Goal: Task Accomplishment & Management: Manage account settings

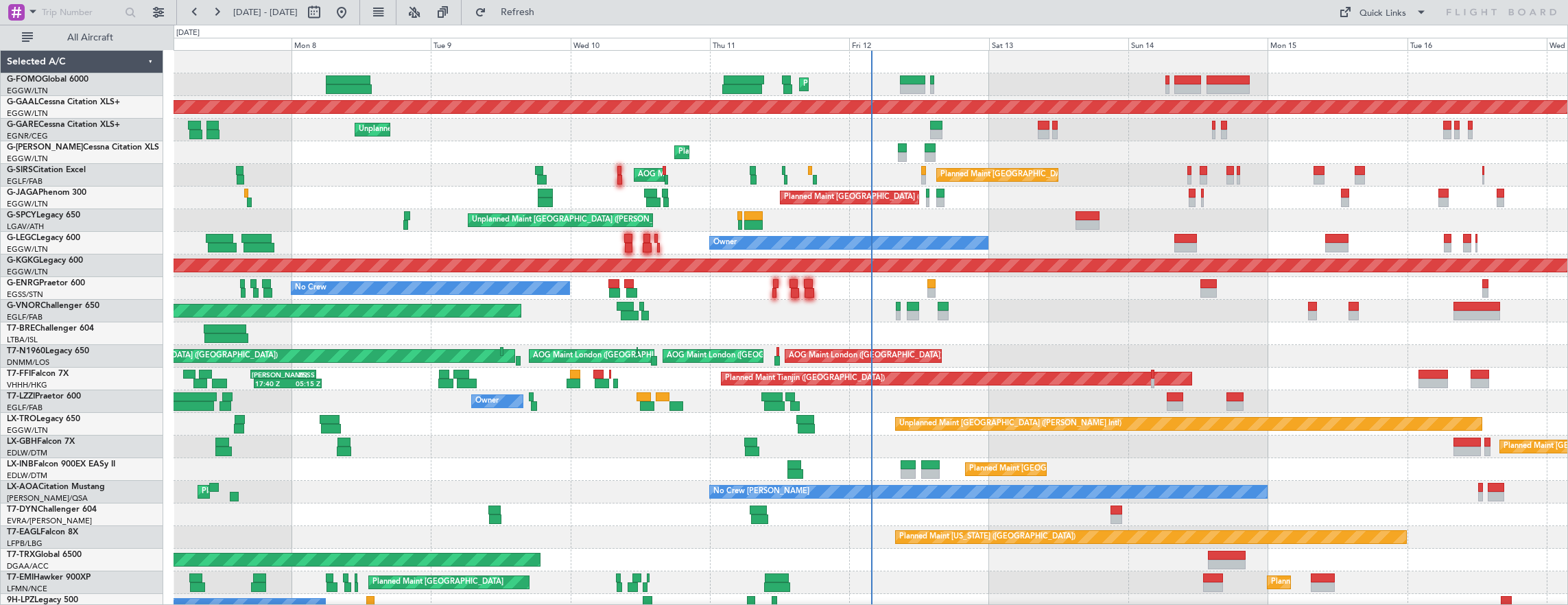
click at [351, 321] on div "Planned Maint [GEOGRAPHIC_DATA] ([GEOGRAPHIC_DATA]) Planned Maint [GEOGRAPHIC_D…" at bounding box center [870, 435] width 1394 height 770
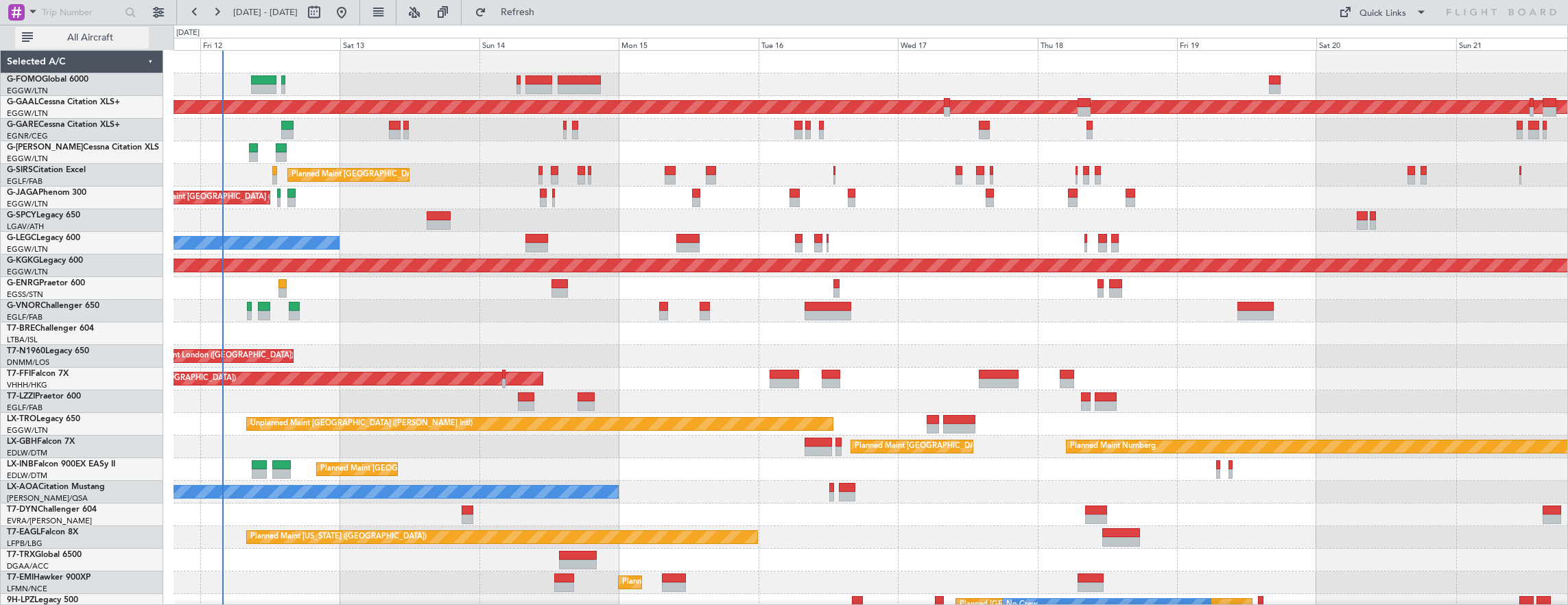
click at [107, 33] on span "All Aircraft" at bounding box center [90, 38] width 110 height 10
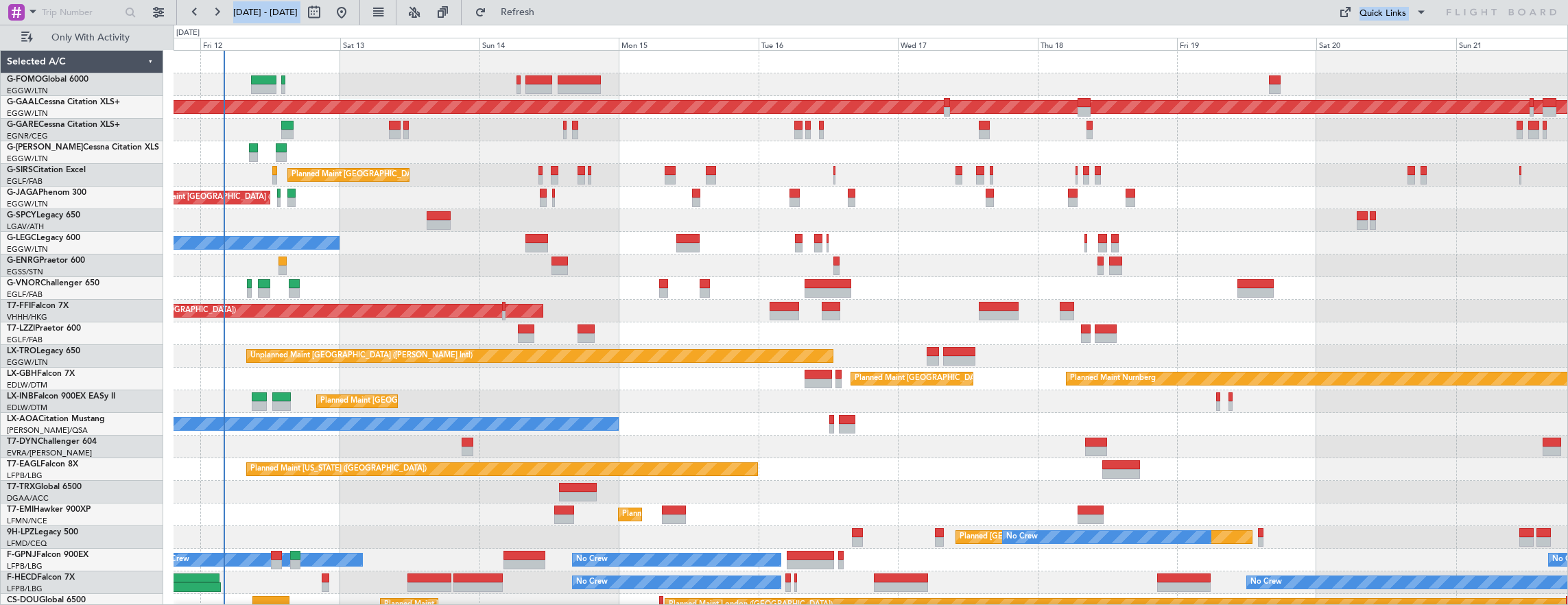
click at [207, 305] on div "Planned Maint Tianjin ([GEOGRAPHIC_DATA])" at bounding box center [870, 311] width 1394 height 23
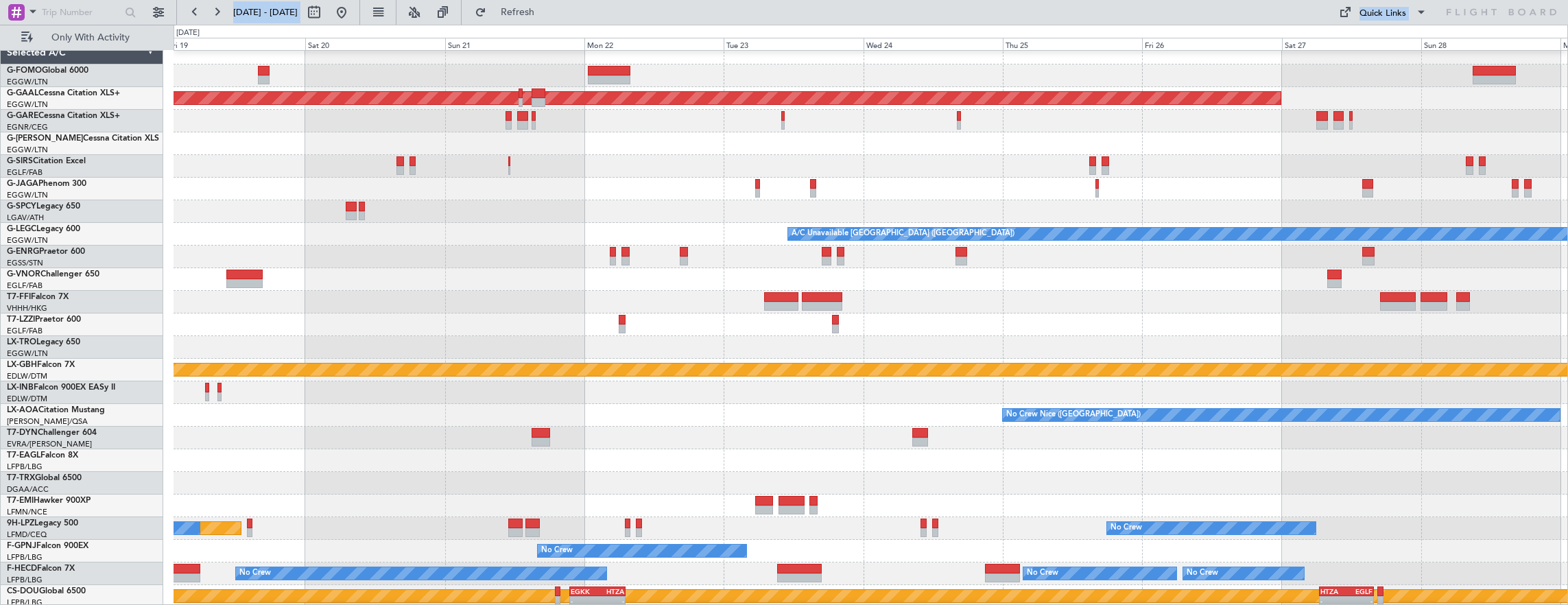
click at [538, 303] on div at bounding box center [870, 302] width 1394 height 23
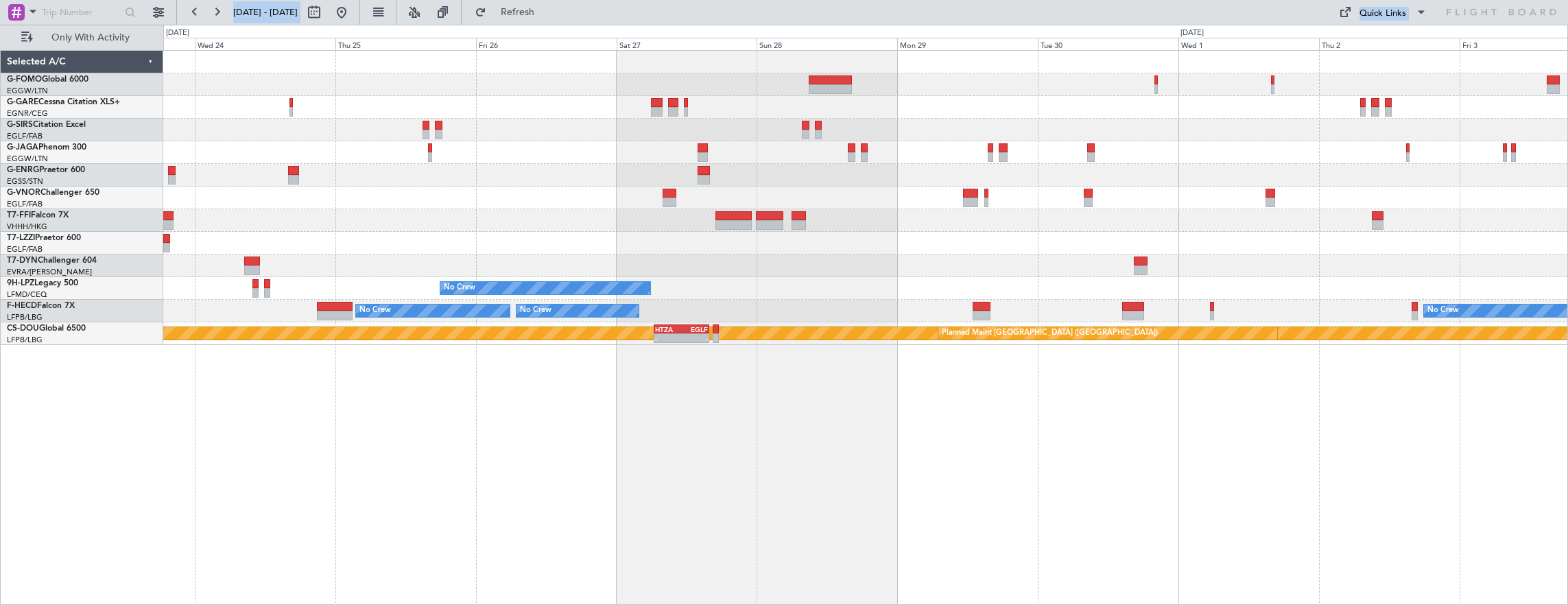
click at [990, 206] on div at bounding box center [865, 197] width 1405 height 23
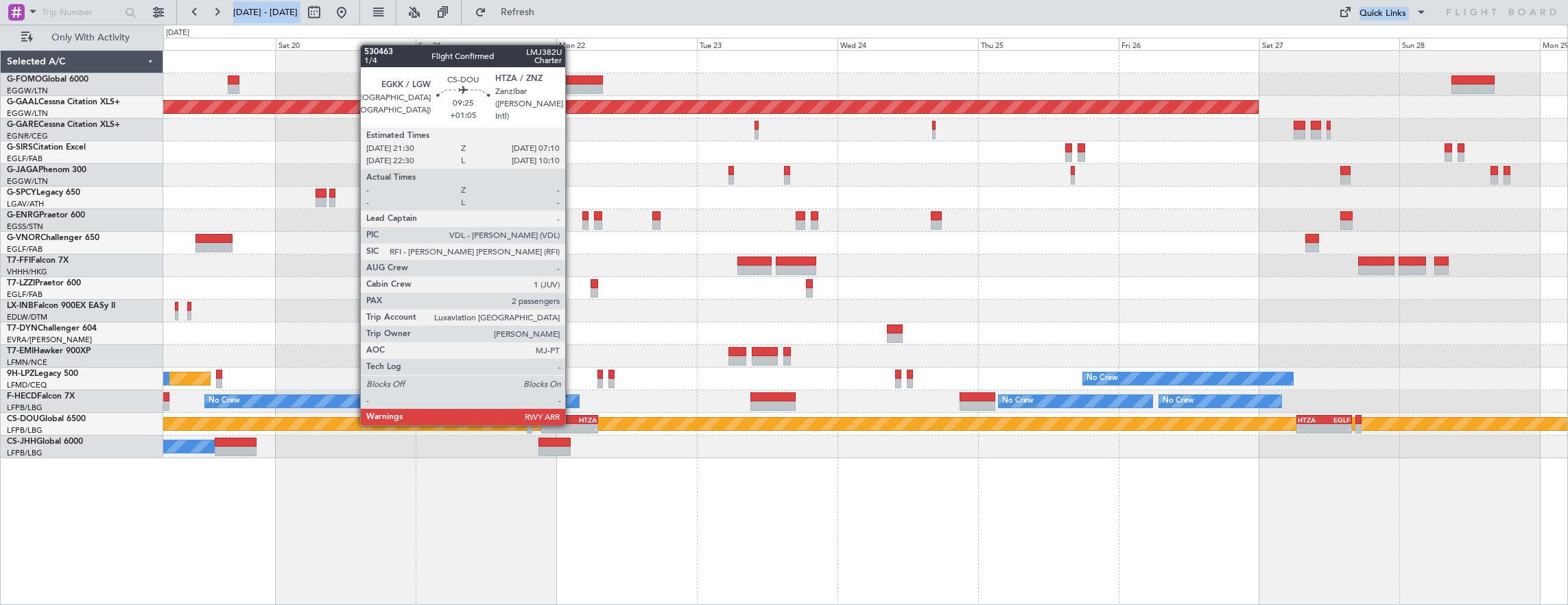
click at [572, 424] on div "-" at bounding box center [583, 428] width 28 height 8
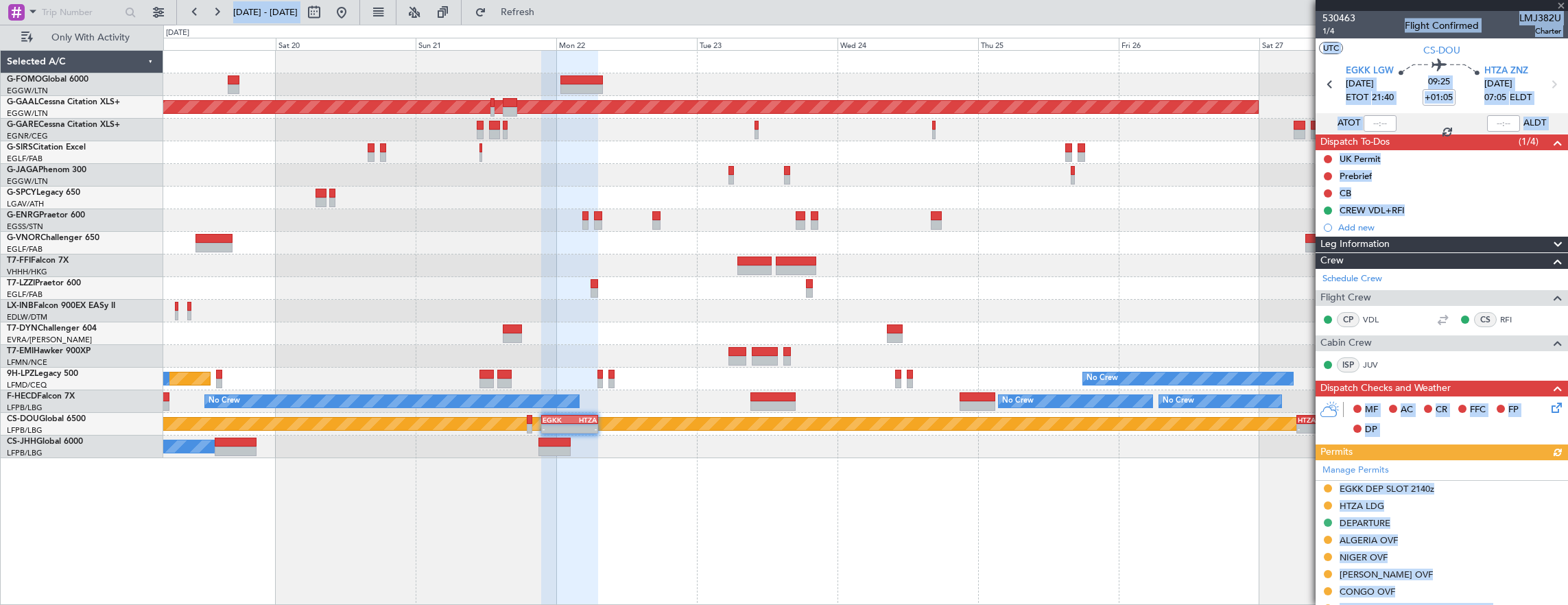
scroll to position [137, 0]
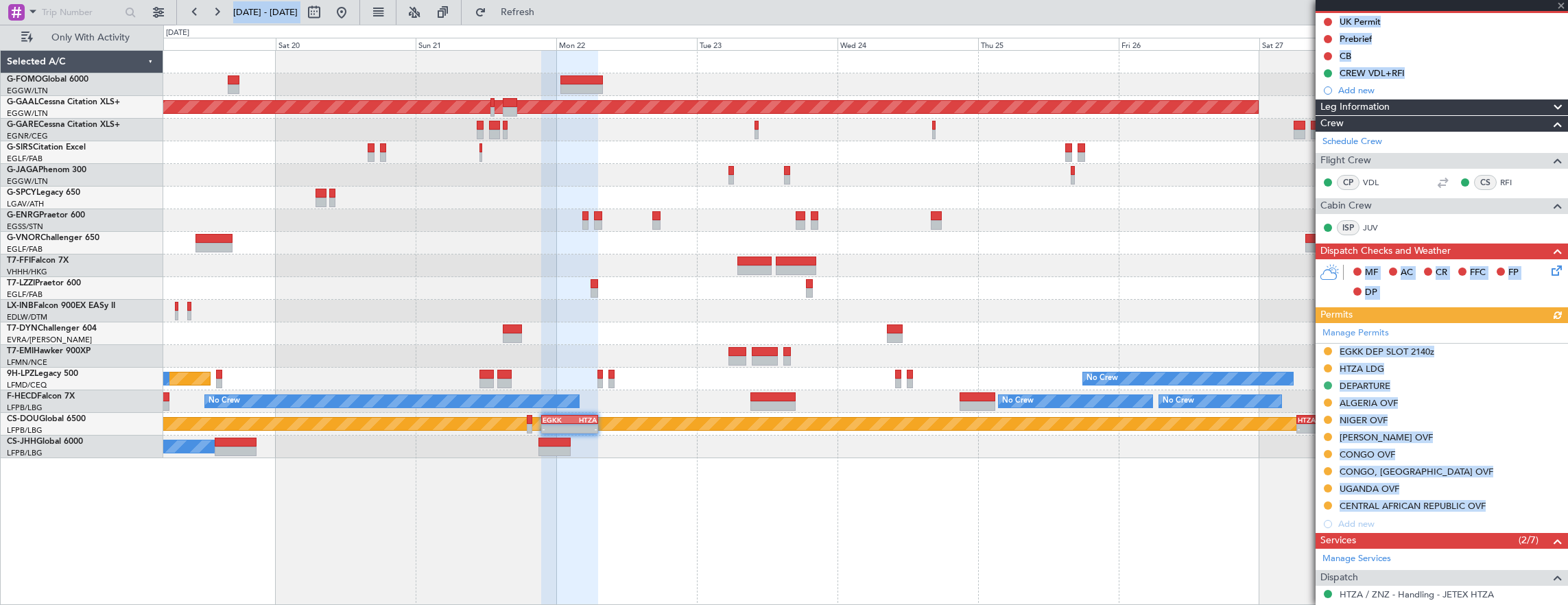
click at [1484, 397] on div "Manage Permits EGKK DEP SLOT 2140z HTZA LDG DEPARTURE ALGERIA OVF NIGER OVF CHA…" at bounding box center [1443, 427] width 253 height 210
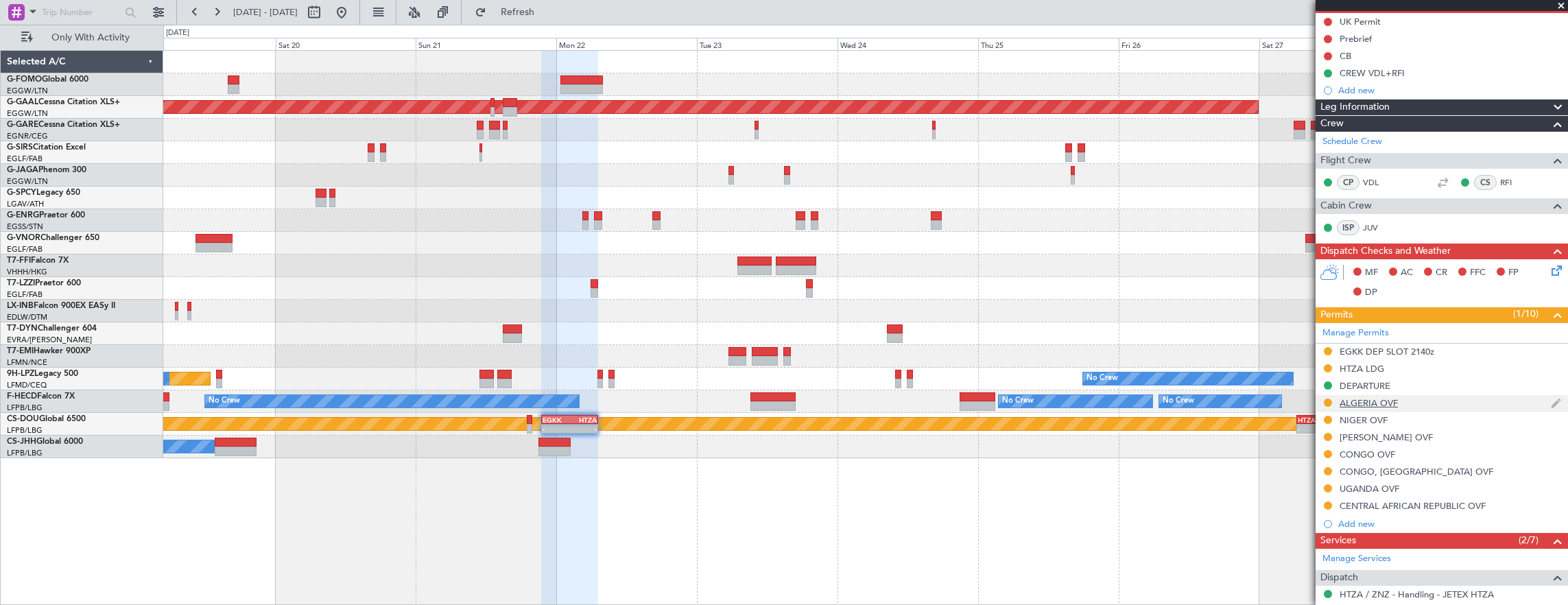
click at [1450, 395] on div "ALGERIA OVF" at bounding box center [1443, 403] width 253 height 17
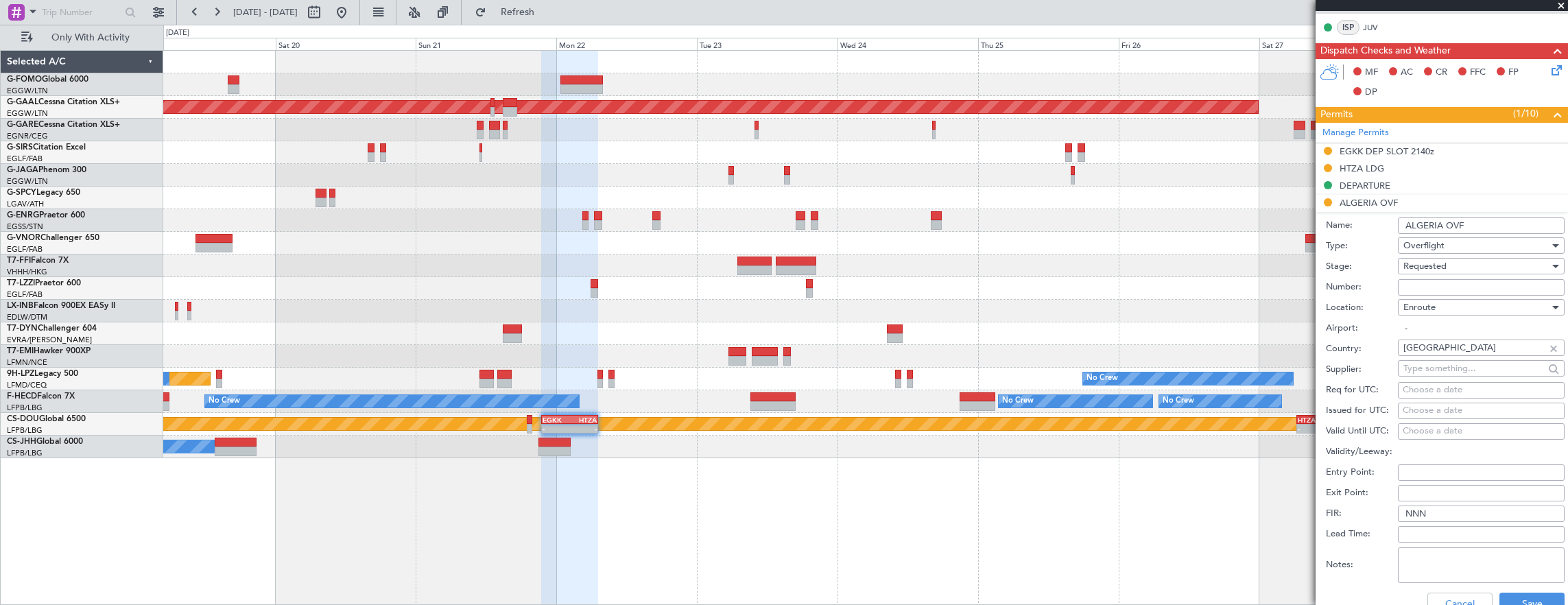
scroll to position [343, 0]
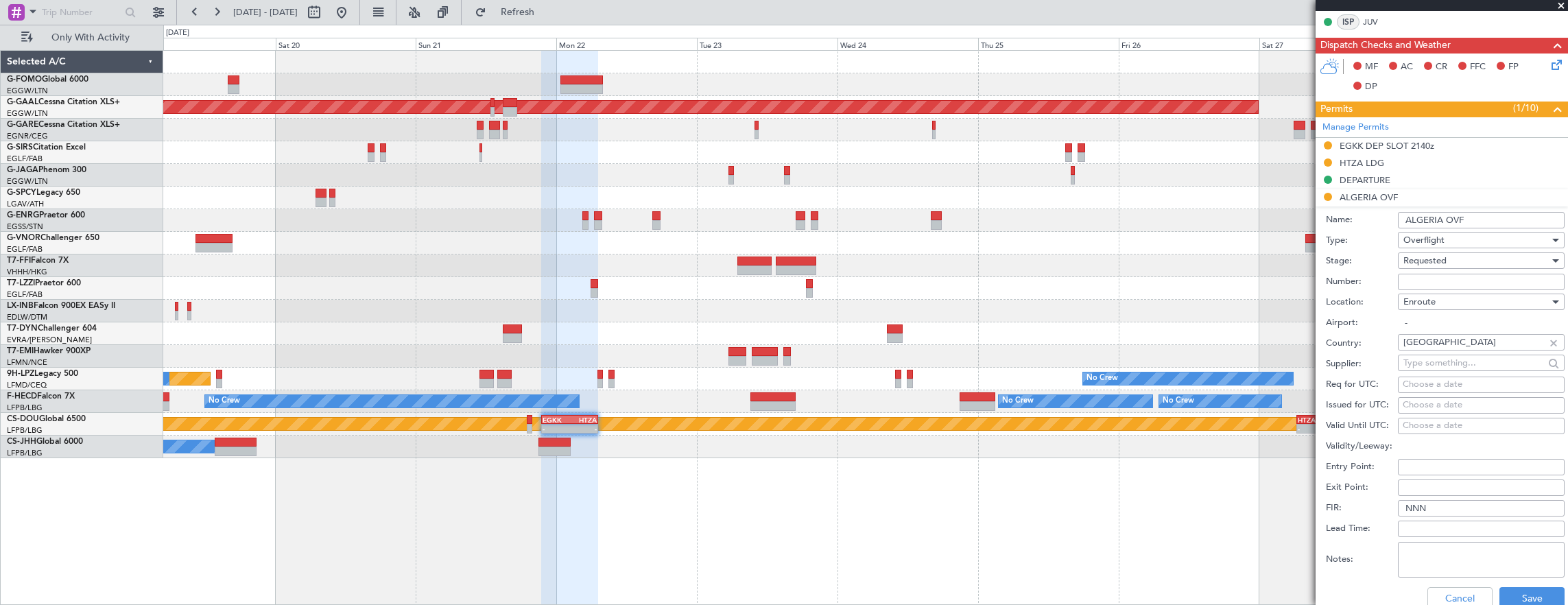
click at [1430, 273] on input "Number:" at bounding box center [1481, 281] width 167 height 17
paste input "7723/ANAC/BS/2025"
type input "7723/ANAC/BS/2025"
drag, startPoint x: 1430, startPoint y: 271, endPoint x: 1442, endPoint y: 260, distance: 16.3
click at [1442, 260] on span "Requested" at bounding box center [1426, 261] width 43 height 13
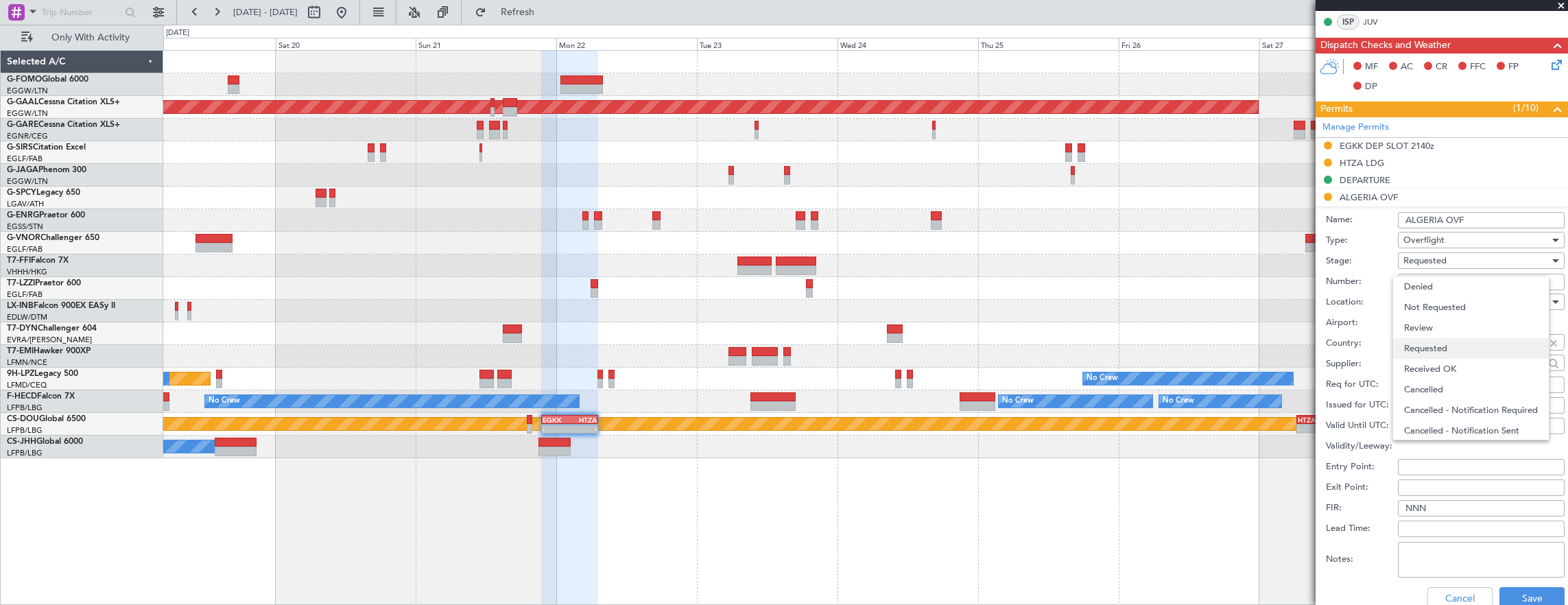
scroll to position [6, 0]
click at [1456, 357] on span "Received OK" at bounding box center [1476, 363] width 144 height 21
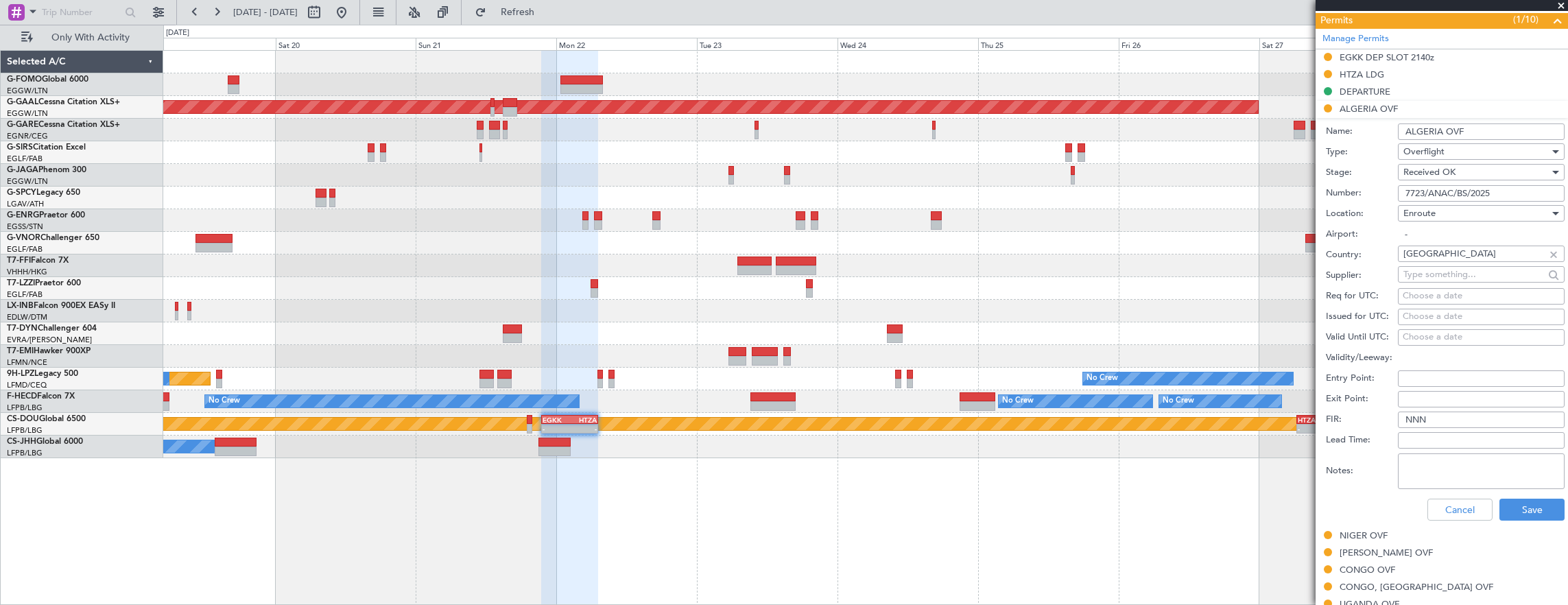
scroll to position [481, 0]
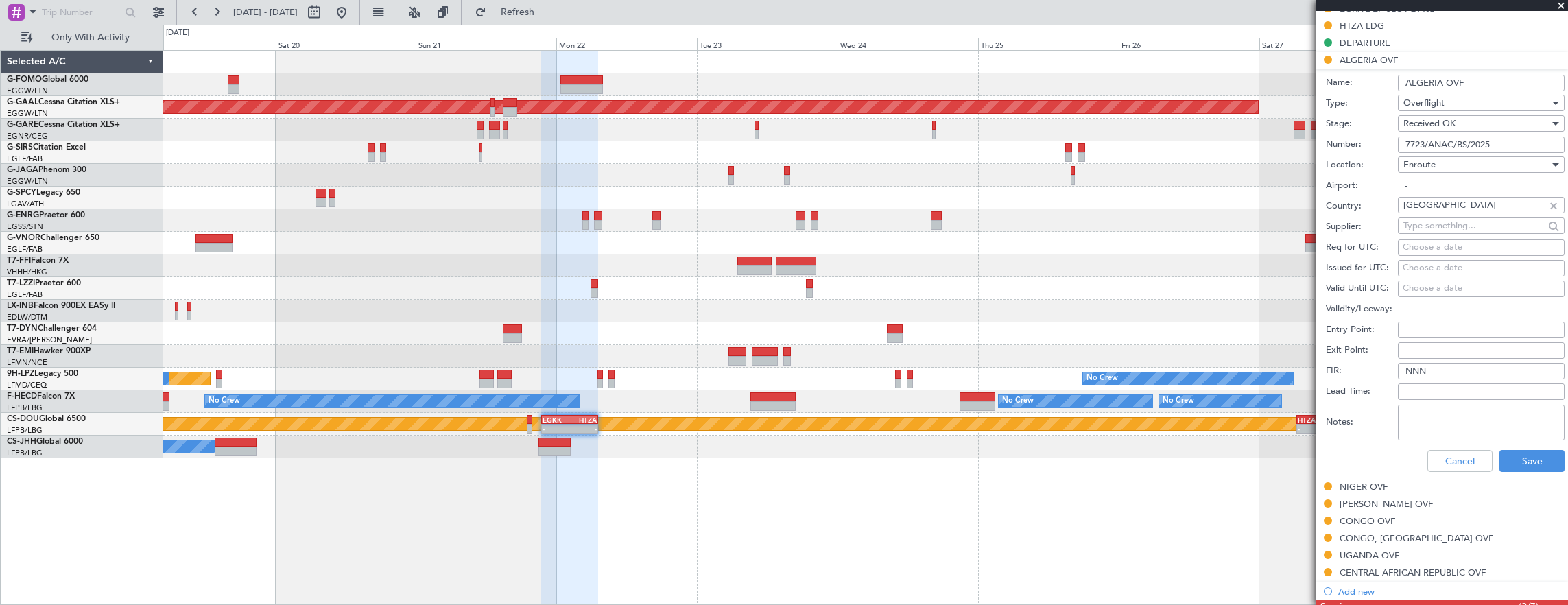
click at [1510, 446] on div "Cancel Save" at bounding box center [1446, 461] width 239 height 36
click at [1520, 458] on button "Save" at bounding box center [1532, 461] width 65 height 22
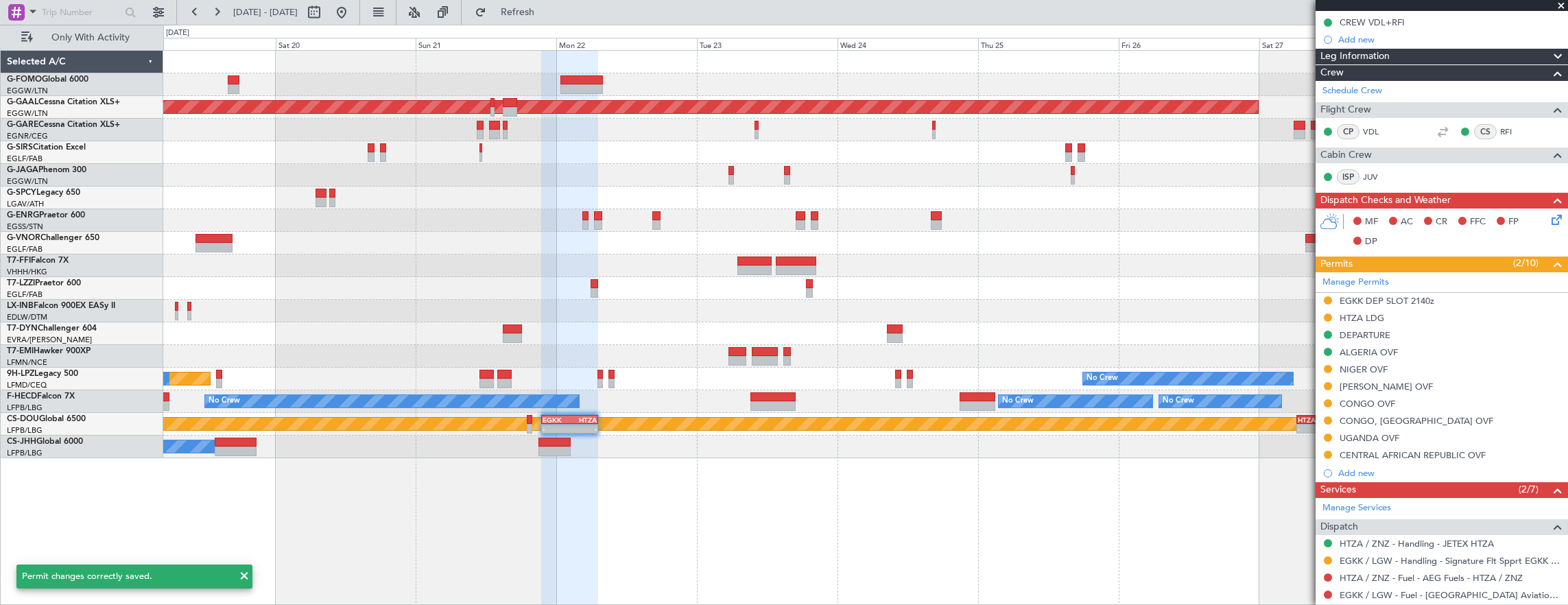
scroll to position [206, 0]
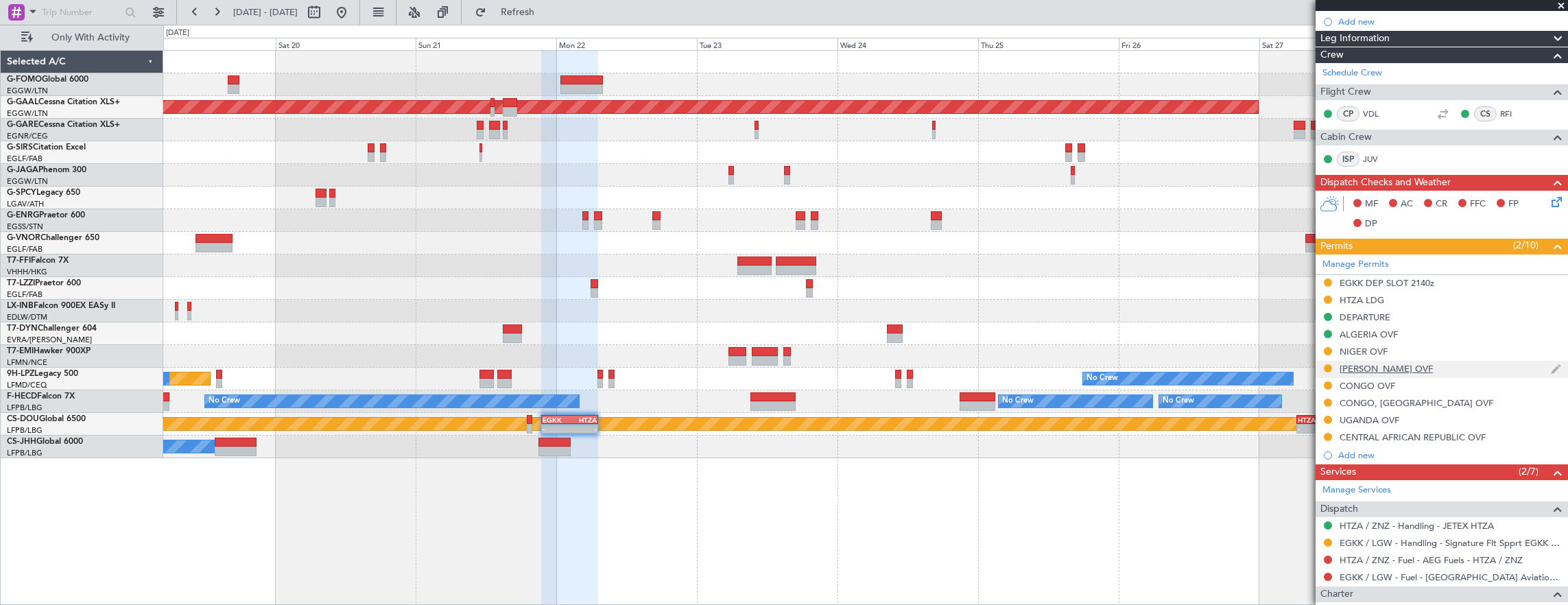
click at [1415, 363] on div "CHAD OVF" at bounding box center [1443, 369] width 253 height 17
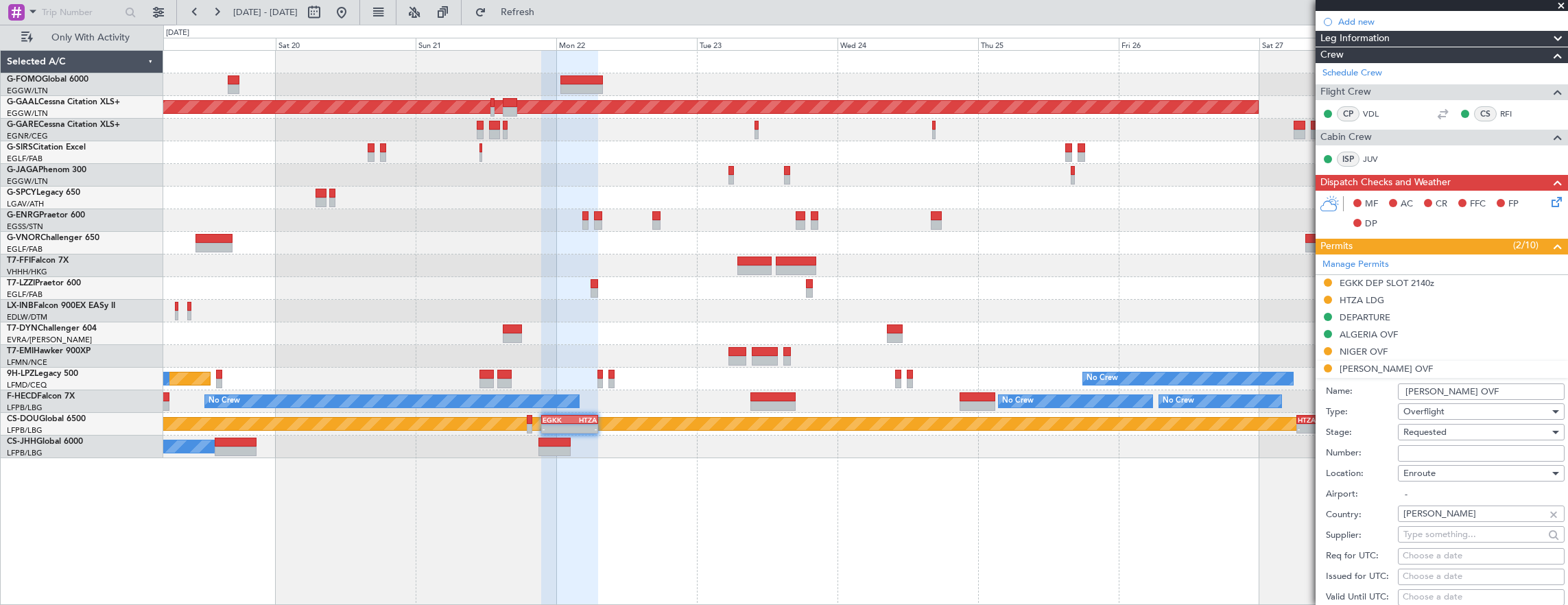
click at [1463, 450] on input "Number:" at bounding box center [1481, 453] width 167 height 17
paste input "0730/ADAC/DG/DTA/DA/2024"
type input "0730/ADAC/DG/DTA/DA/2024"
click at [1447, 431] on span "Requested" at bounding box center [1426, 432] width 43 height 13
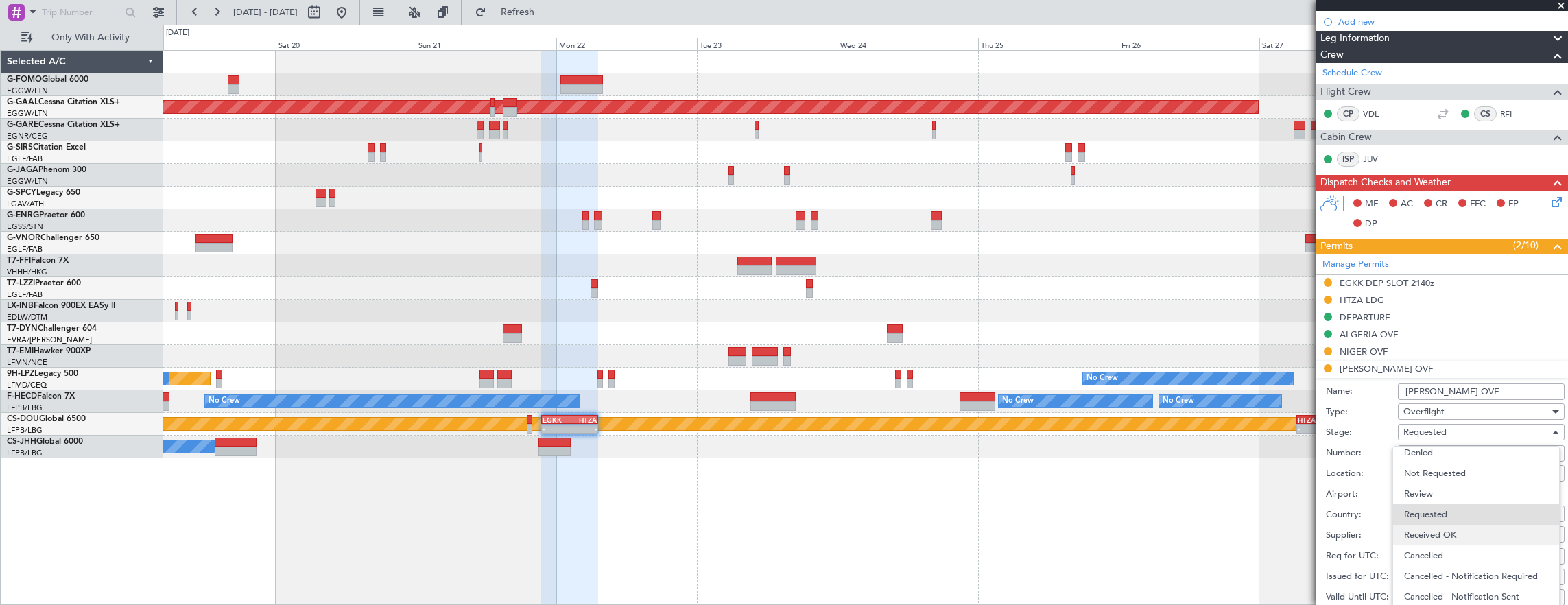
click at [1457, 540] on span "Received OK" at bounding box center [1476, 535] width 144 height 21
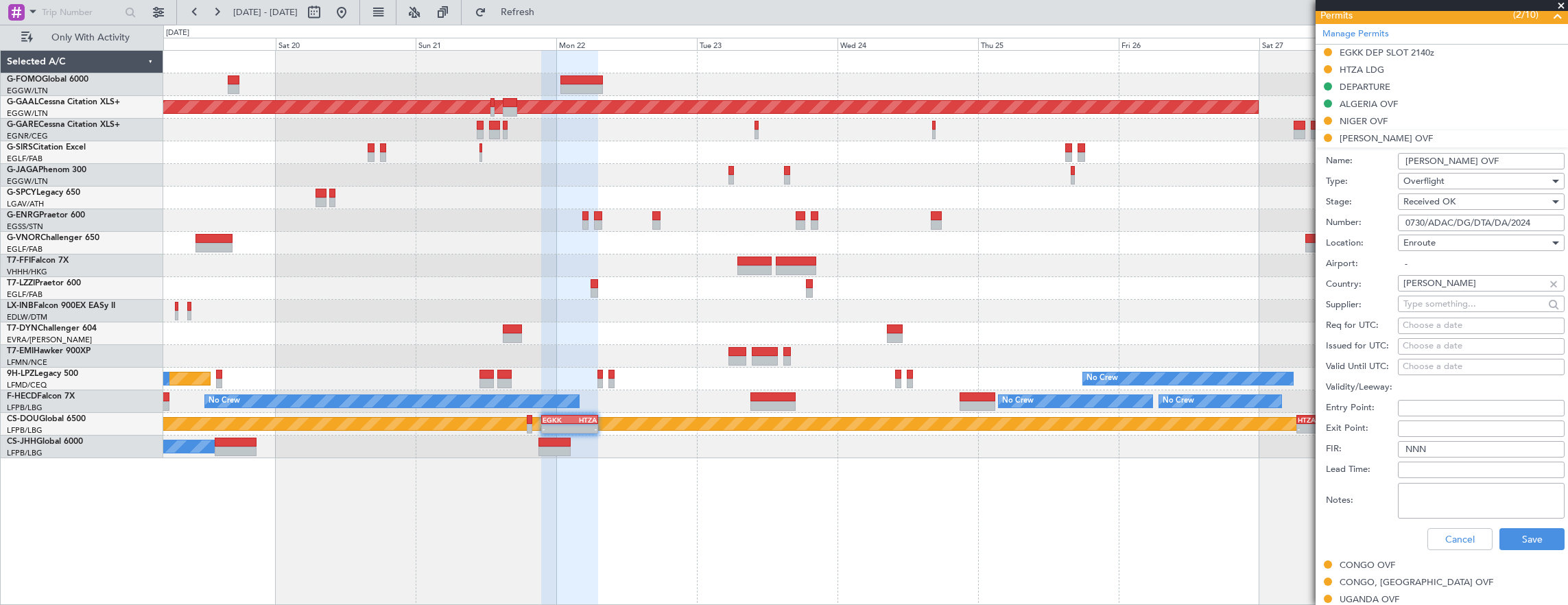
scroll to position [481, 0]
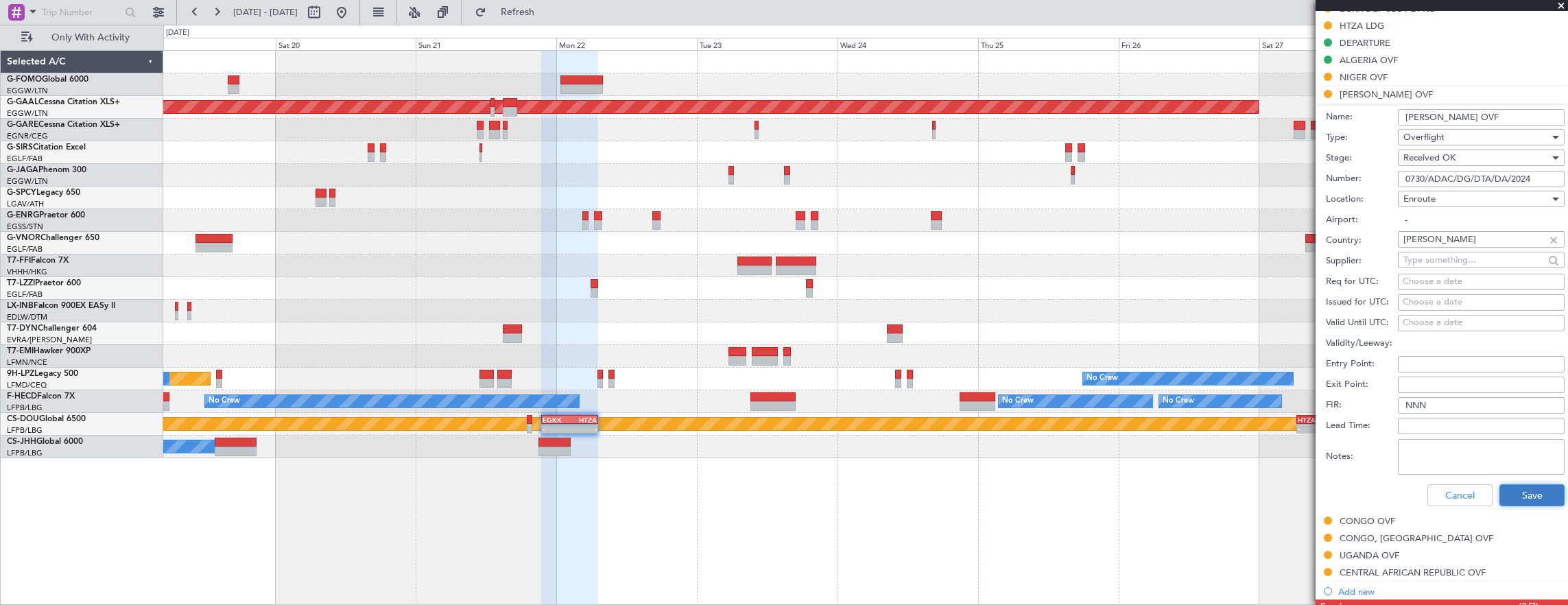
click at [1510, 492] on button "Save" at bounding box center [1532, 495] width 65 height 22
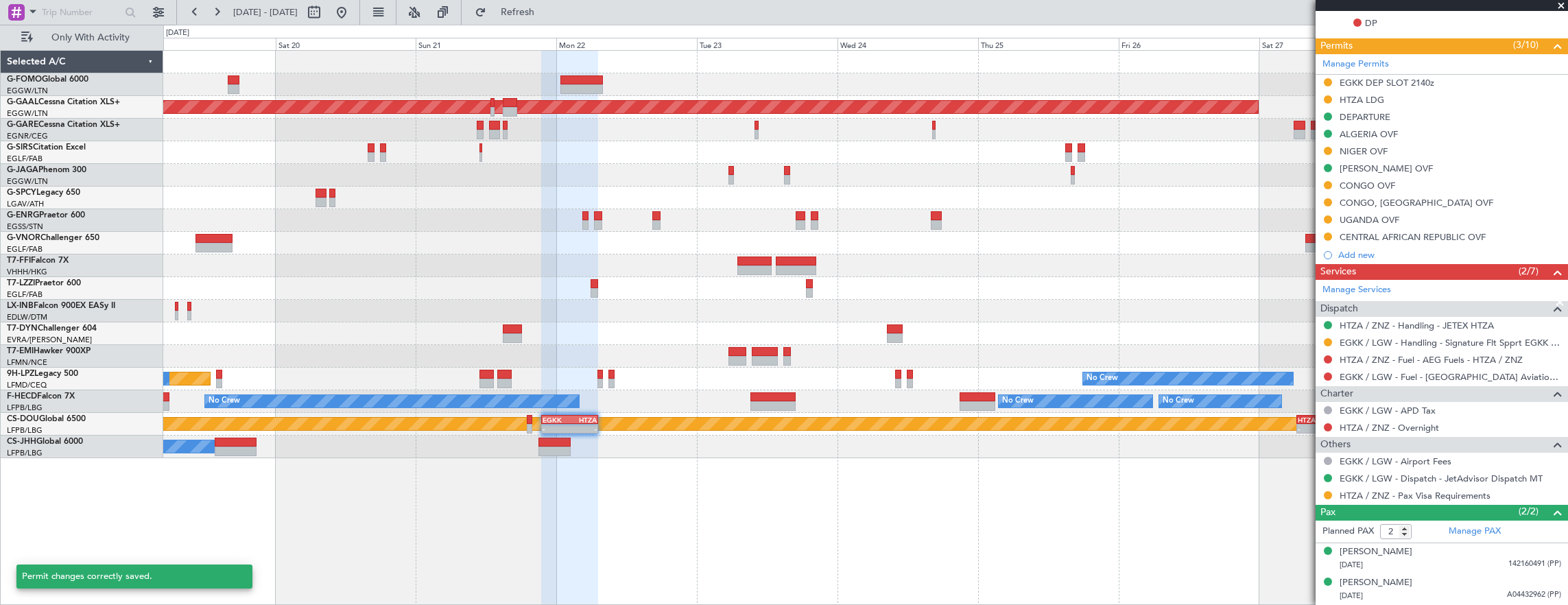
scroll to position [402, 0]
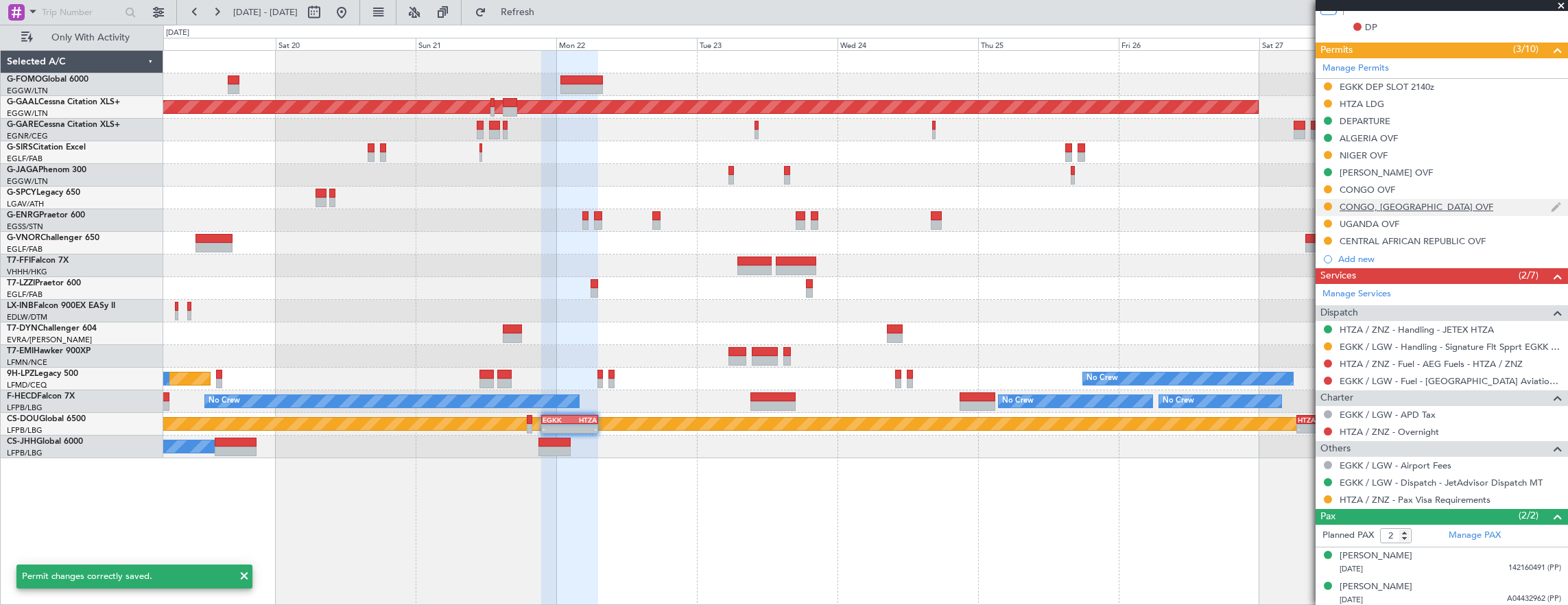
click at [1528, 203] on div "CONGO, DEMOCRATIC REPUBLIC OVF" at bounding box center [1443, 207] width 253 height 17
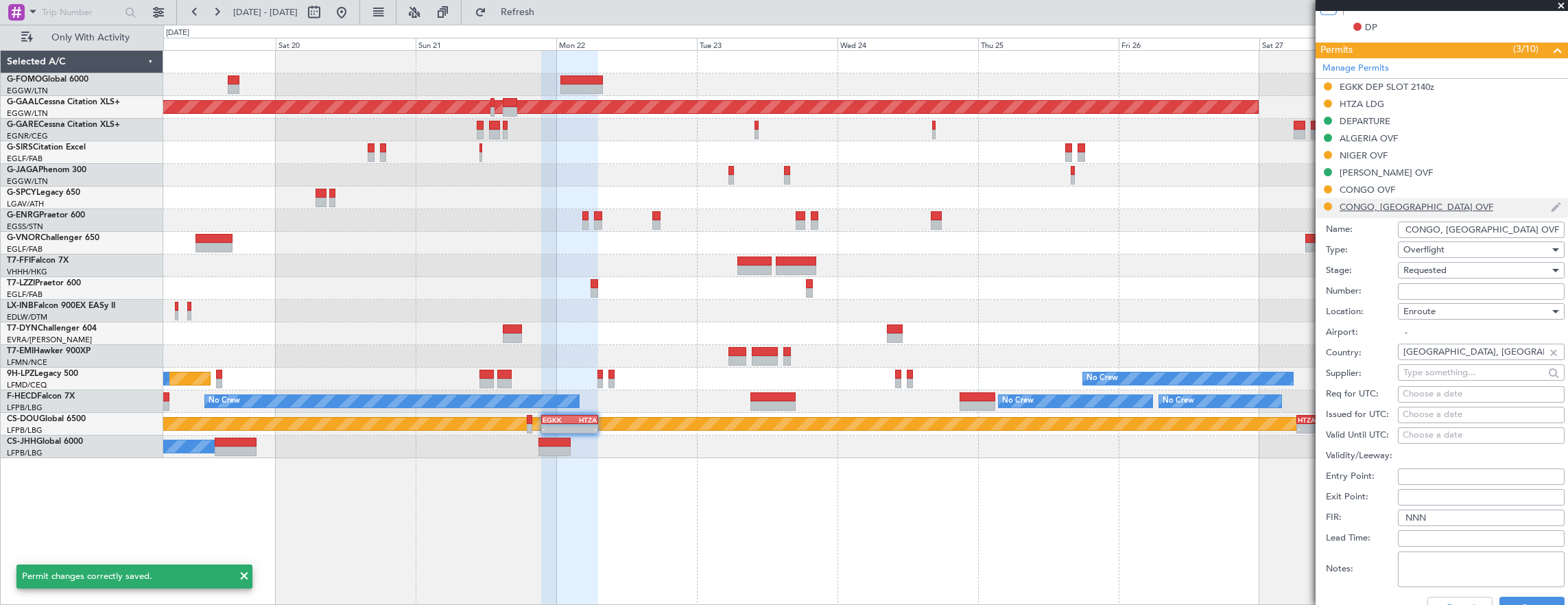
scroll to position [481, 0]
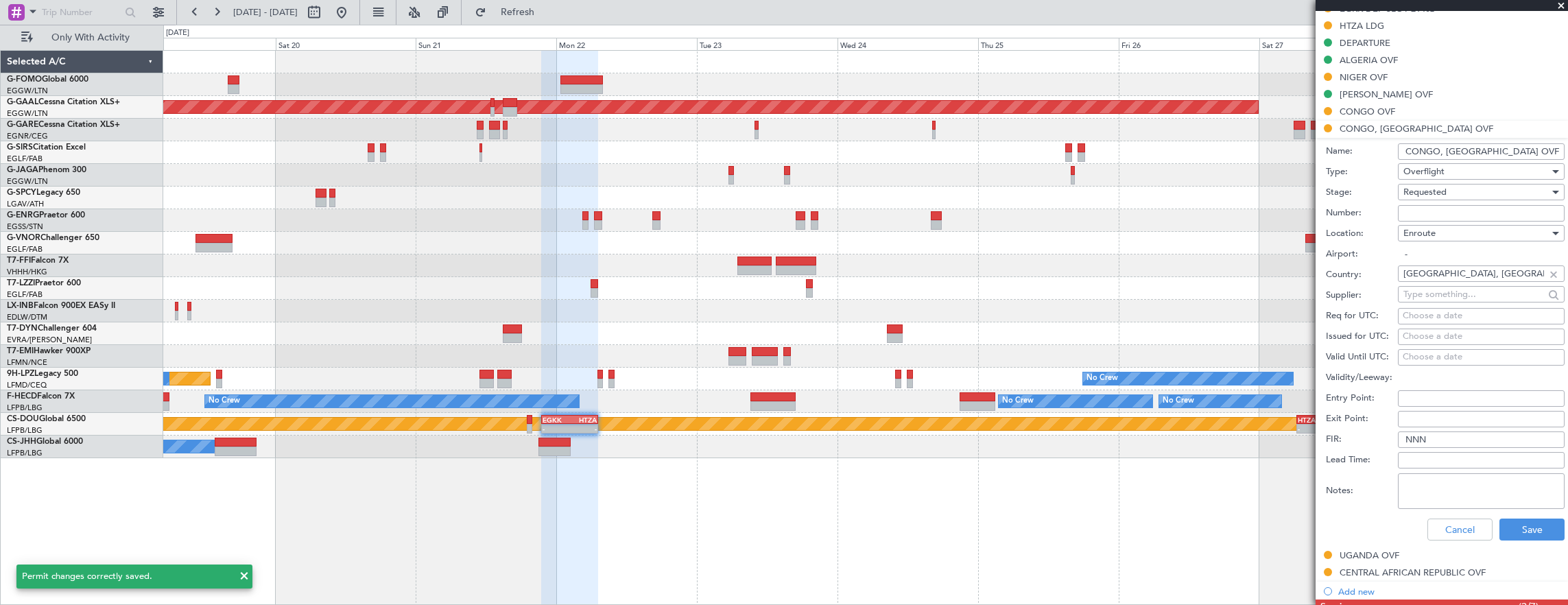
click at [1469, 205] on input "Number:" at bounding box center [1481, 213] width 167 height 17
paste input "AAC/S/0952/1087/25"
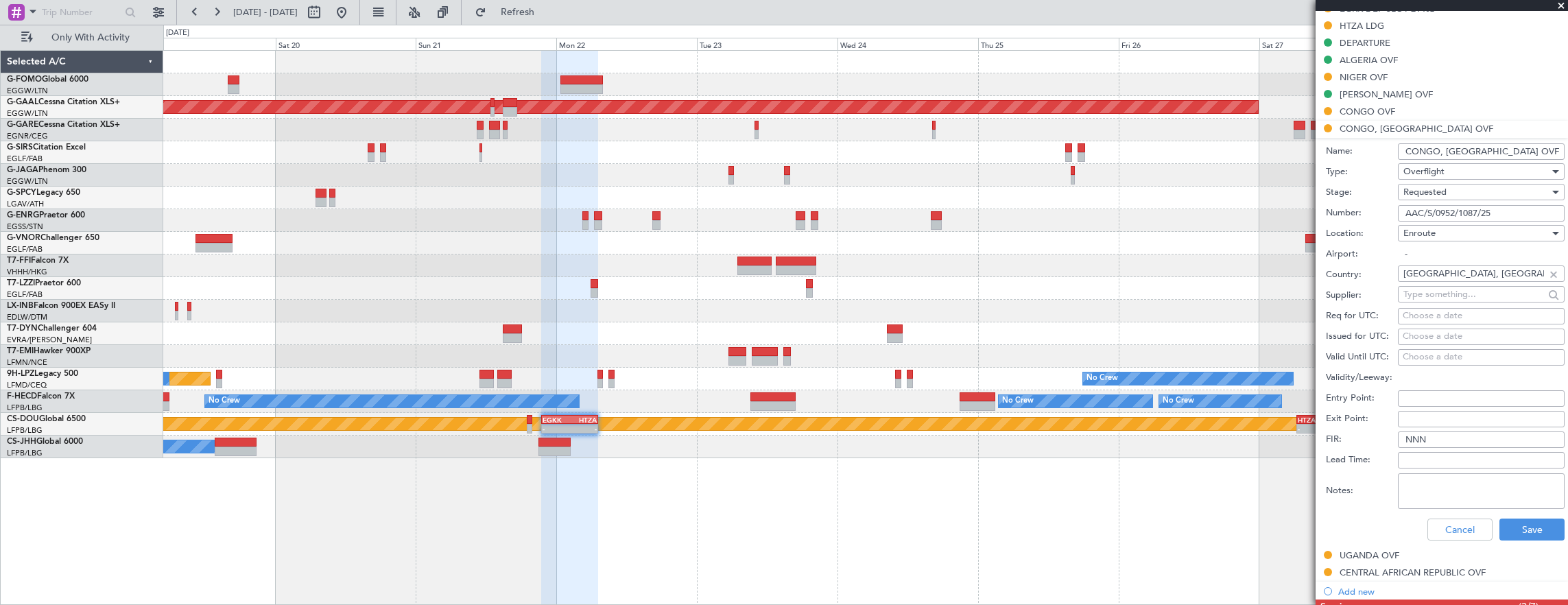
type input "AAC/S/0952/1087/25"
click at [1458, 188] on div "Requested" at bounding box center [1477, 191] width 146 height 21
click at [1474, 298] on span "Received OK" at bounding box center [1476, 295] width 144 height 21
click at [1528, 530] on button "Save" at bounding box center [1532, 530] width 65 height 22
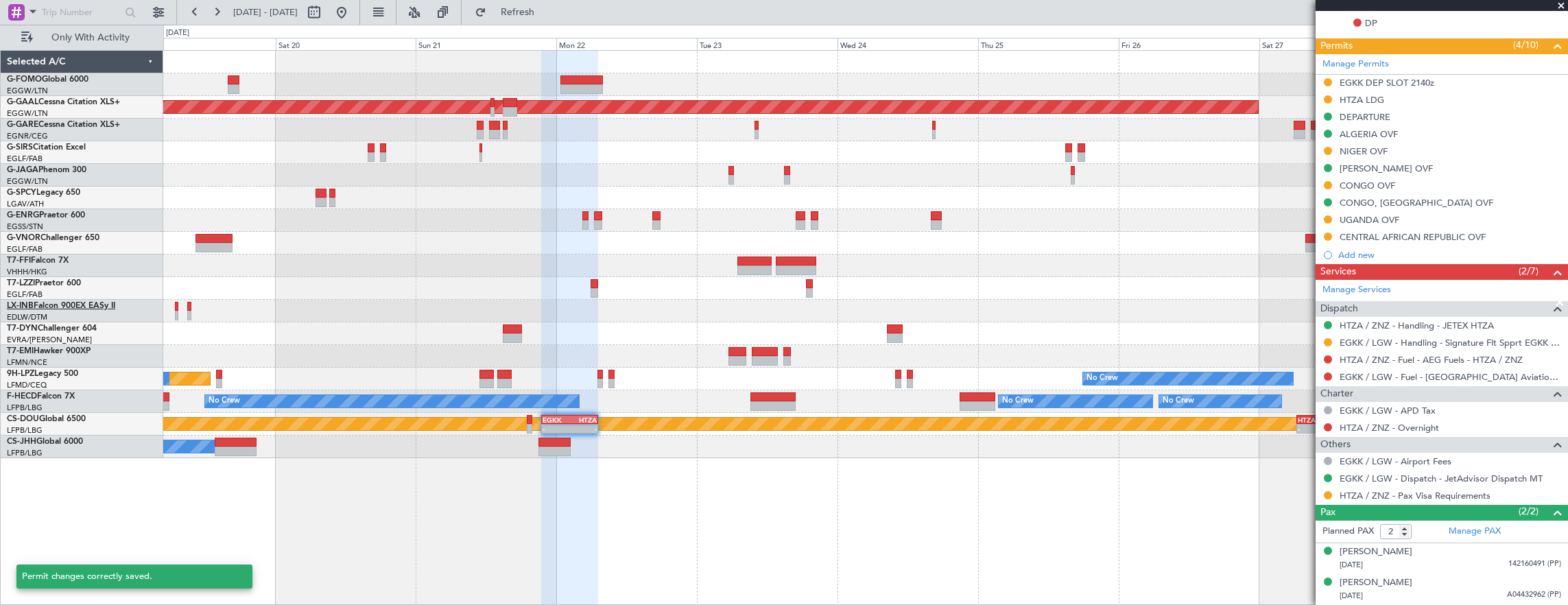
scroll to position [402, 0]
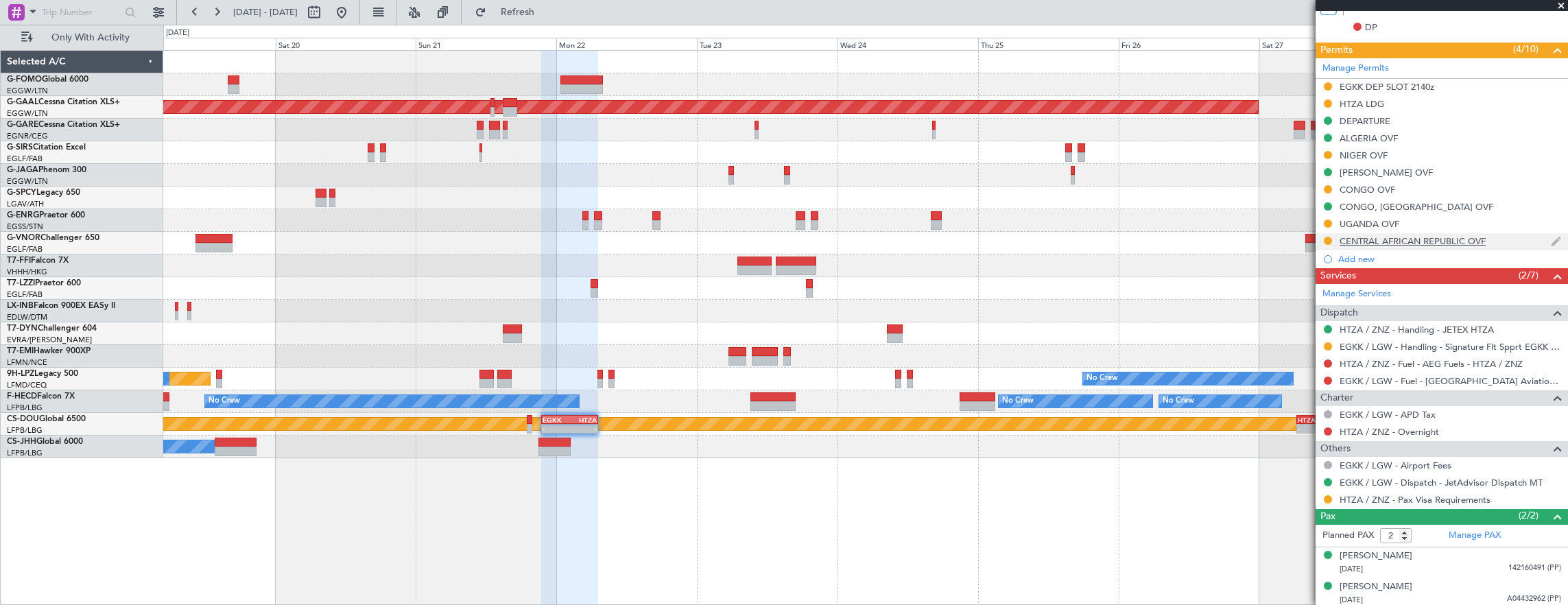
click at [1505, 238] on div "CENTRAL AFRICAN REPUBLIC OVF" at bounding box center [1443, 241] width 253 height 17
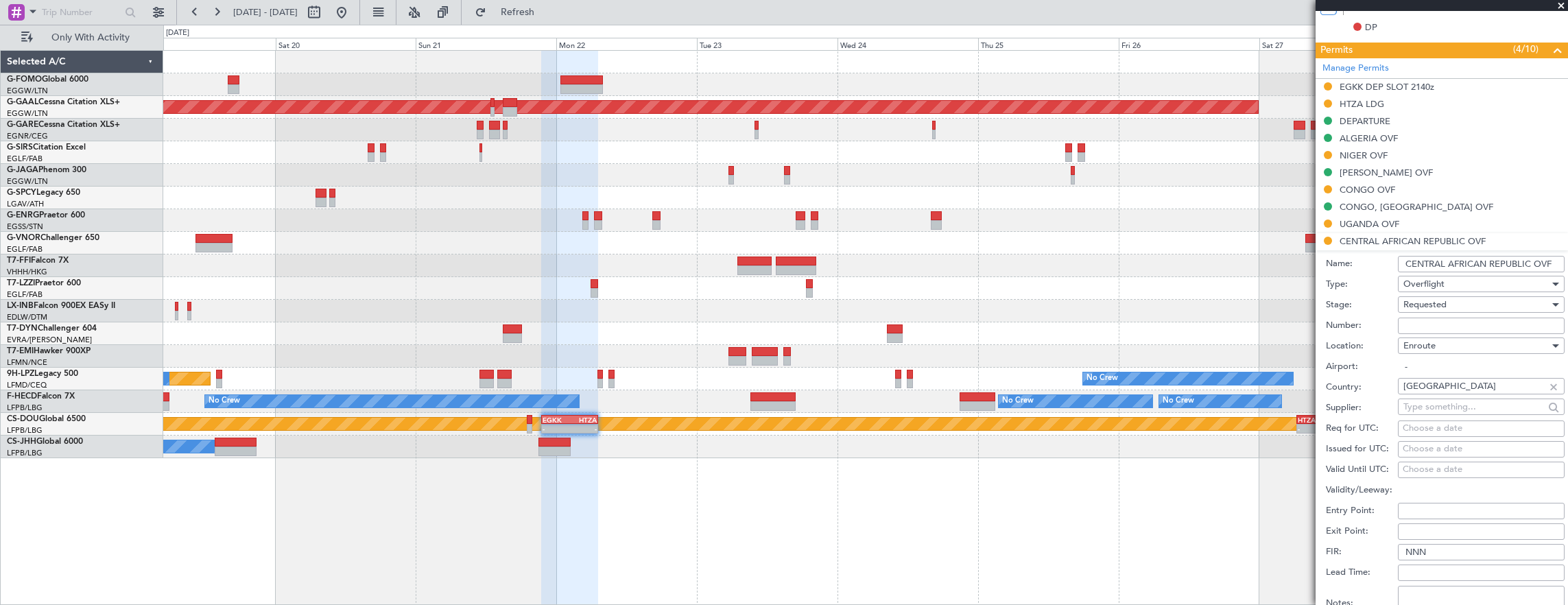
scroll to position [481, 0]
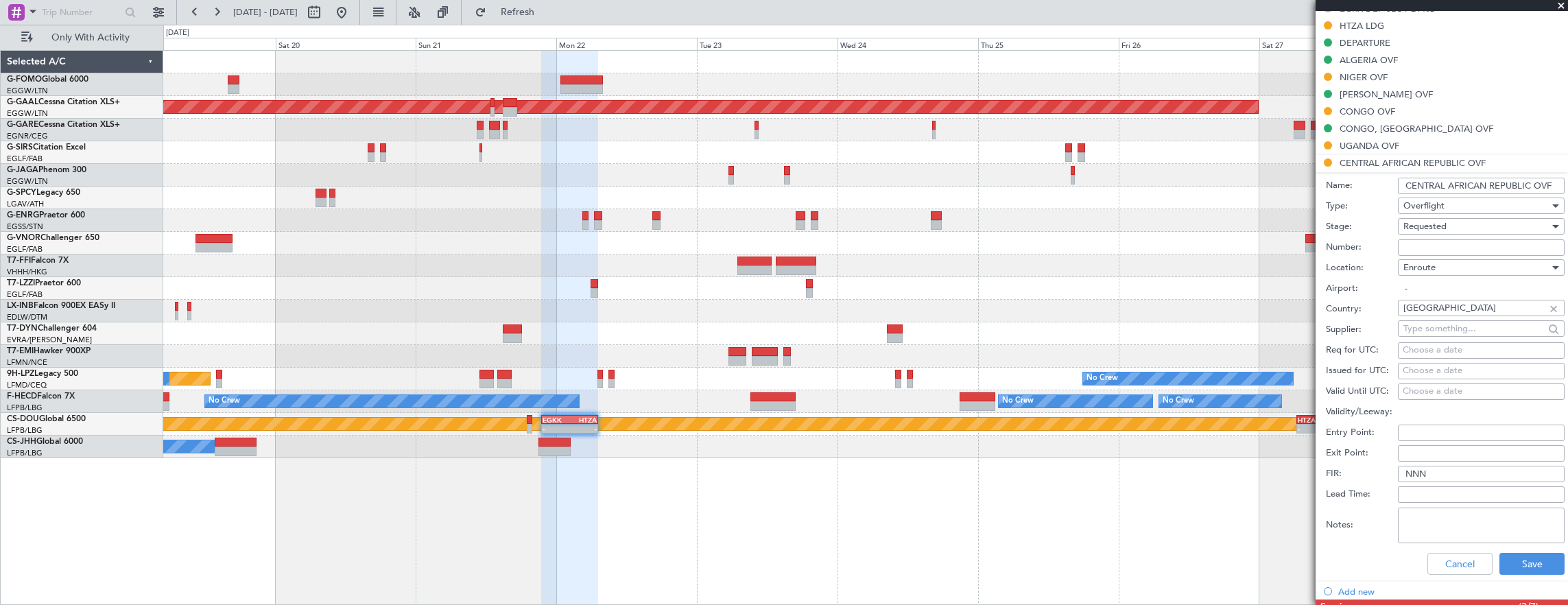
click at [1450, 240] on input "Number:" at bounding box center [1481, 248] width 167 height 17
paste input "ANAC-CSOV-SEP119- 214508517"
type input "ANAC-CSOV-SEP119- 214508517"
click at [1464, 225] on div "Requested" at bounding box center [1477, 226] width 146 height 21
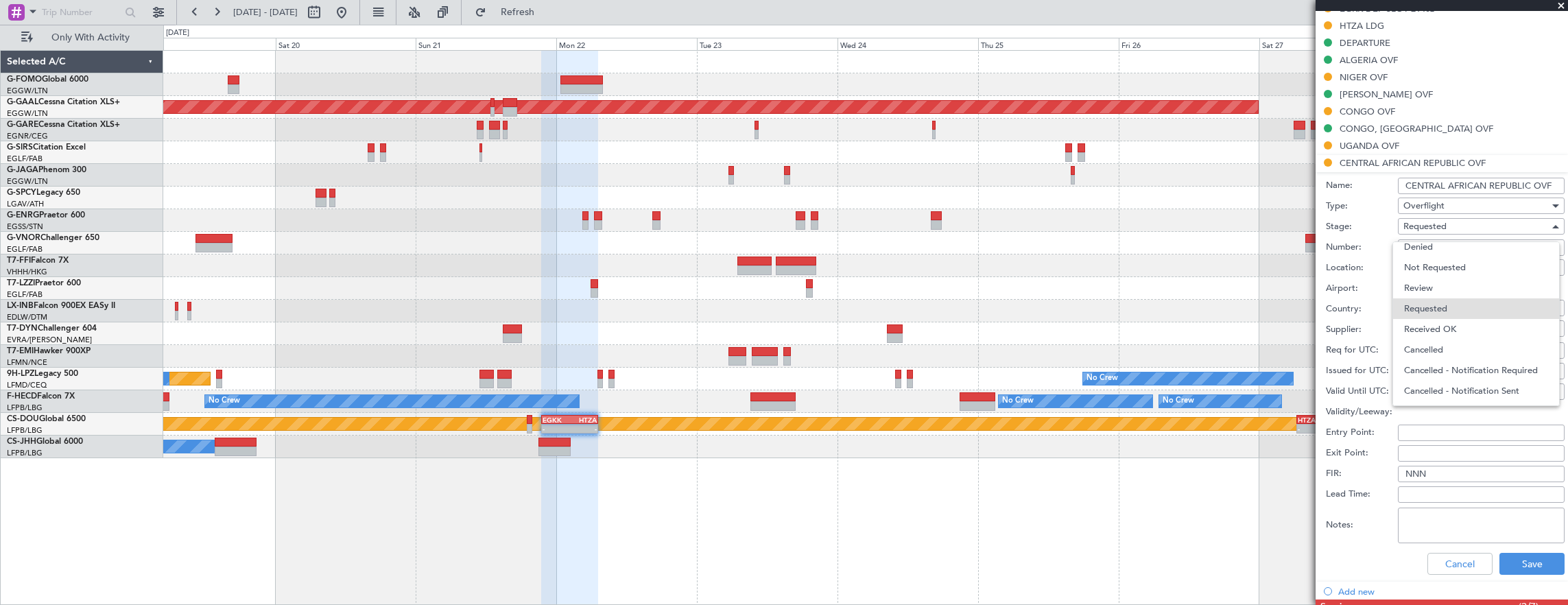
drag, startPoint x: 1477, startPoint y: 328, endPoint x: 1510, endPoint y: 508, distance: 183.0
click at [1478, 328] on span "Received OK" at bounding box center [1476, 329] width 144 height 21
click at [1521, 562] on button "Save" at bounding box center [1532, 564] width 65 height 22
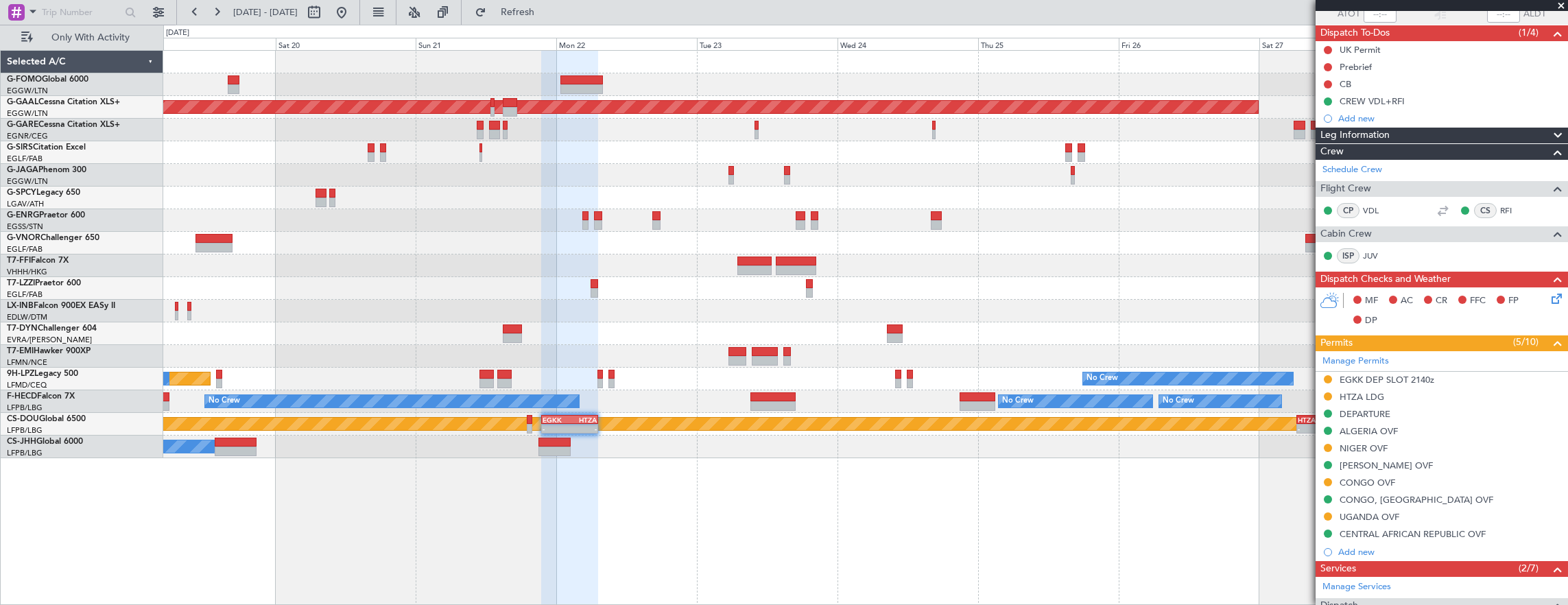
scroll to position [127, 0]
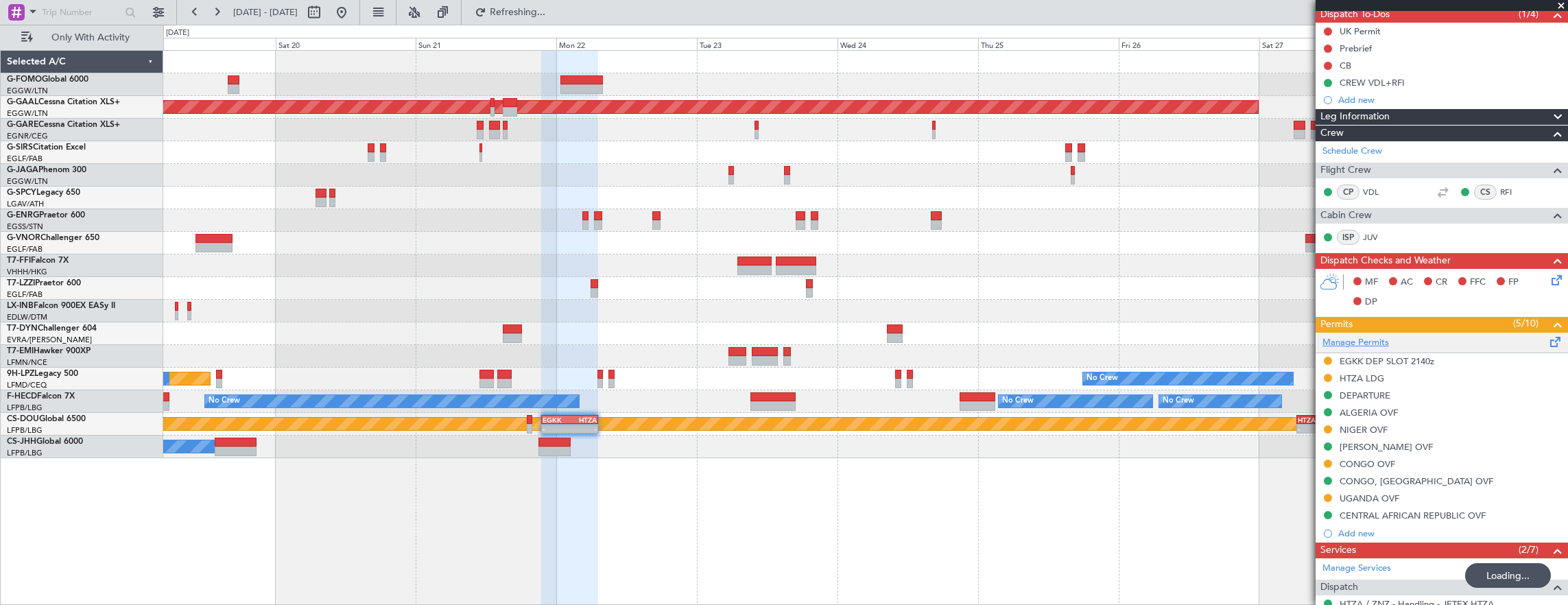
click at [1373, 341] on link "Manage Permits" at bounding box center [1355, 343] width 66 height 14
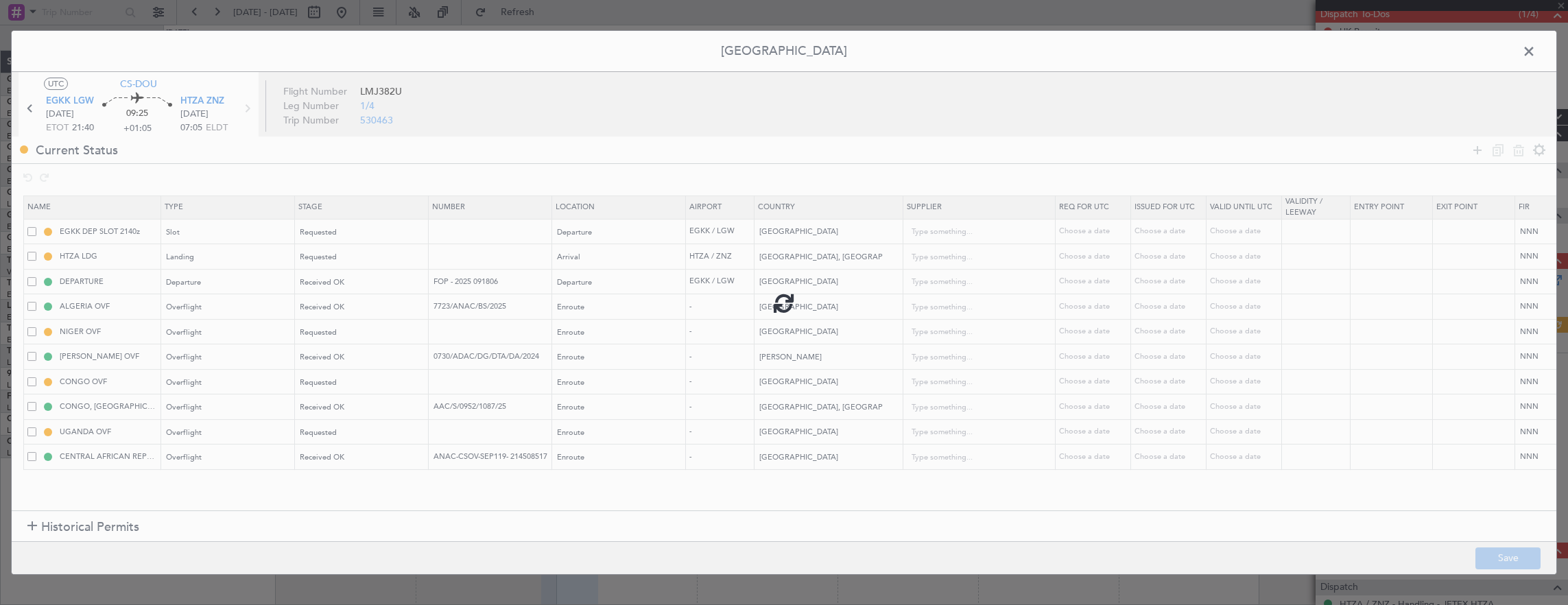
click at [30, 382] on div at bounding box center [784, 302] width 1545 height 544
click at [31, 377] on span at bounding box center [32, 381] width 9 height 9
click at [37, 377] on input "checkbox" at bounding box center [37, 377] width 0 height 0
click at [1522, 150] on icon at bounding box center [1519, 150] width 17 height 17
type input "CONGO, DEMOCRATIC REPUBLIC OVF"
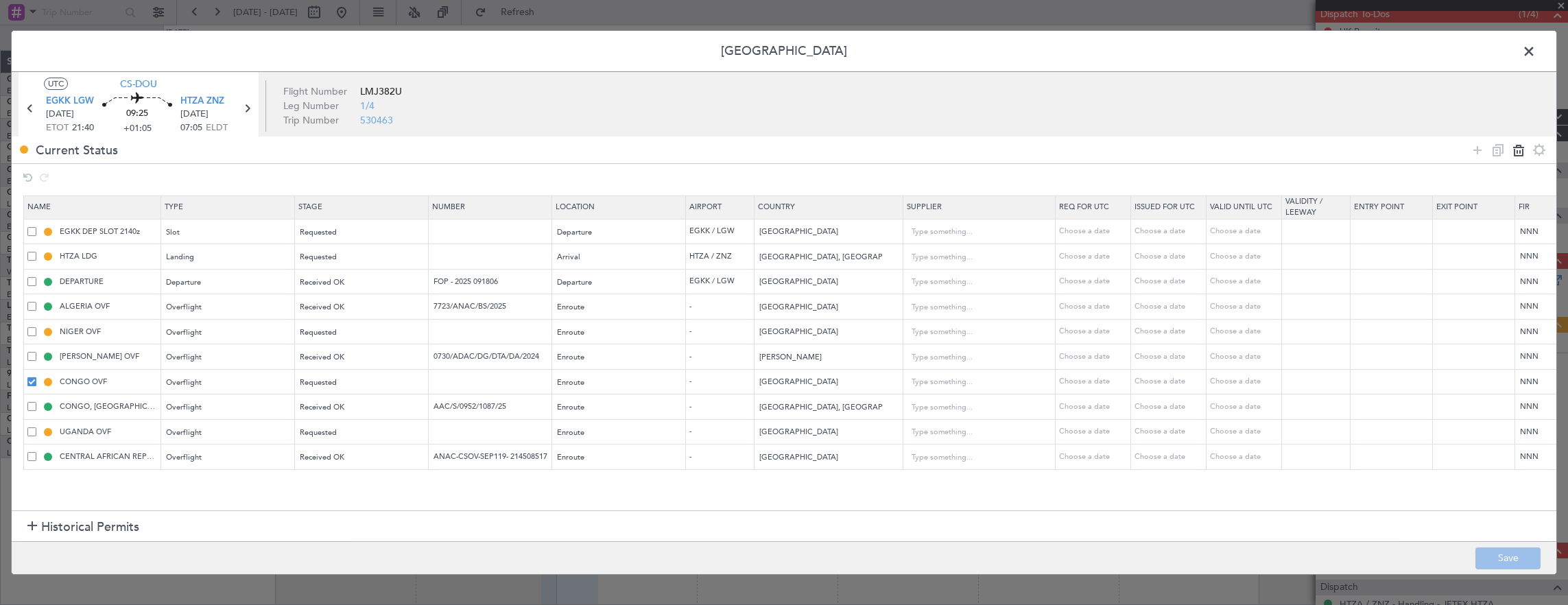
type input "AAC/S/0952/1087/25"
type input "Congo, Democratic Republic"
type input "UGANDA OVF"
type input "Uganda"
type input "CENTRAL AFRICAN REPUBLIC OVF"
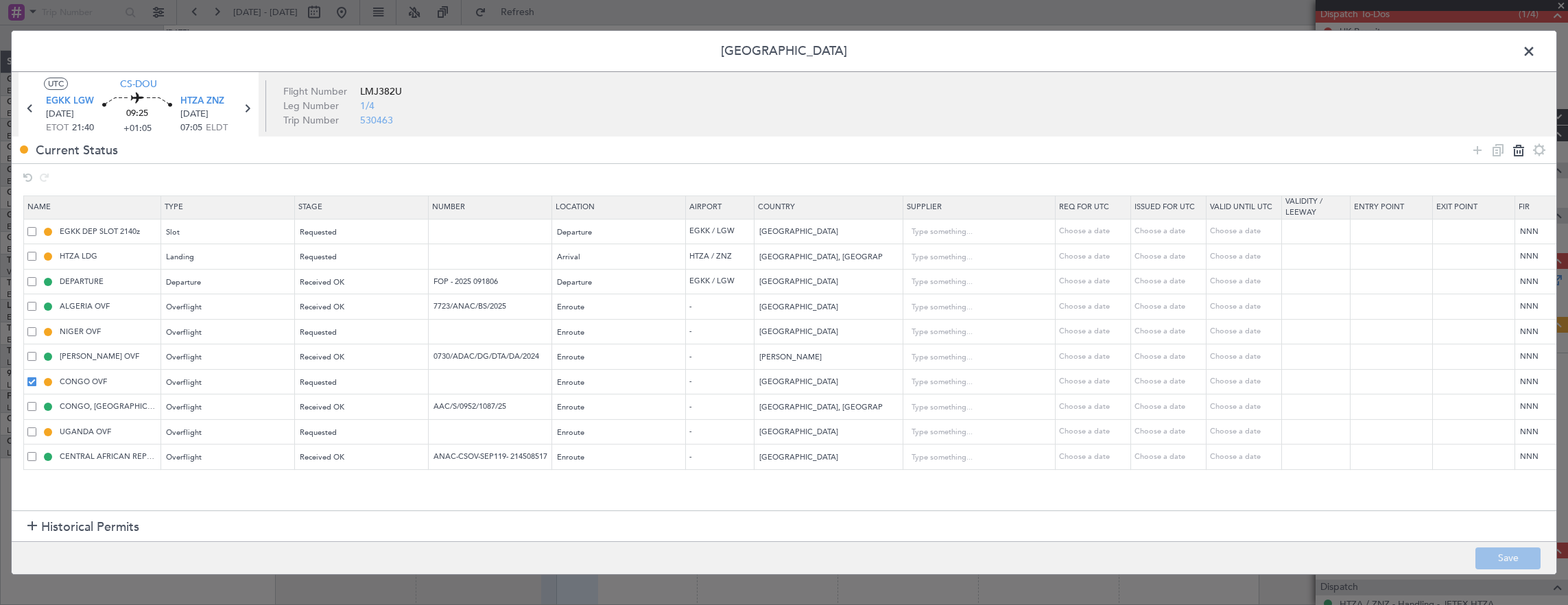
type input "ANAC-CSOV-SEP119- 214508517"
type input "Central African Republic"
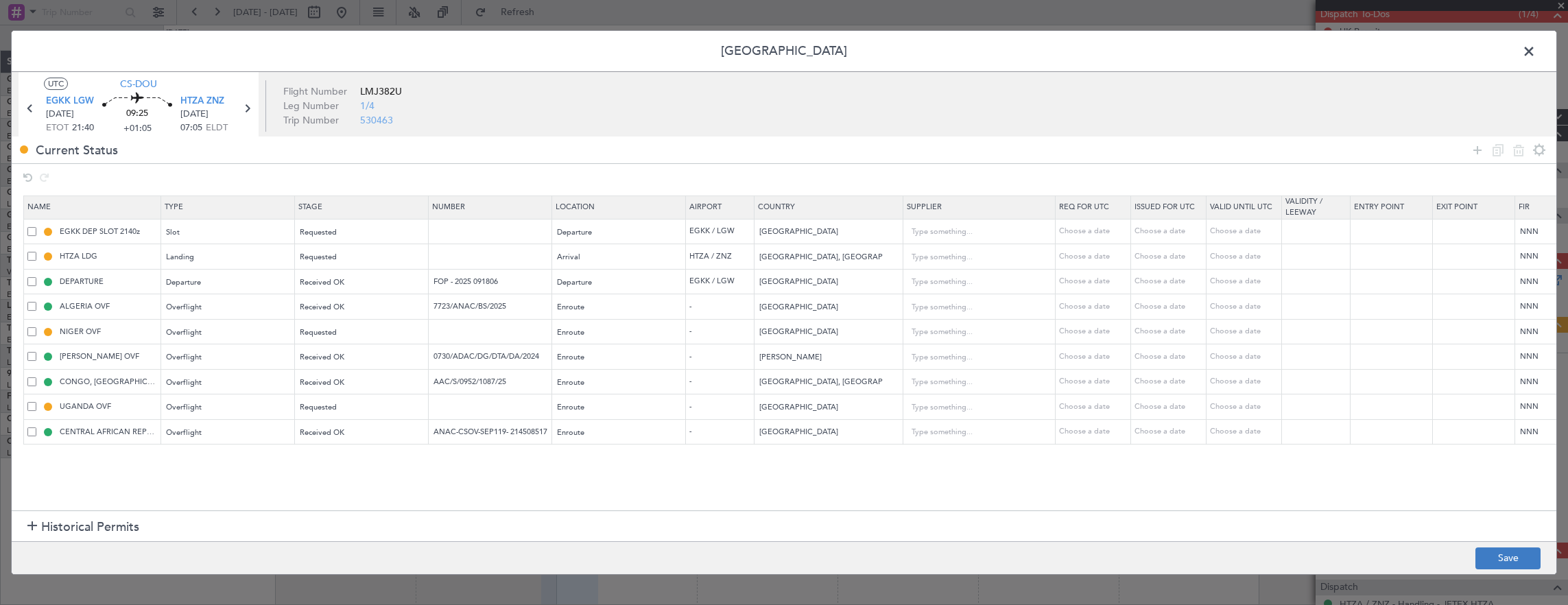
click at [1507, 565] on button "Save" at bounding box center [1509, 559] width 65 height 22
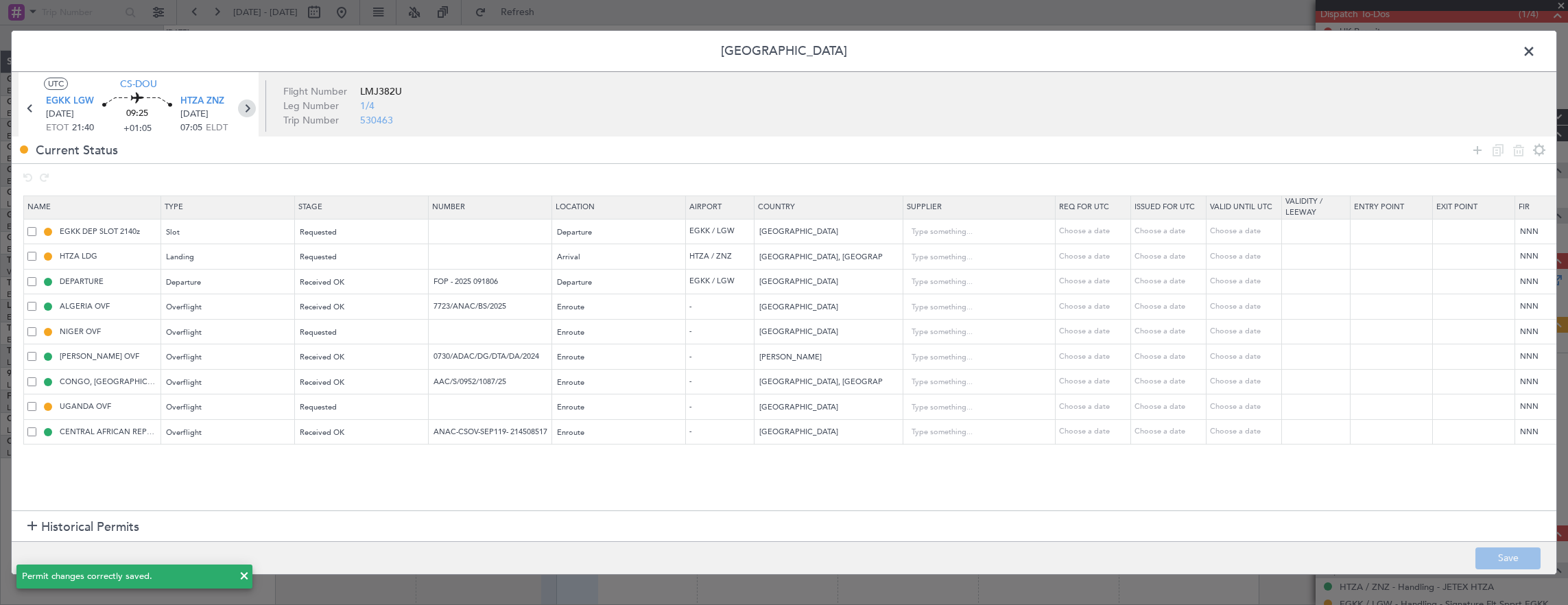
click at [245, 113] on icon at bounding box center [247, 109] width 18 height 18
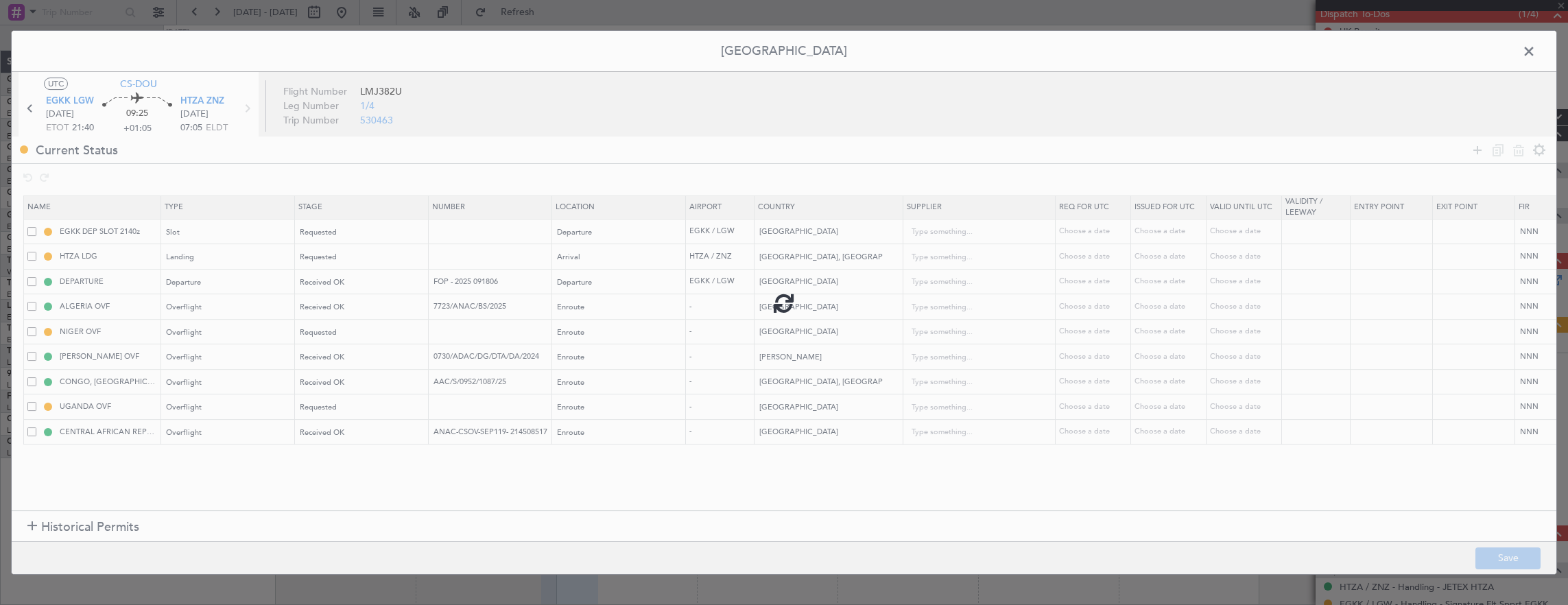
type input "+00:20"
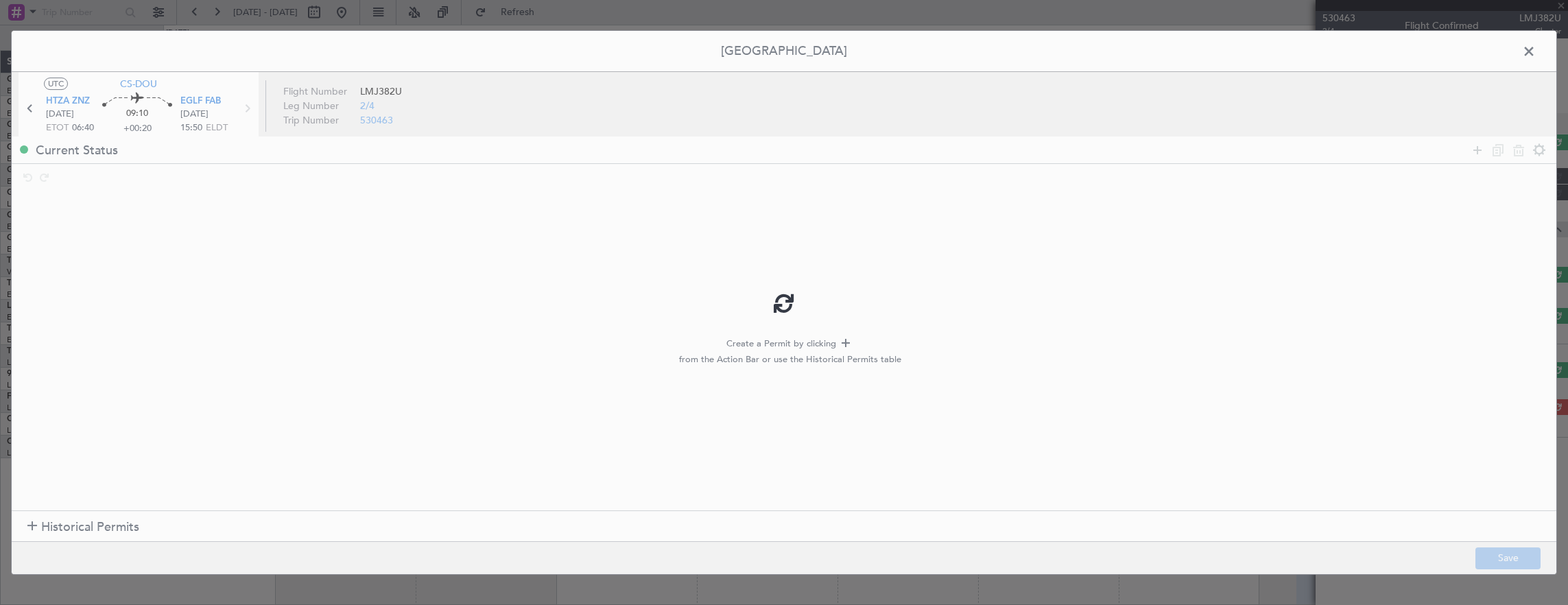
scroll to position [0, 0]
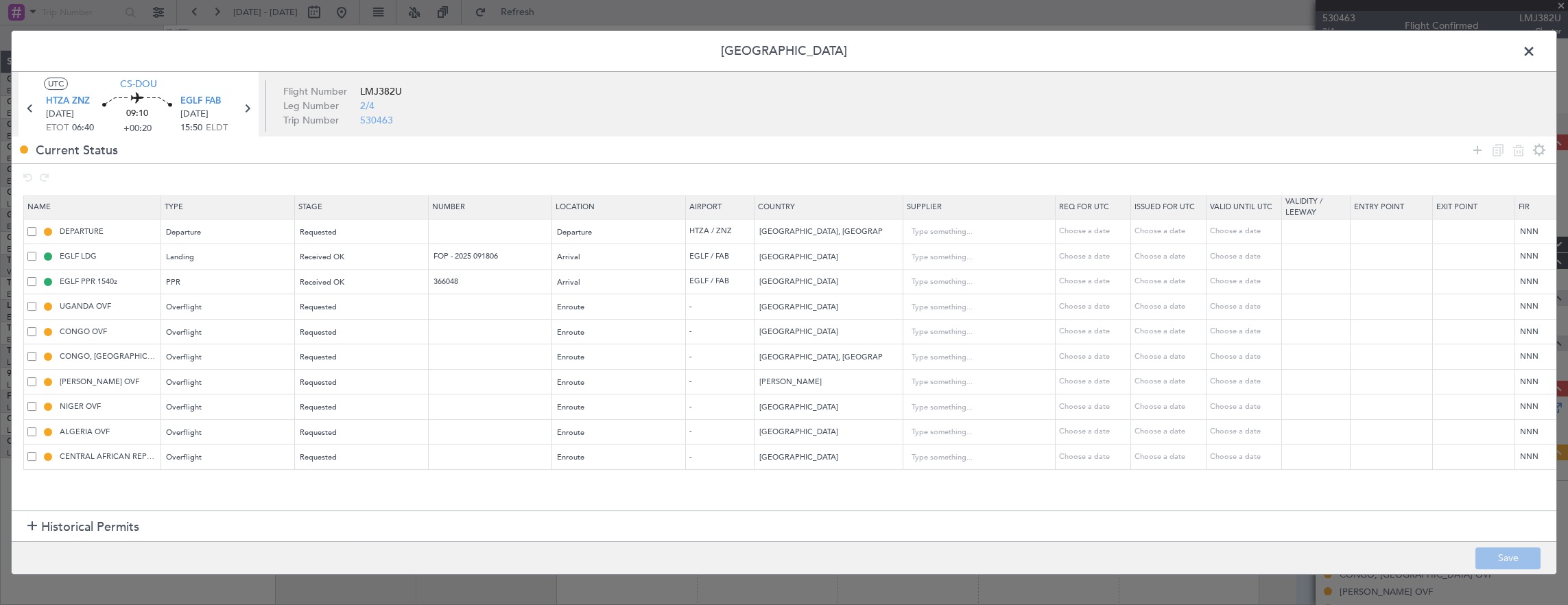
click at [487, 463] on td at bounding box center [490, 458] width 123 height 26
click at [485, 451] on input "text" at bounding box center [491, 457] width 119 height 12
paste input "ANAC-CSOV-SEP119- 214608518"
type input "ANAC-CSOV-SEP119- 214608518"
click at [373, 460] on div "Requested" at bounding box center [357, 457] width 113 height 21
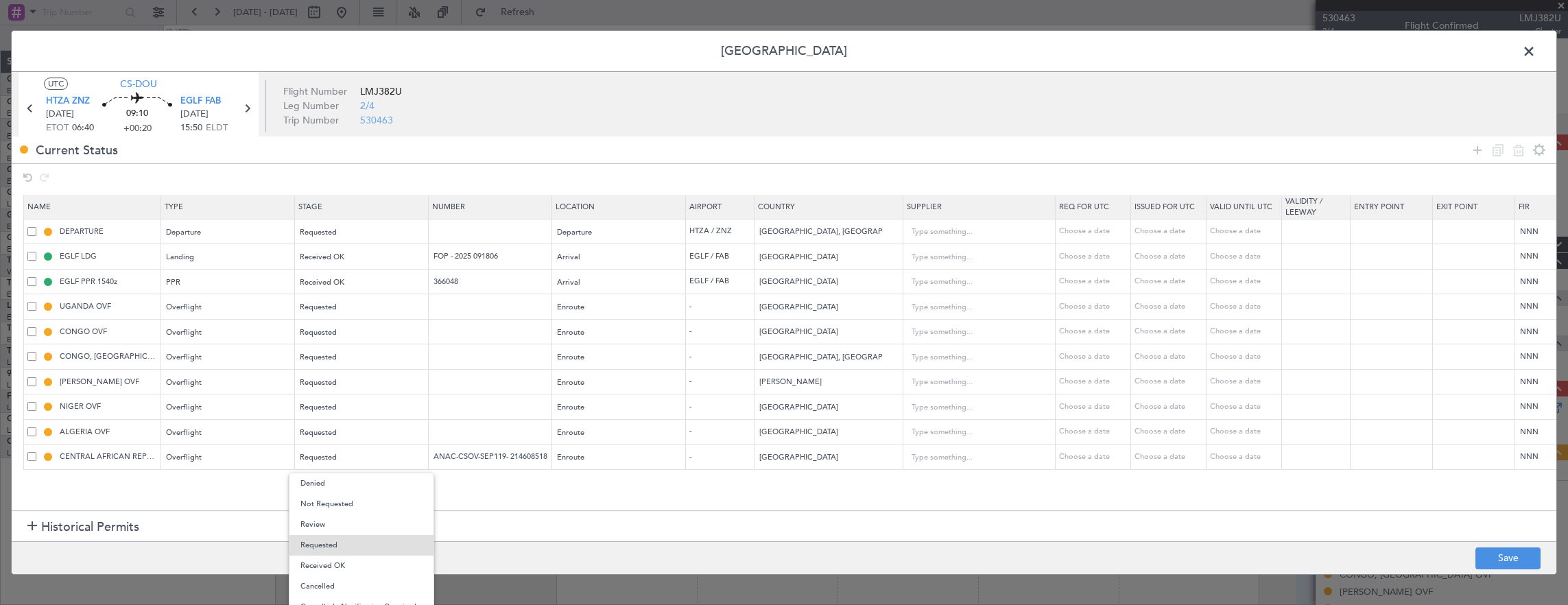
click at [339, 556] on span "Received OK" at bounding box center [362, 566] width 122 height 21
click at [465, 357] on input "text" at bounding box center [491, 356] width 119 height 12
paste input "AAC/S/0952/1087/25"
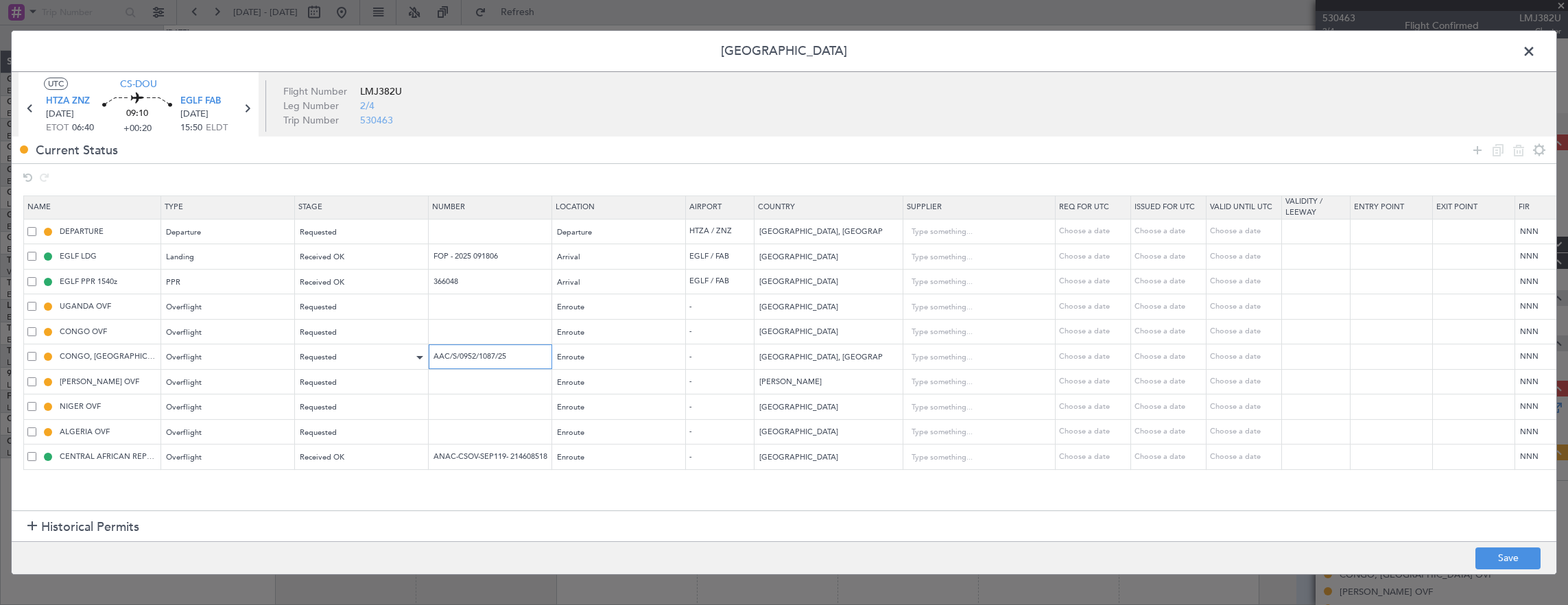
type input "AAC/S/0952/1087/25"
click at [356, 353] on div "Requested" at bounding box center [357, 357] width 113 height 21
click at [345, 463] on span "Received OK" at bounding box center [362, 466] width 122 height 21
click at [463, 379] on input "text" at bounding box center [491, 382] width 119 height 12
paste input "0730/ADAC/DG/DTA/DA/2024"
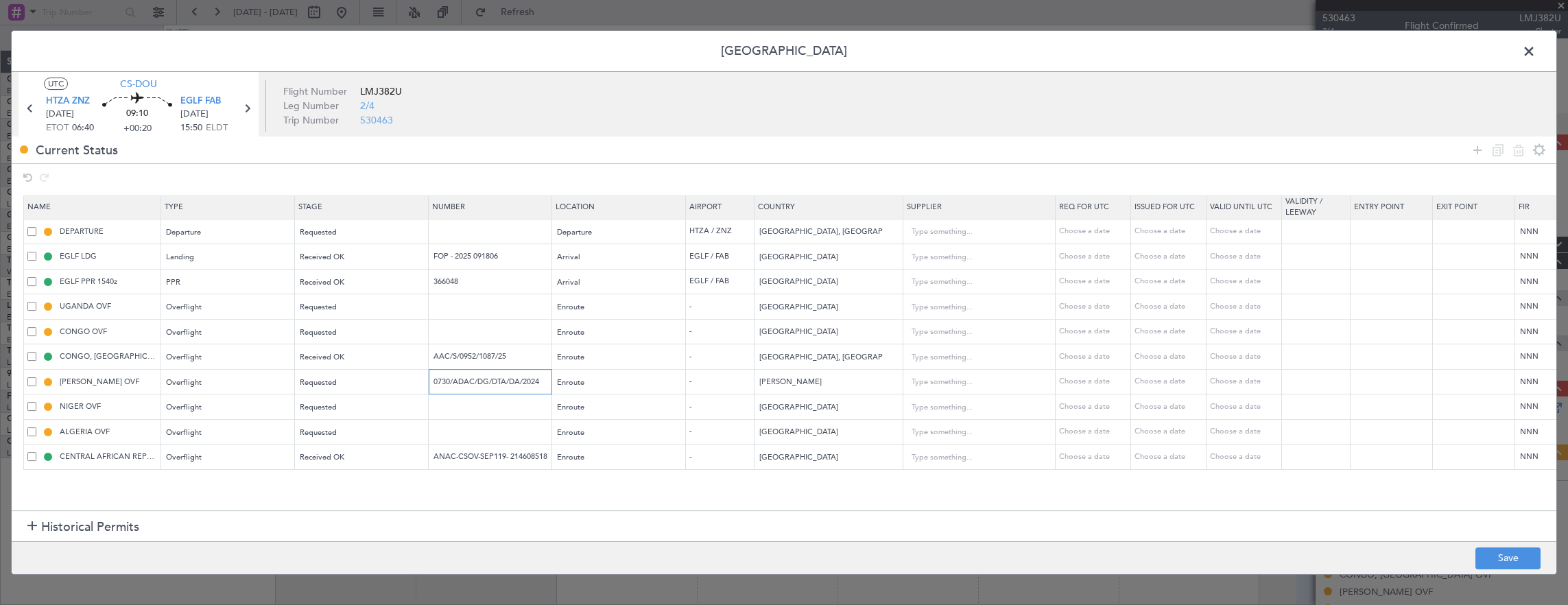
type input "0730/ADAC/DG/DTA/DA/2024"
click at [375, 383] on div "Requested" at bounding box center [357, 383] width 113 height 21
click at [370, 494] on span "Received OK" at bounding box center [362, 491] width 122 height 21
click at [491, 428] on input "text" at bounding box center [491, 432] width 119 height 12
paste input "7723/ANAC/BS/2025"
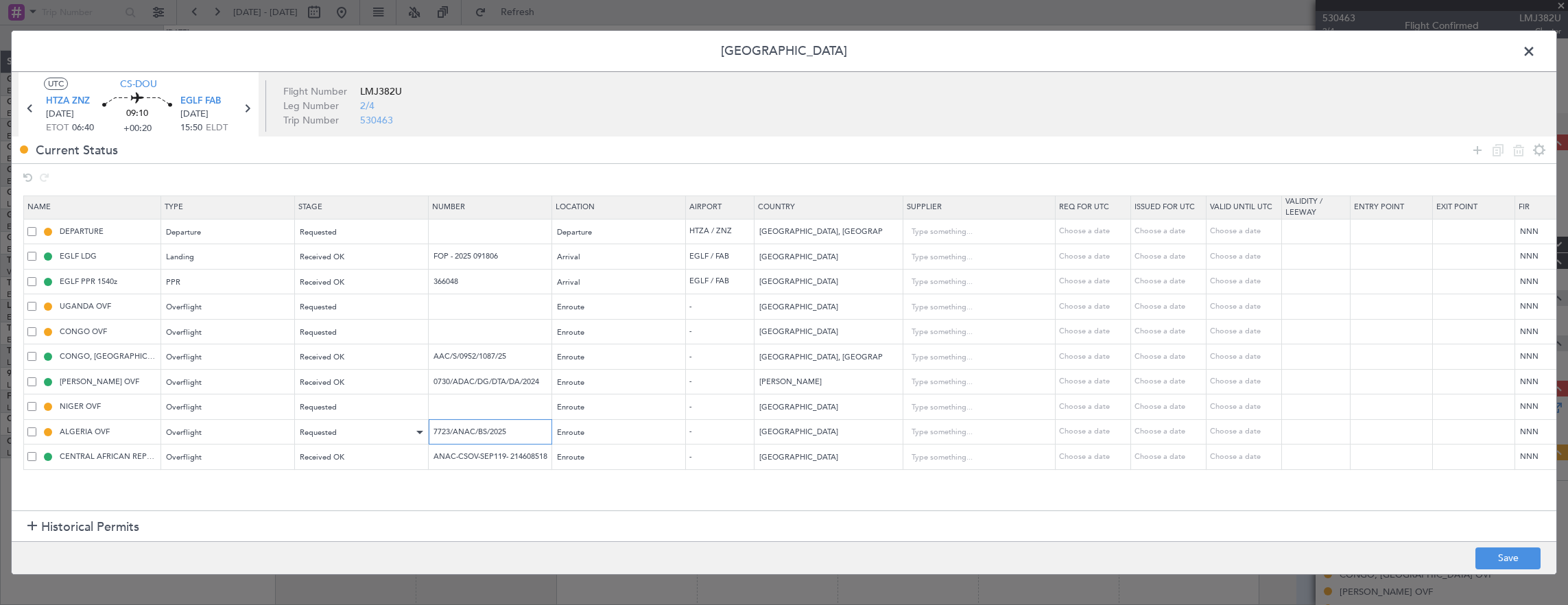
type input "7723/ANAC/BS/2025"
click at [375, 429] on div "Requested" at bounding box center [357, 432] width 113 height 21
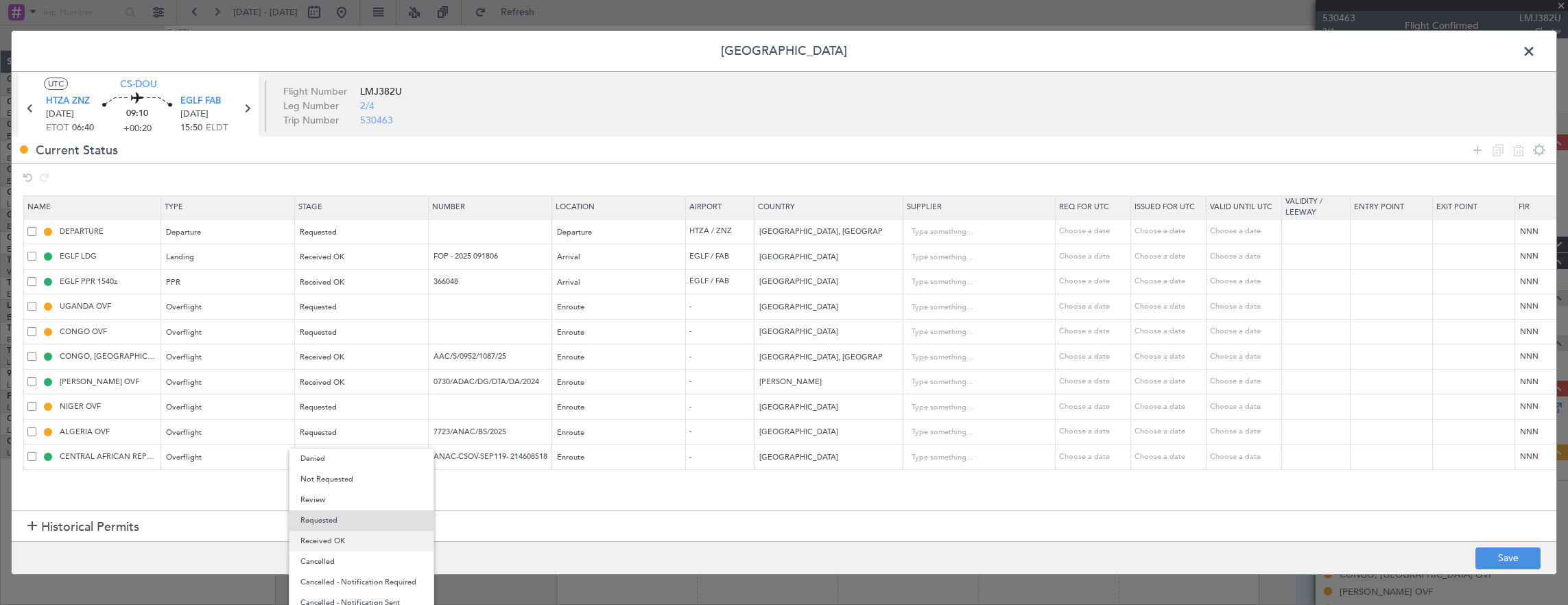
click at [361, 548] on span "Received OK" at bounding box center [362, 541] width 122 height 21
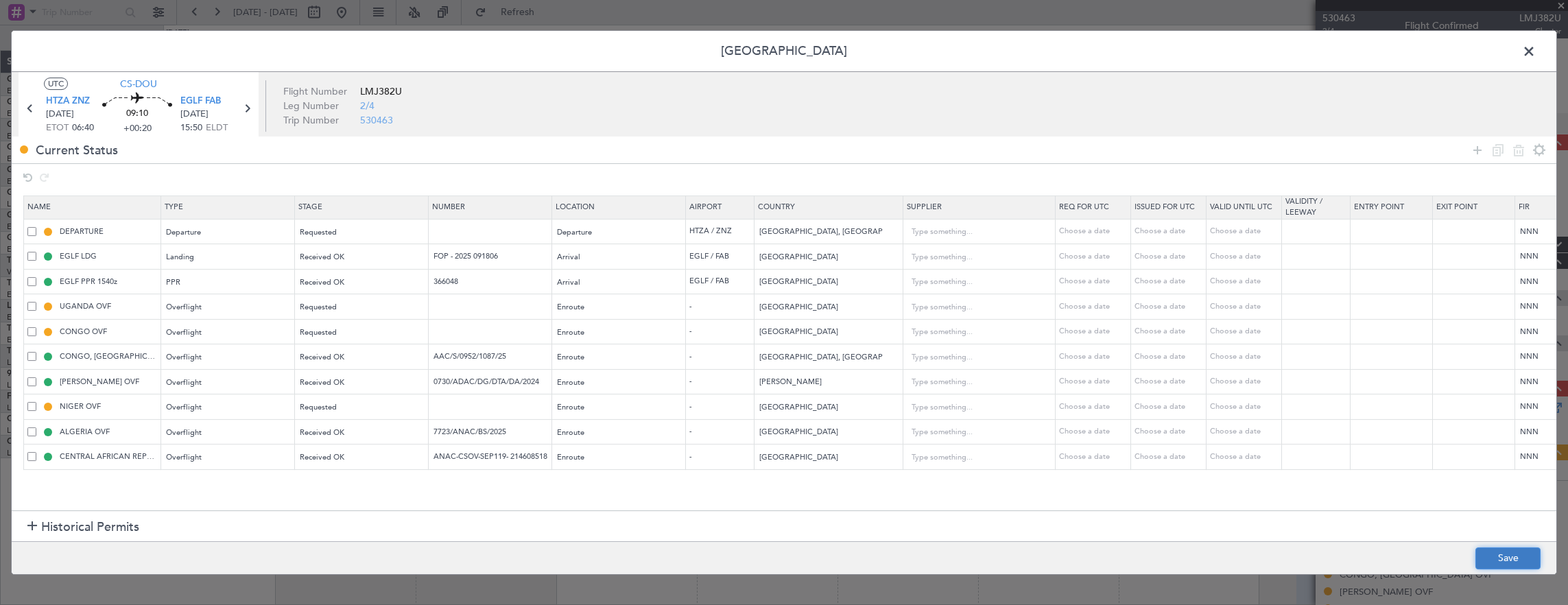
click at [1507, 555] on button "Save" at bounding box center [1509, 559] width 65 height 22
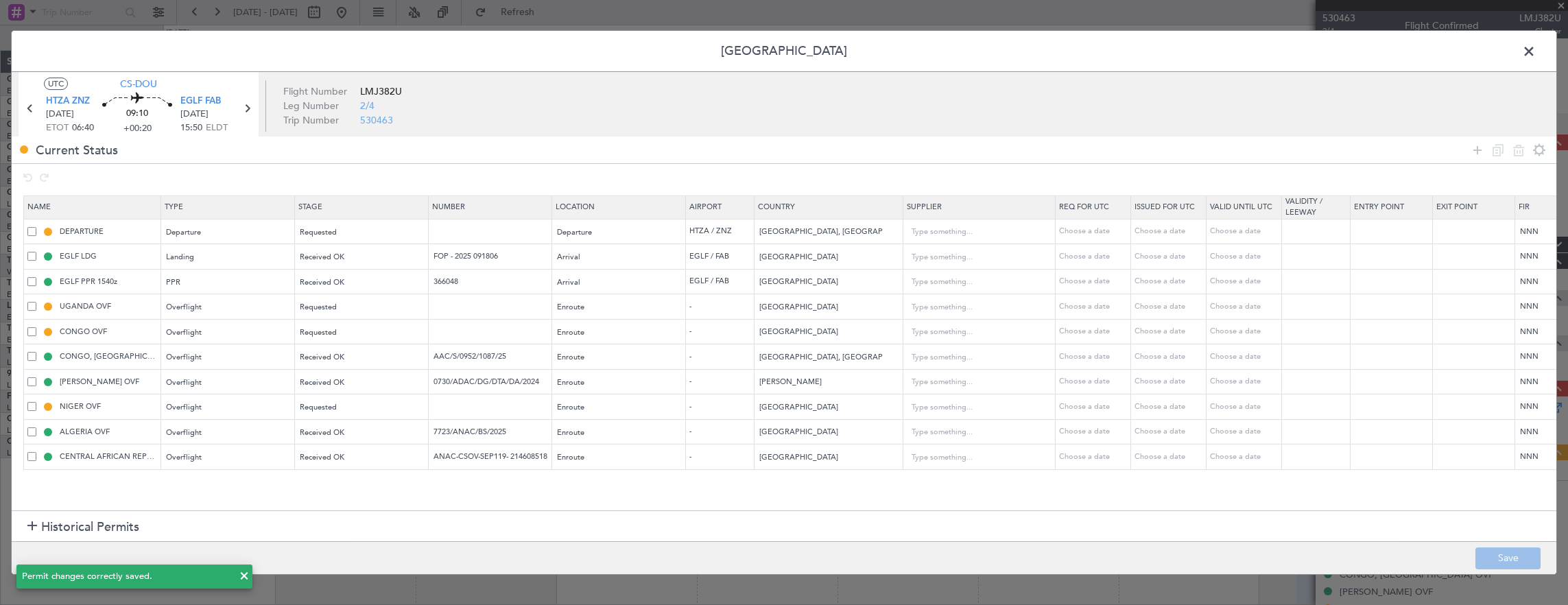
click at [33, 333] on span at bounding box center [32, 332] width 9 height 9
click at [37, 328] on input "checkbox" at bounding box center [37, 328] width 0 height 0
click at [1522, 153] on icon at bounding box center [1519, 150] width 17 height 17
type input "CONGO, DEMOCRATIC REPUBLIC OVF"
type input "AAC/S/0952/1087/25"
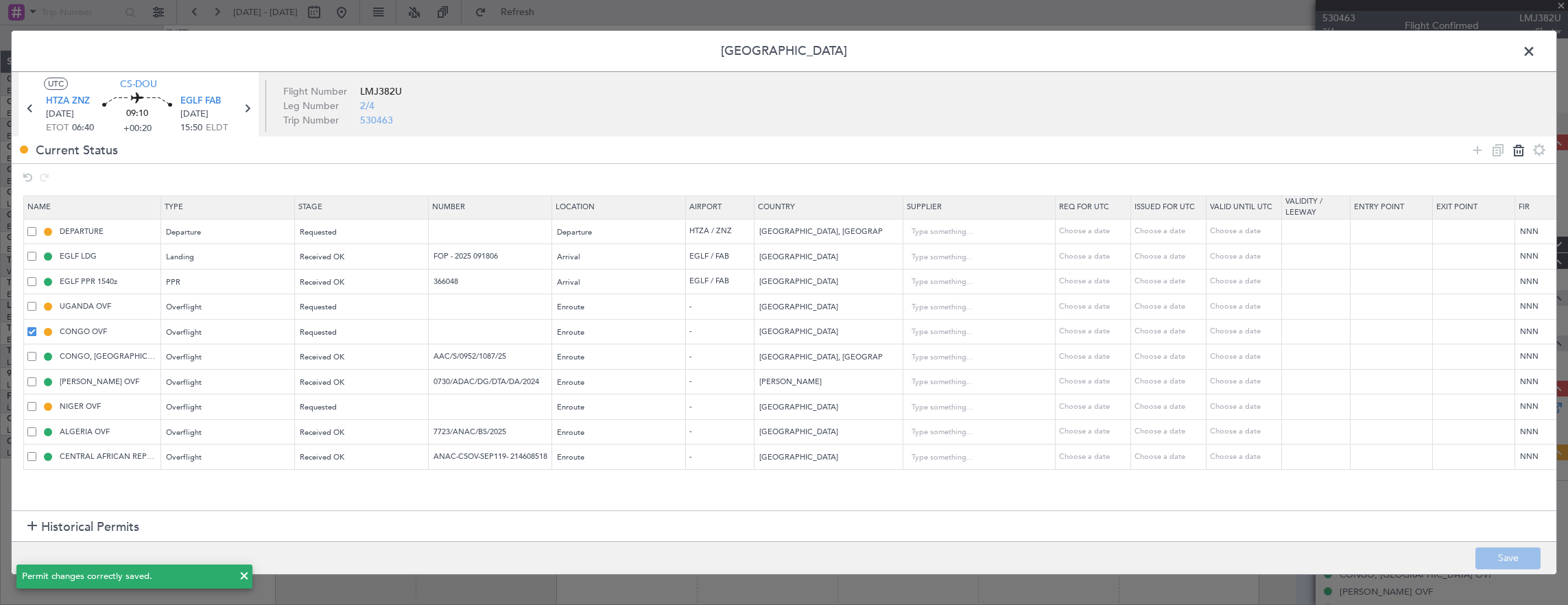
type input "Congo, Democratic Republic"
type input "CHAD OVF"
type input "0730/ADAC/DG/DTA/DA/2024"
type input "Chad"
type input "NIGER OVF"
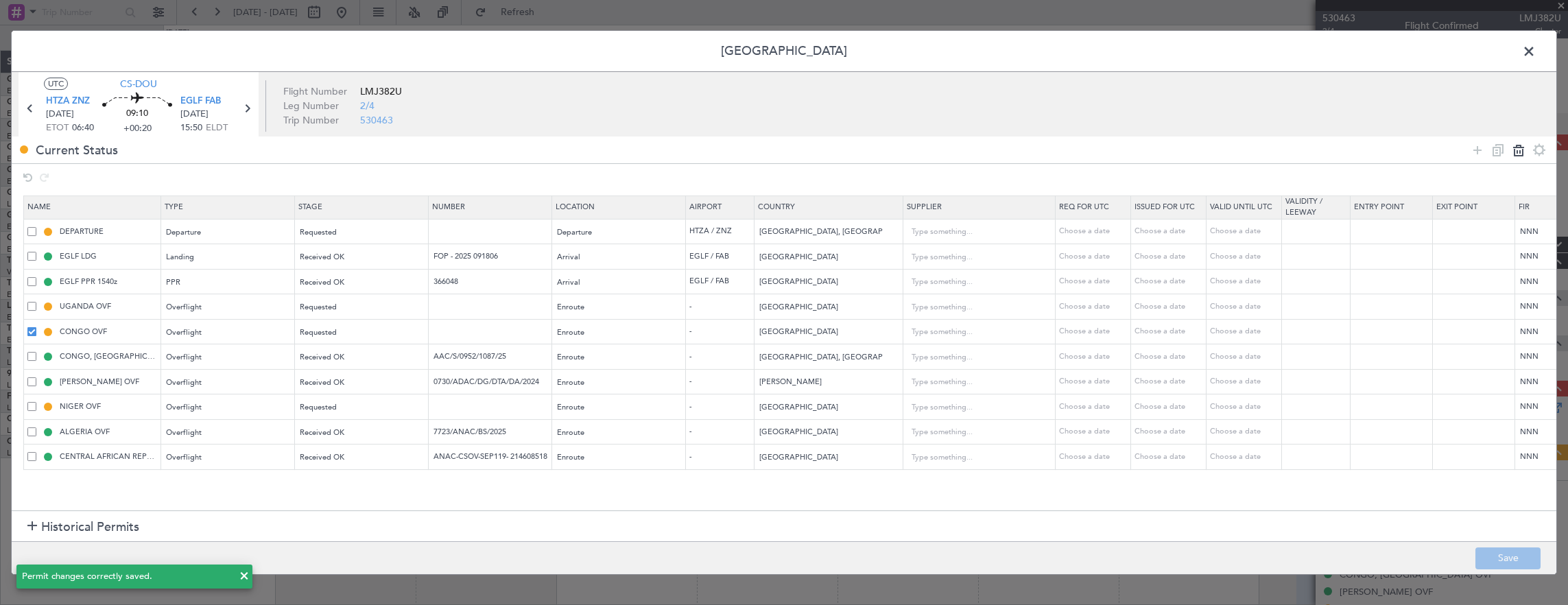
type input "Niger"
type input "ALGERIA OVF"
type input "7723/ANAC/BS/2025"
type input "Algeria"
type input "CENTRAL AFRICAN REPUBLIC OVF"
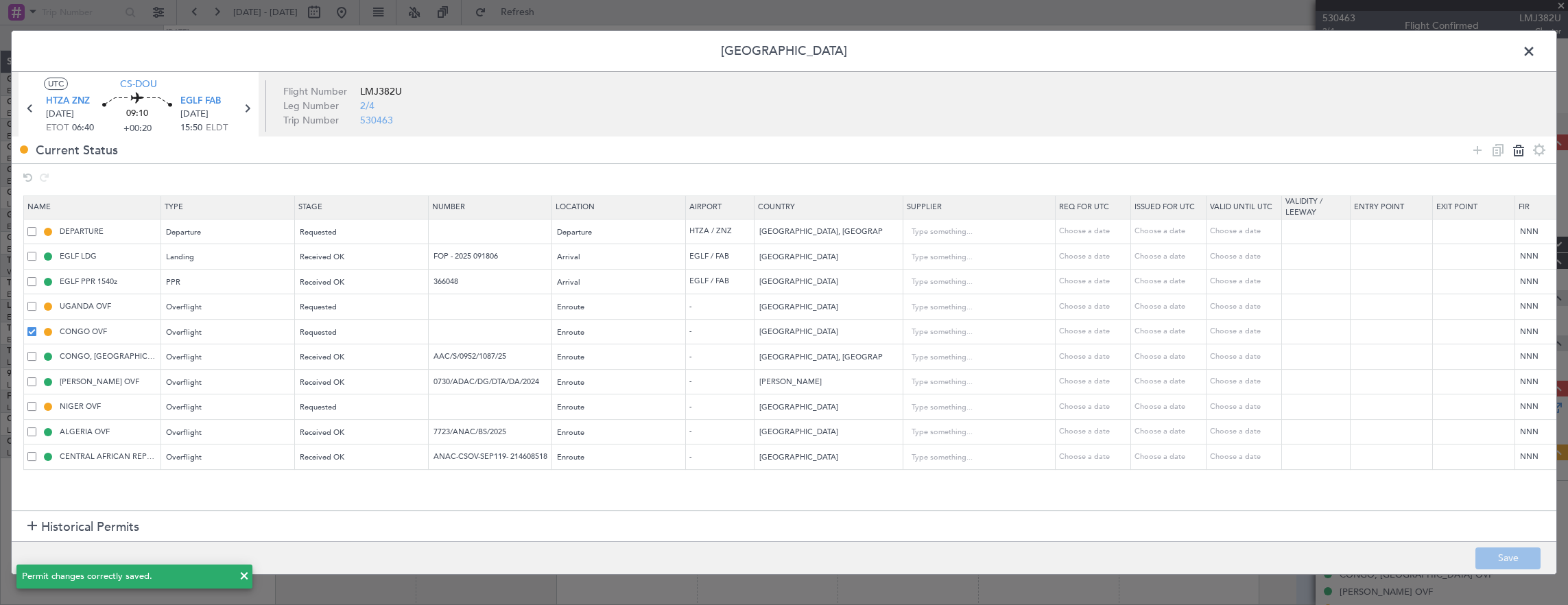
type input "ANAC-CSOV-SEP119- 214608518"
type input "Central African Republic"
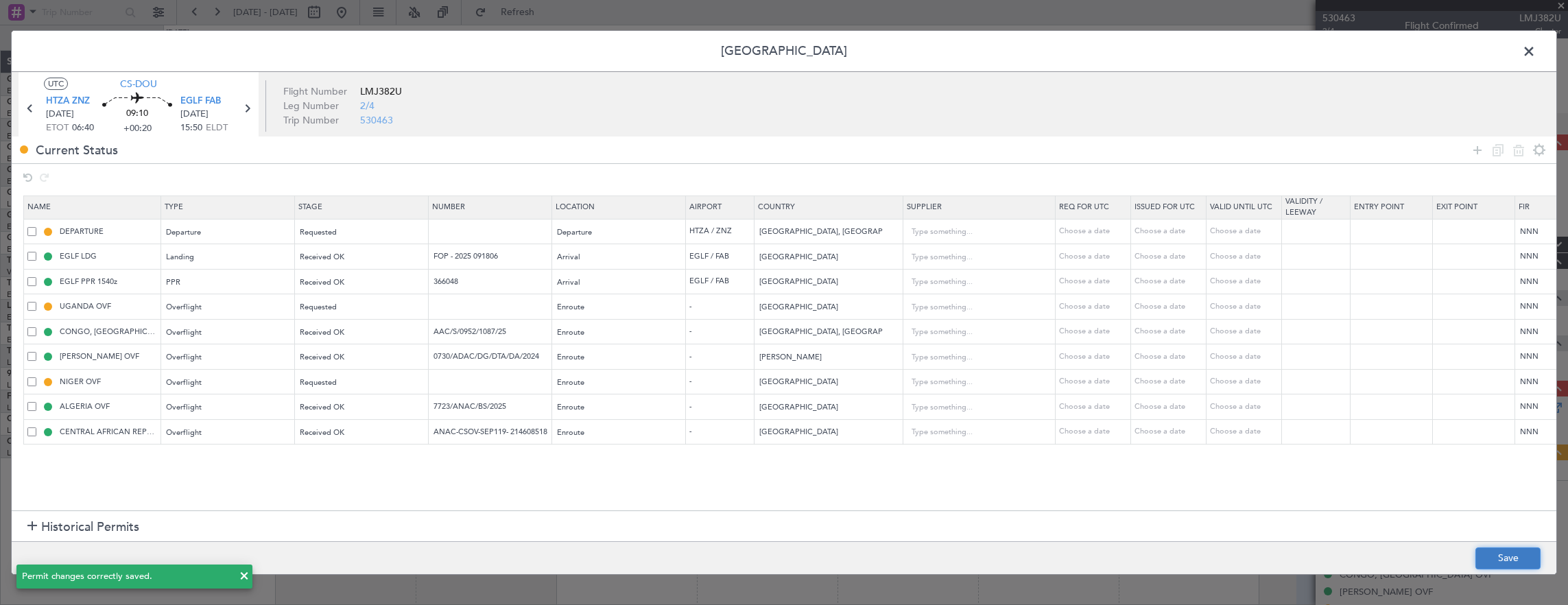
click at [1515, 563] on button "Save" at bounding box center [1509, 559] width 65 height 22
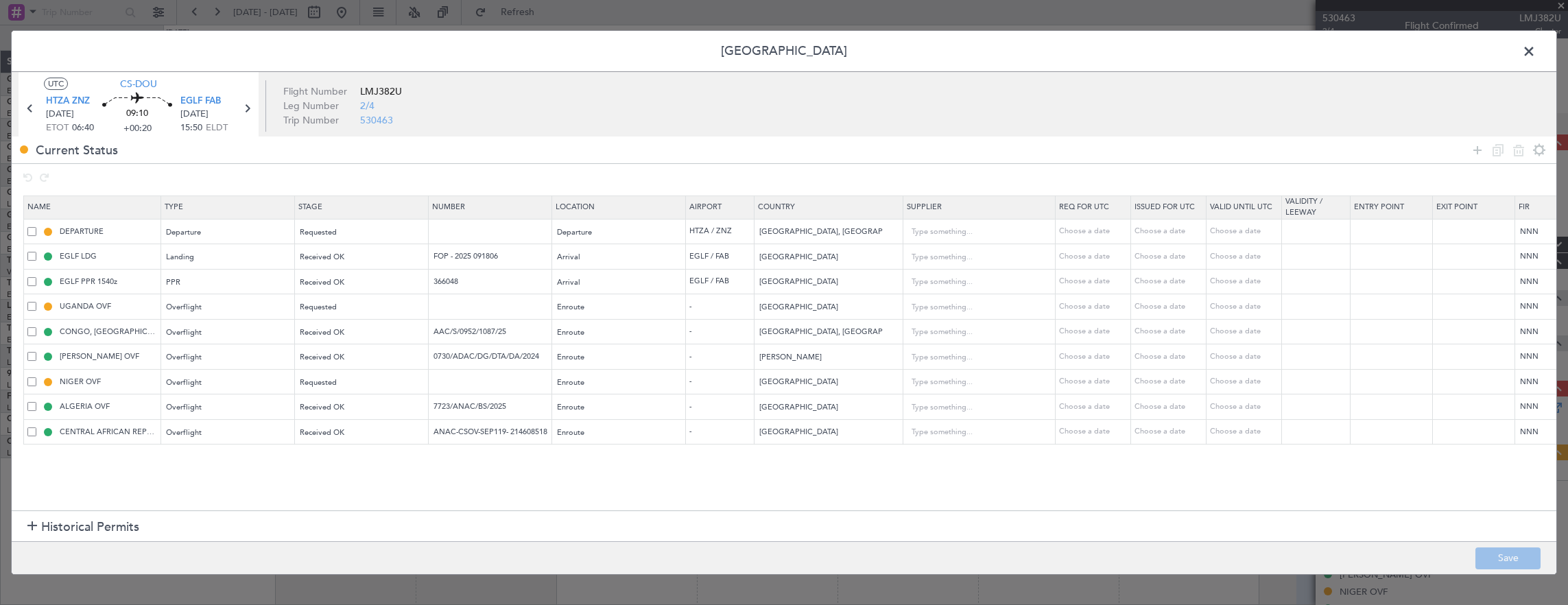
drag, startPoint x: 1528, startPoint y: 50, endPoint x: 1442, endPoint y: 59, distance: 86.5
click at [1536, 50] on span at bounding box center [1536, 55] width 0 height 28
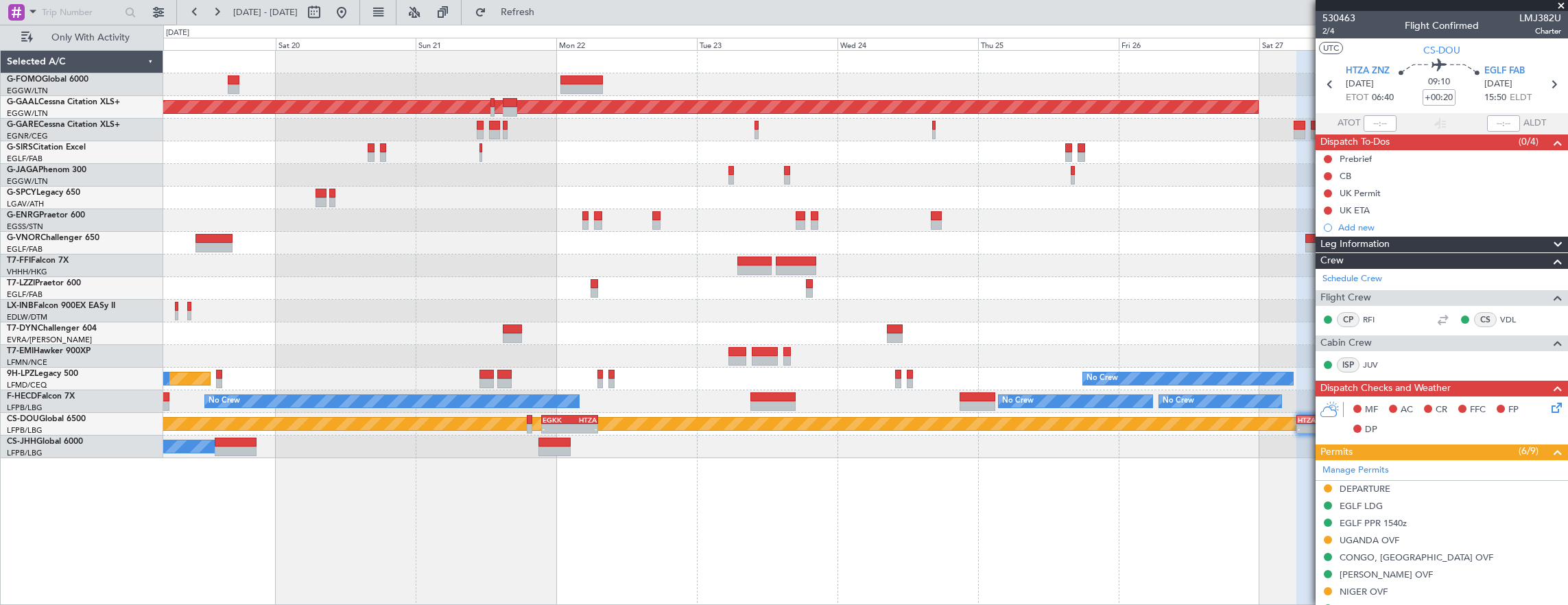
click at [989, 414] on div "Planned Maint Dusseldorf Planned Maint St Gallen (Altenrhein) No Crew No Crew N…" at bounding box center [865, 328] width 1406 height 556
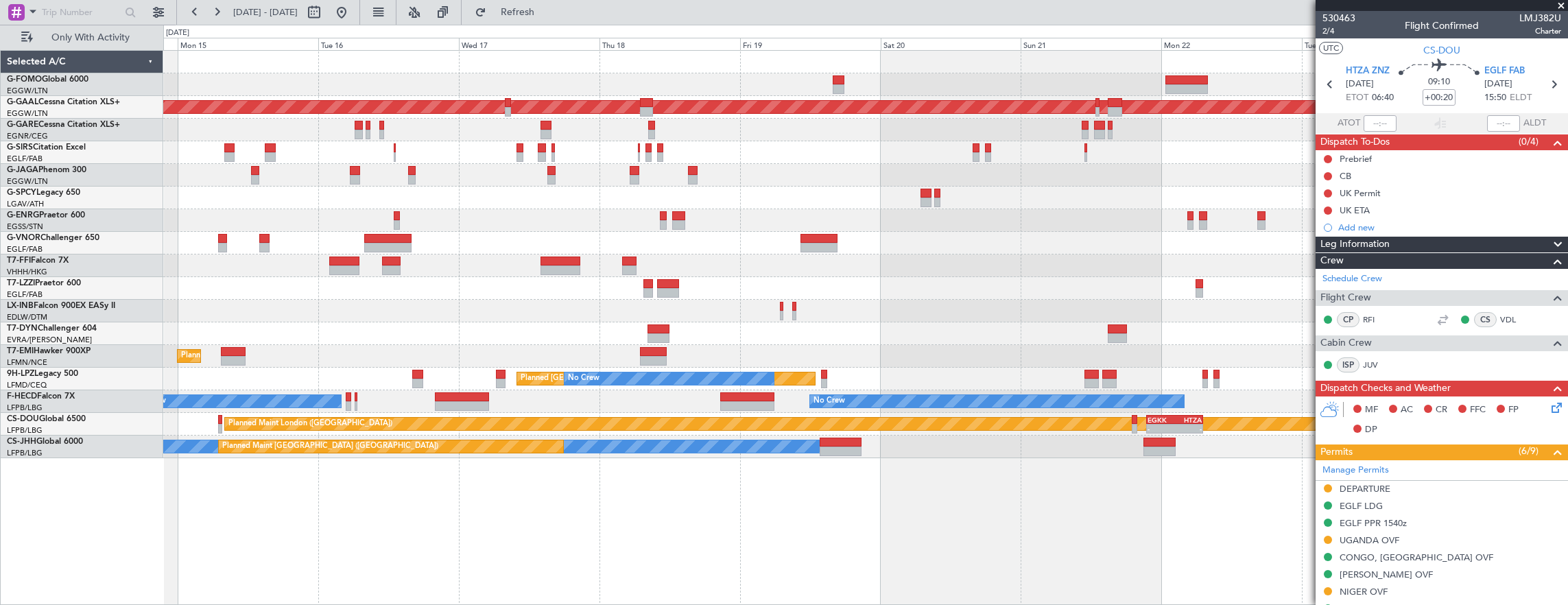
click at [656, 260] on div "Planned Maint Dusseldorf Planned Maint London (Farnborough) Planned Maint Londo…" at bounding box center [865, 254] width 1405 height 408
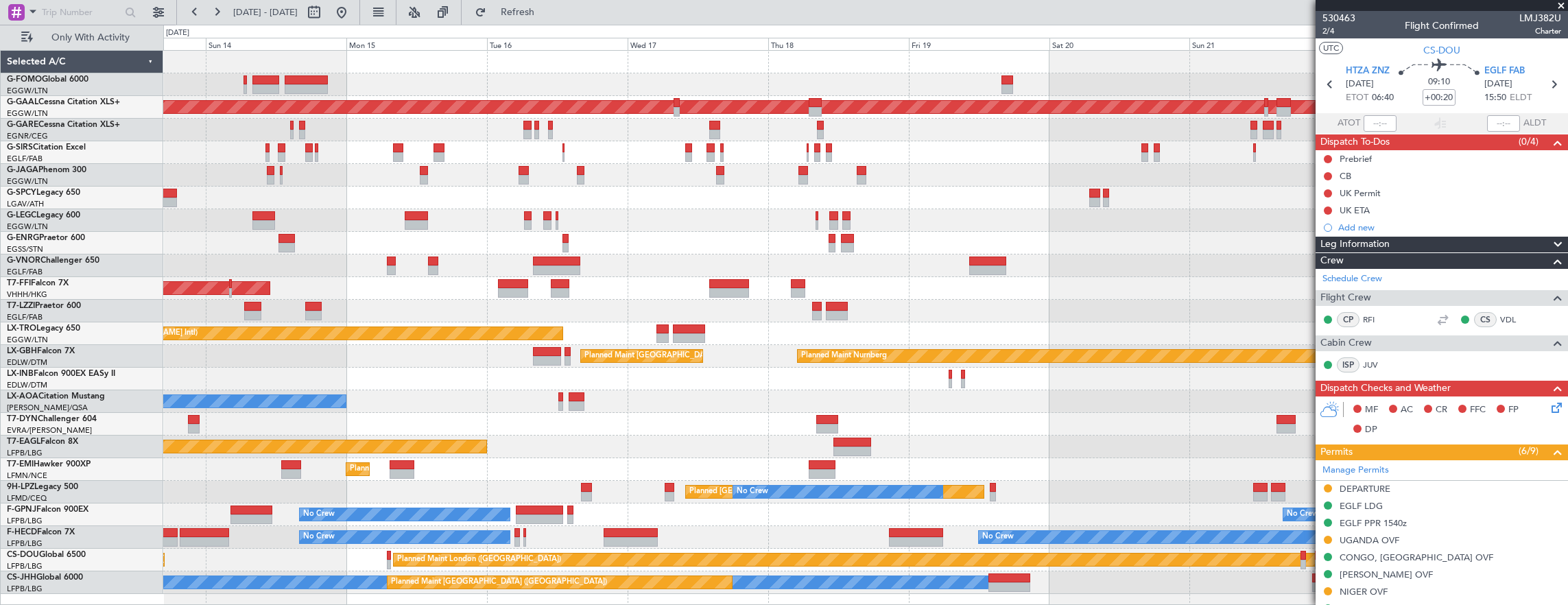
click at [678, 334] on div "Planned Maint London (Luton) Planned Maint Dusseldorf Planned Maint London (Far…" at bounding box center [865, 322] width 1405 height 544
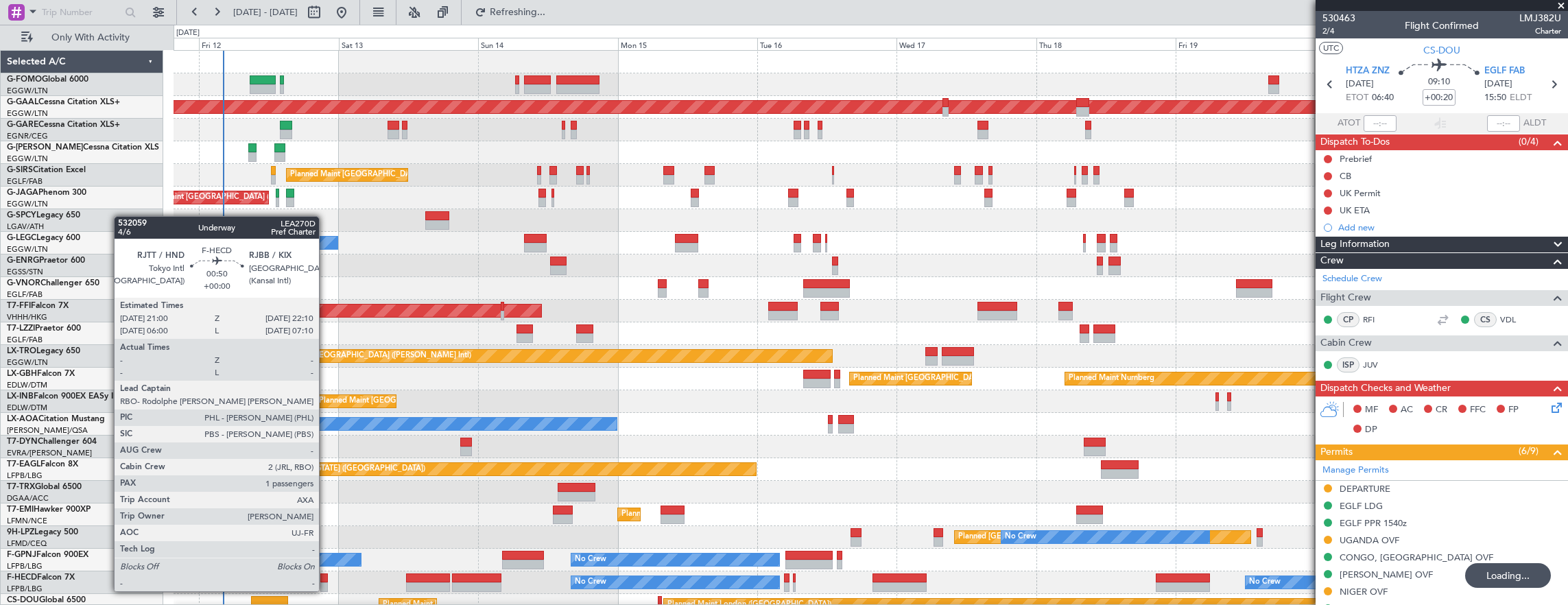
click at [326, 577] on div at bounding box center [324, 578] width 7 height 10
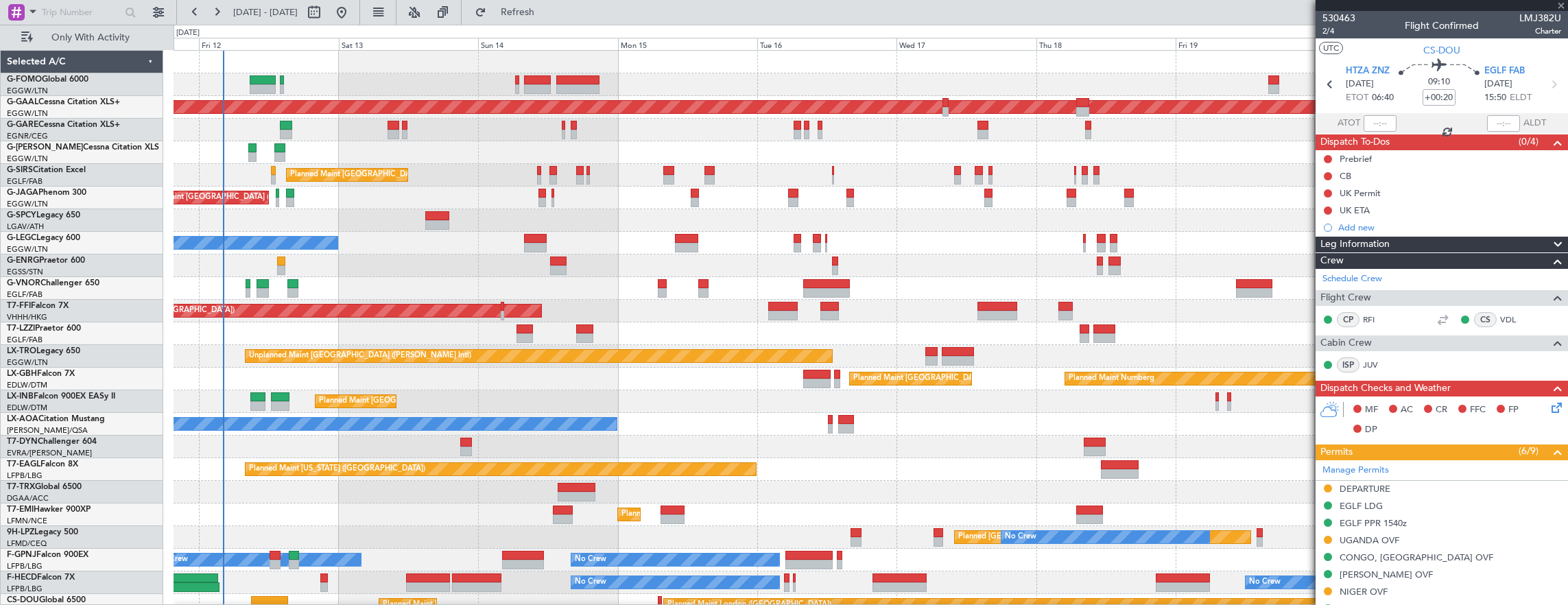
type input "1"
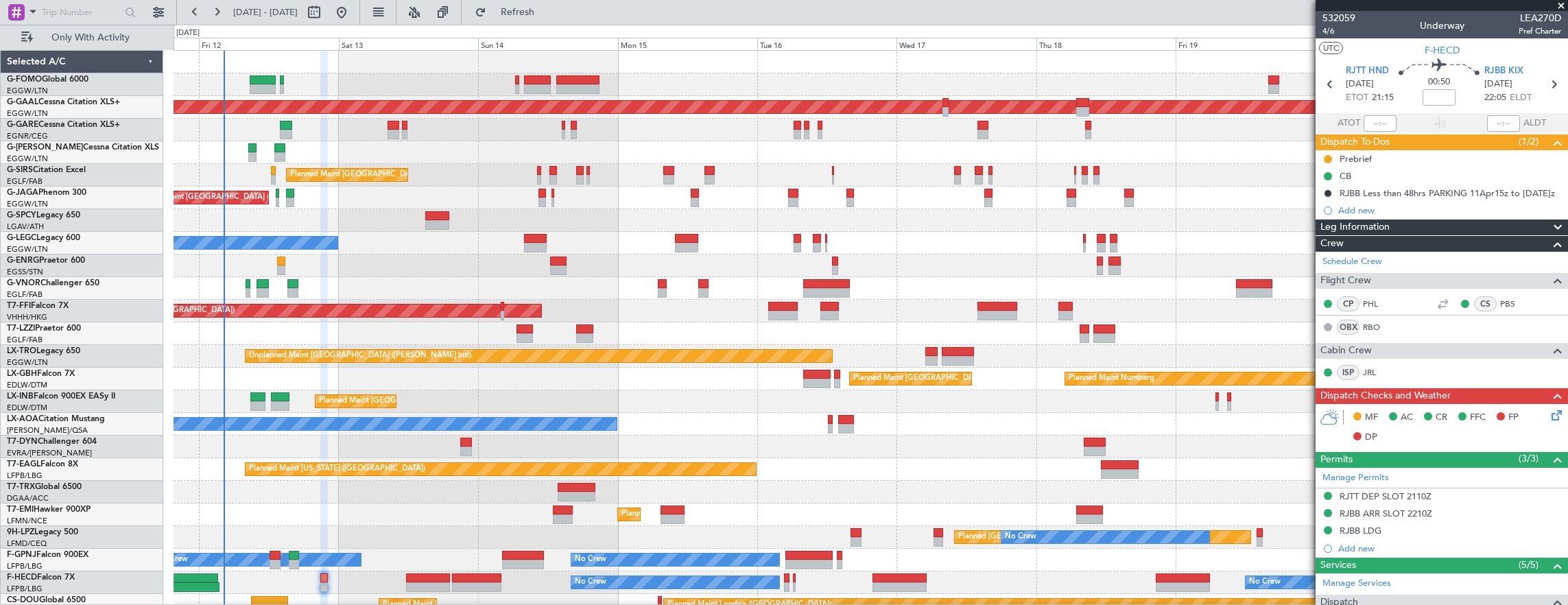
click at [1331, 32] on mat-tooltip-component "Trip Number" at bounding box center [1338, 43] width 68 height 37
click at [1333, 31] on span "4/6" at bounding box center [1338, 32] width 33 height 12
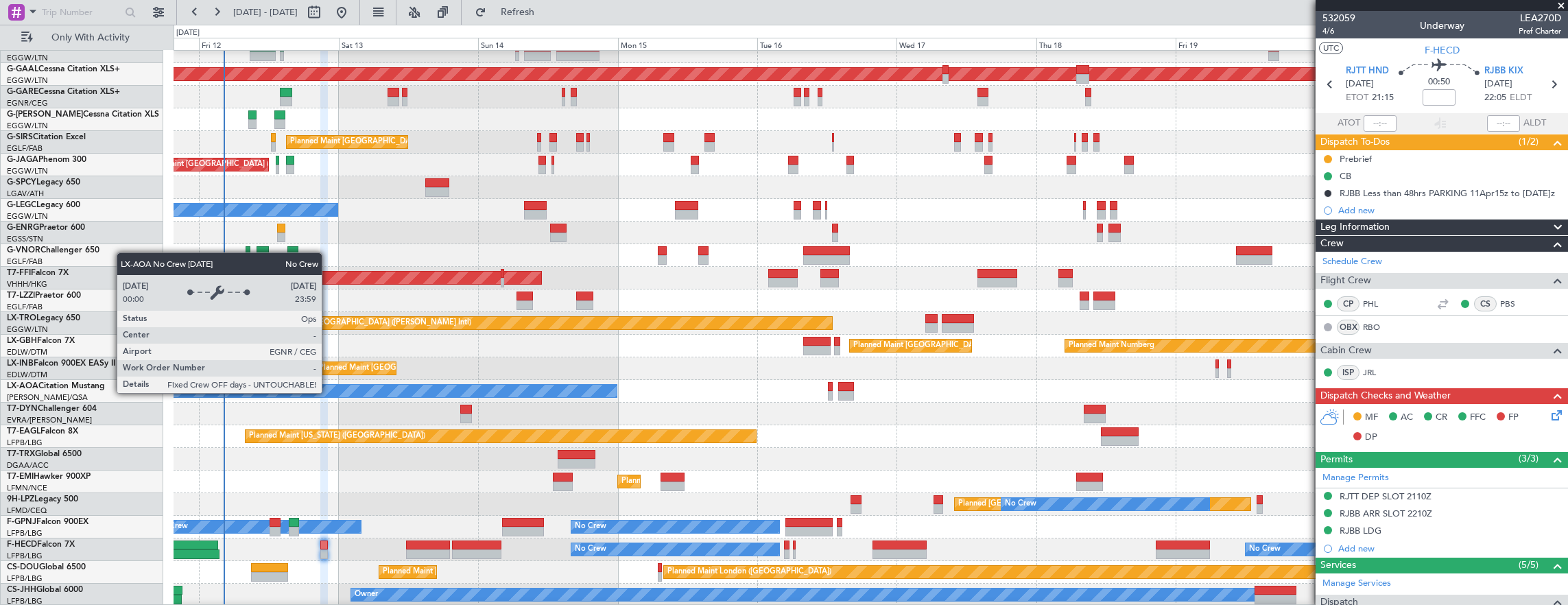
scroll to position [33, 0]
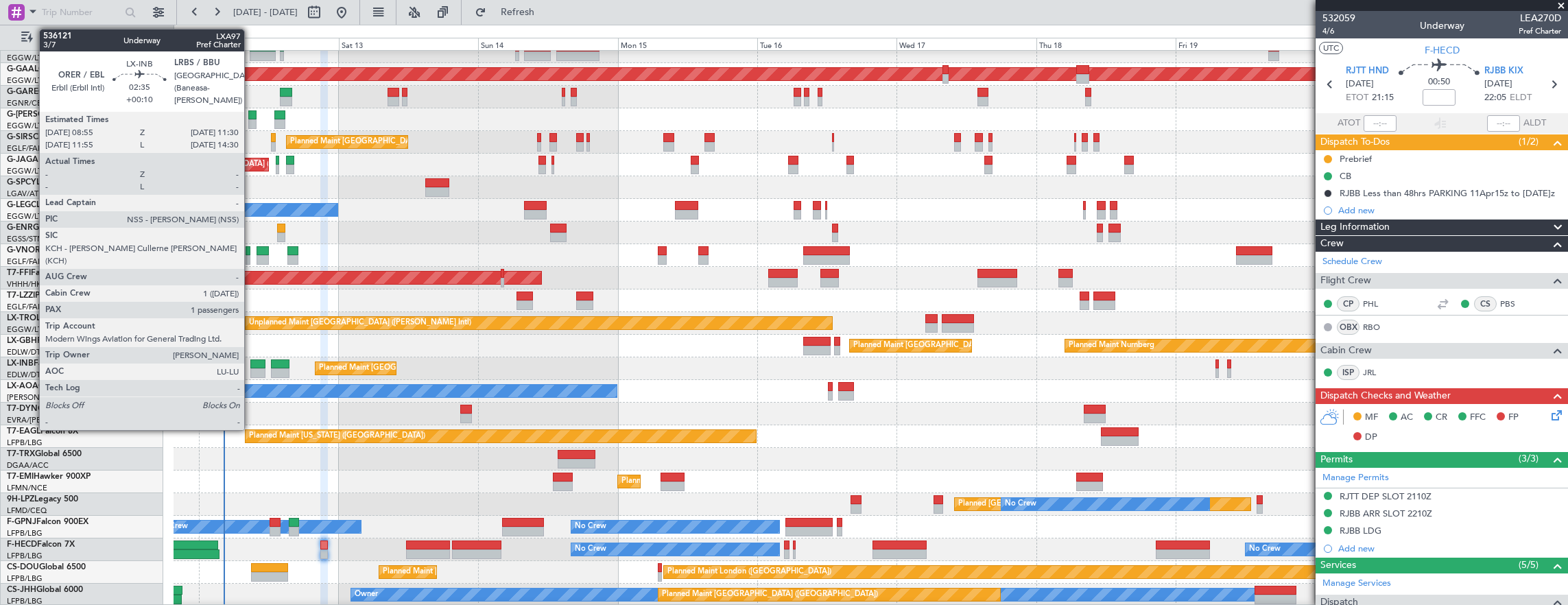
click at [251, 368] on div at bounding box center [258, 373] width 15 height 10
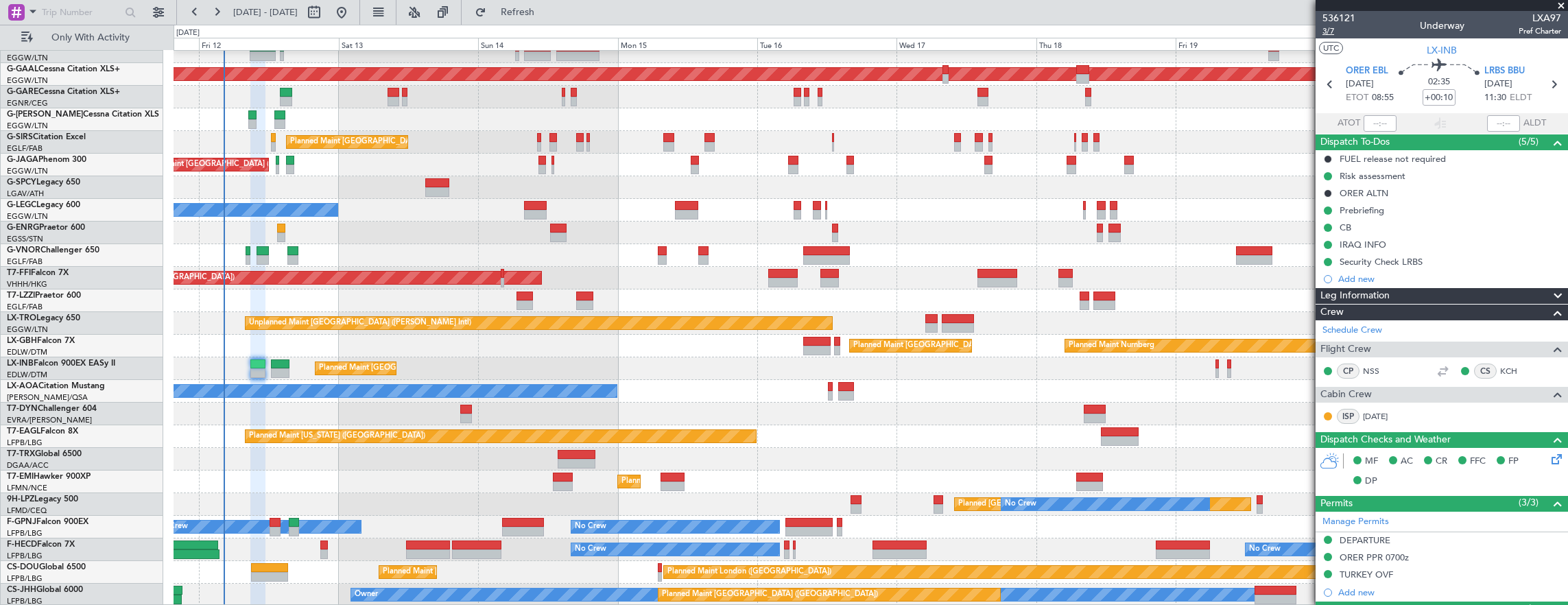
click at [1333, 29] on span "3/7" at bounding box center [1338, 32] width 33 height 12
click at [1336, 29] on mat-tooltip-component "Trip Number" at bounding box center [1338, 43] width 68 height 37
click at [1331, 34] on span "3/7" at bounding box center [1338, 32] width 33 height 12
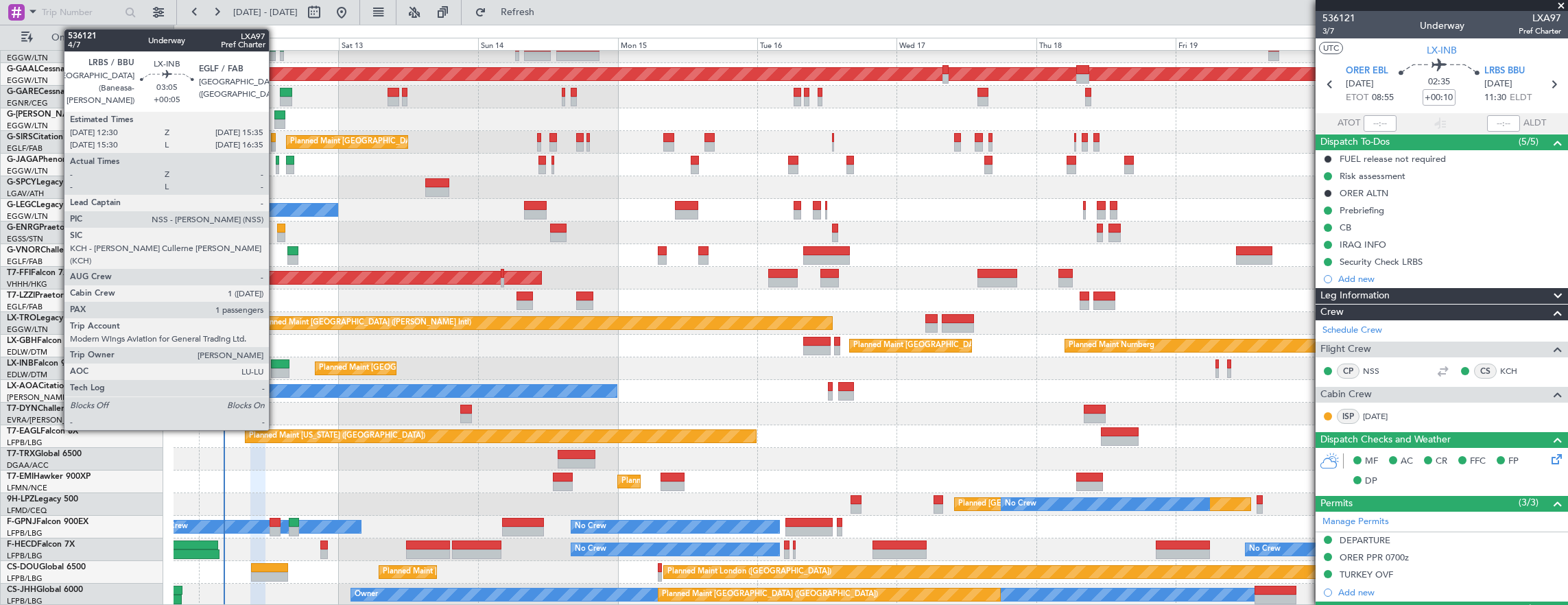
click at [275, 359] on div at bounding box center [280, 364] width 19 height 10
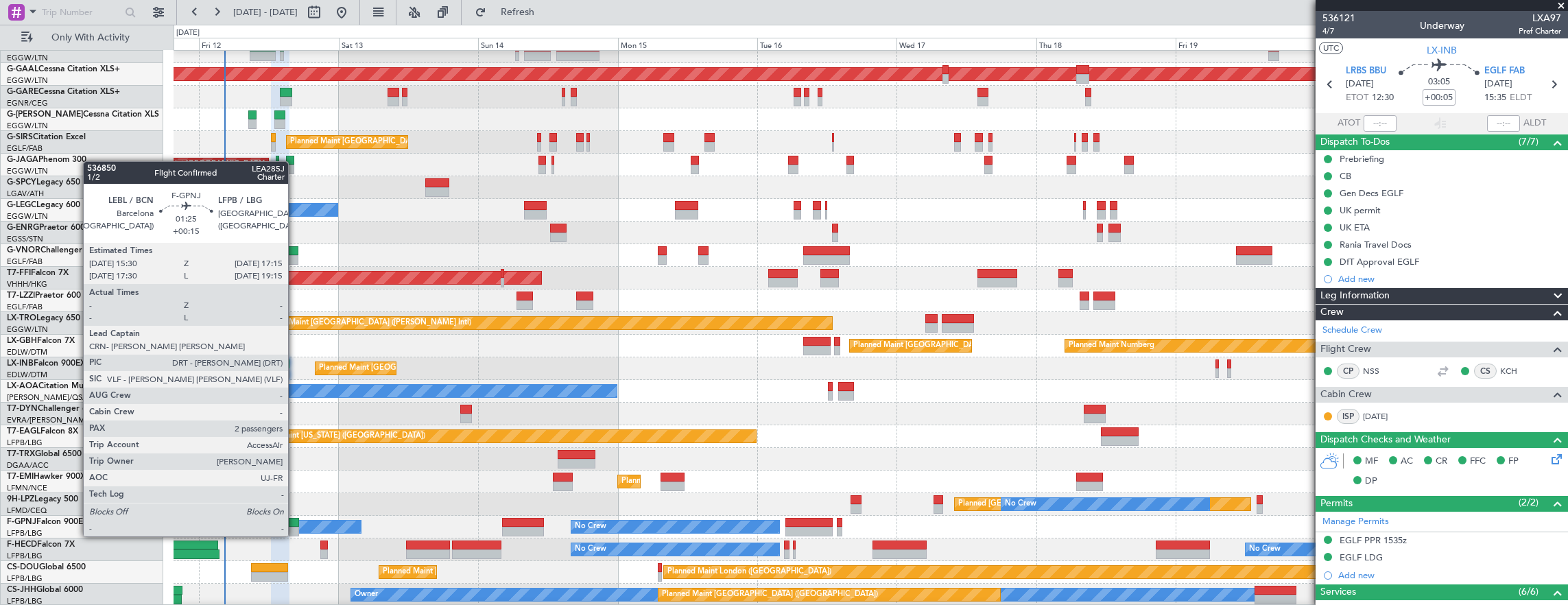
click at [295, 523] on div at bounding box center [294, 523] width 10 height 10
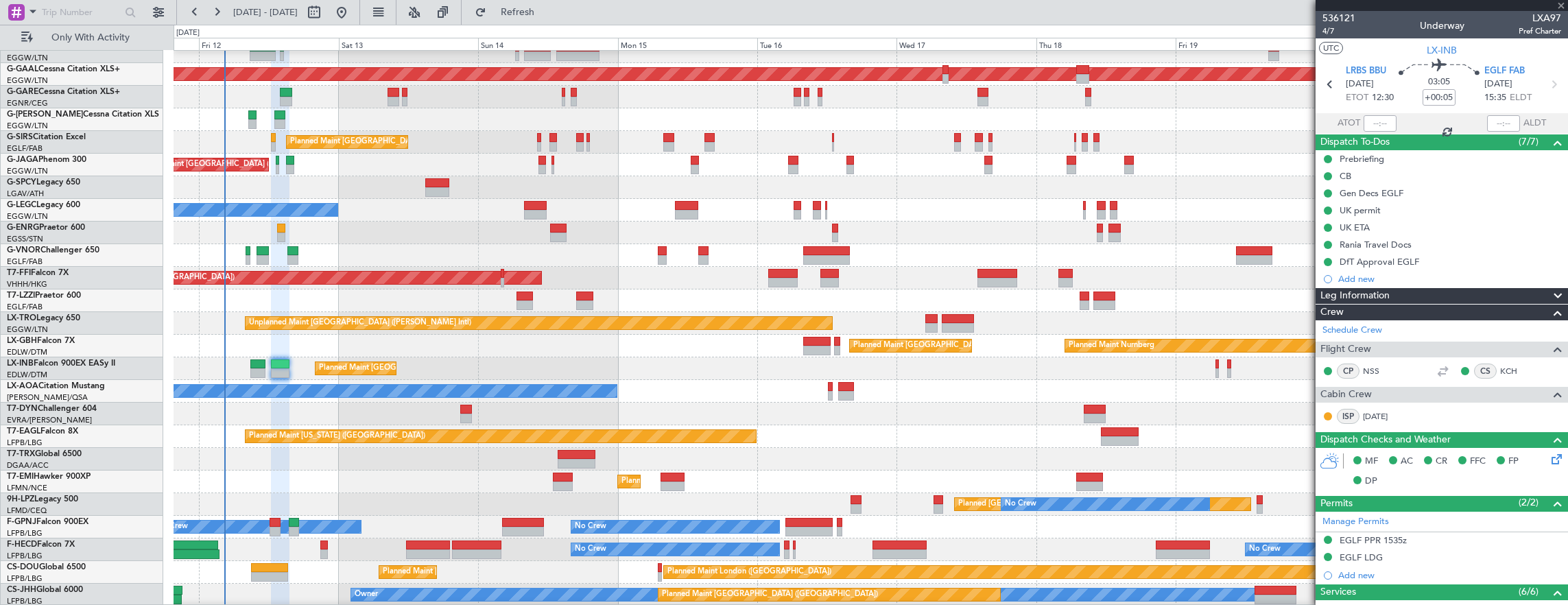
type input "+00:15"
type input "2"
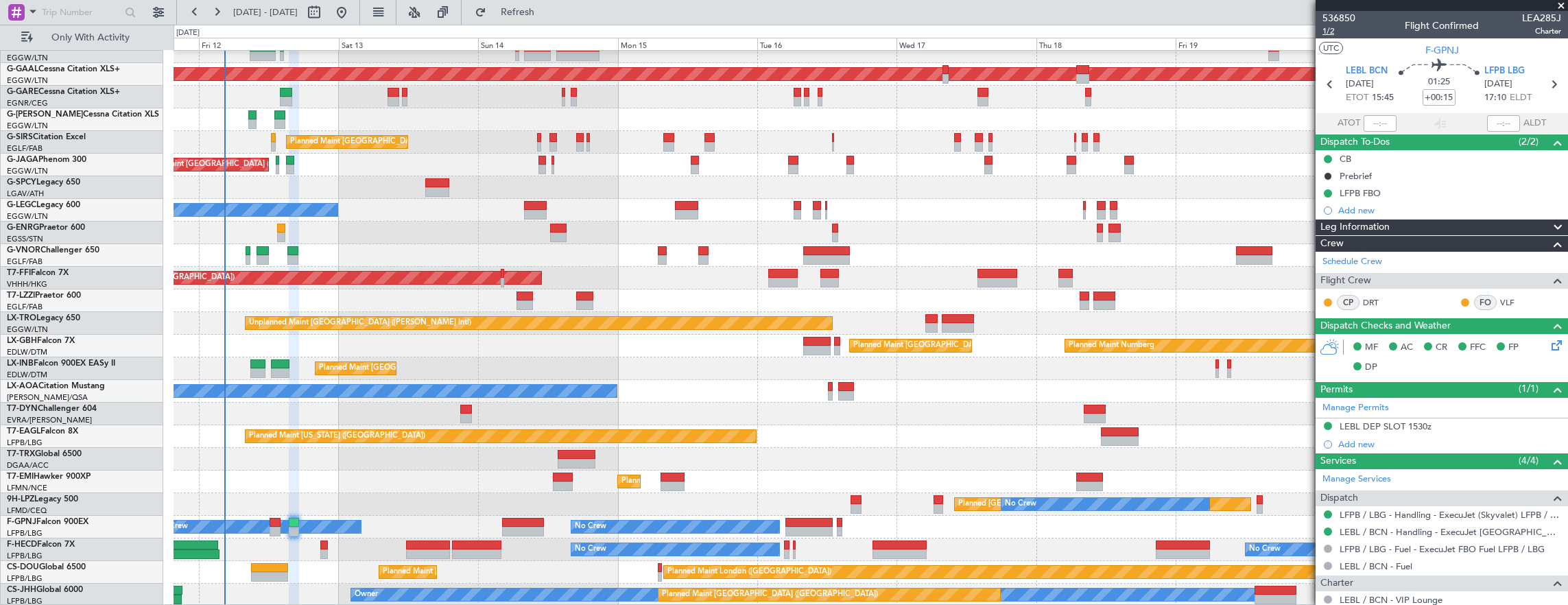
click at [1338, 31] on span "1/2" at bounding box center [1338, 32] width 33 height 12
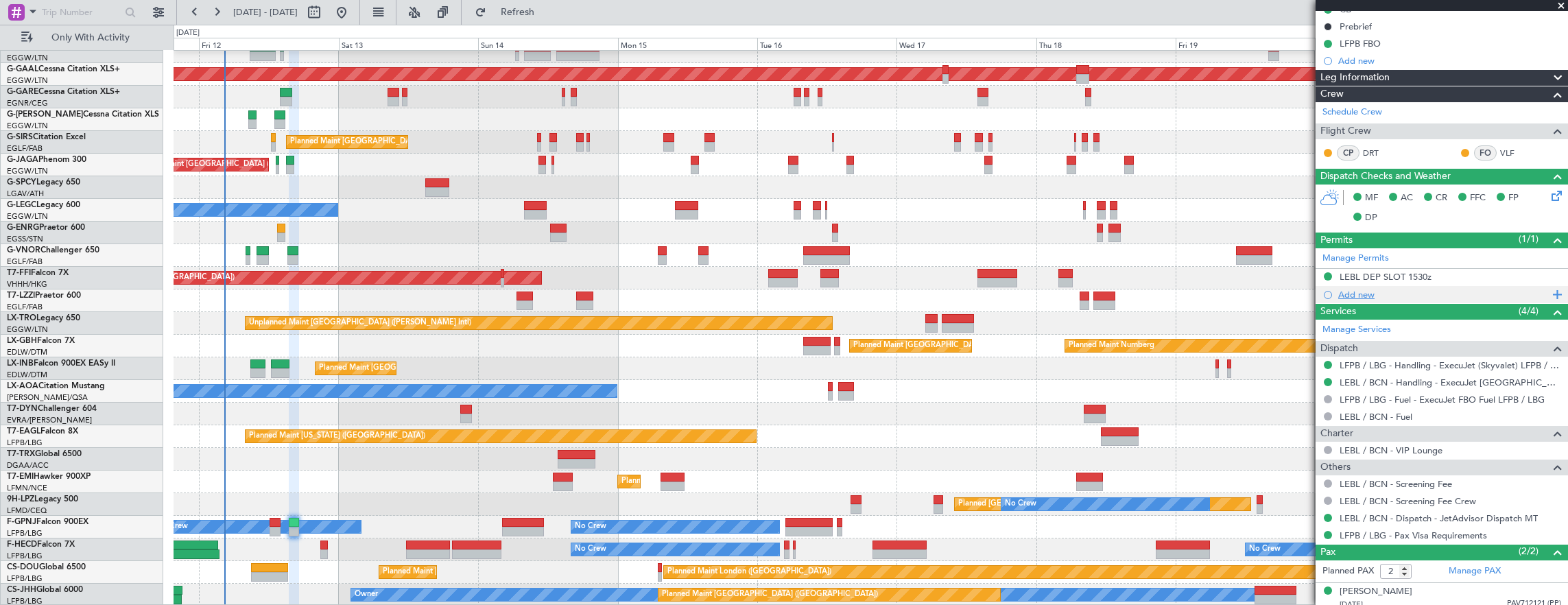
scroll to position [186, 0]
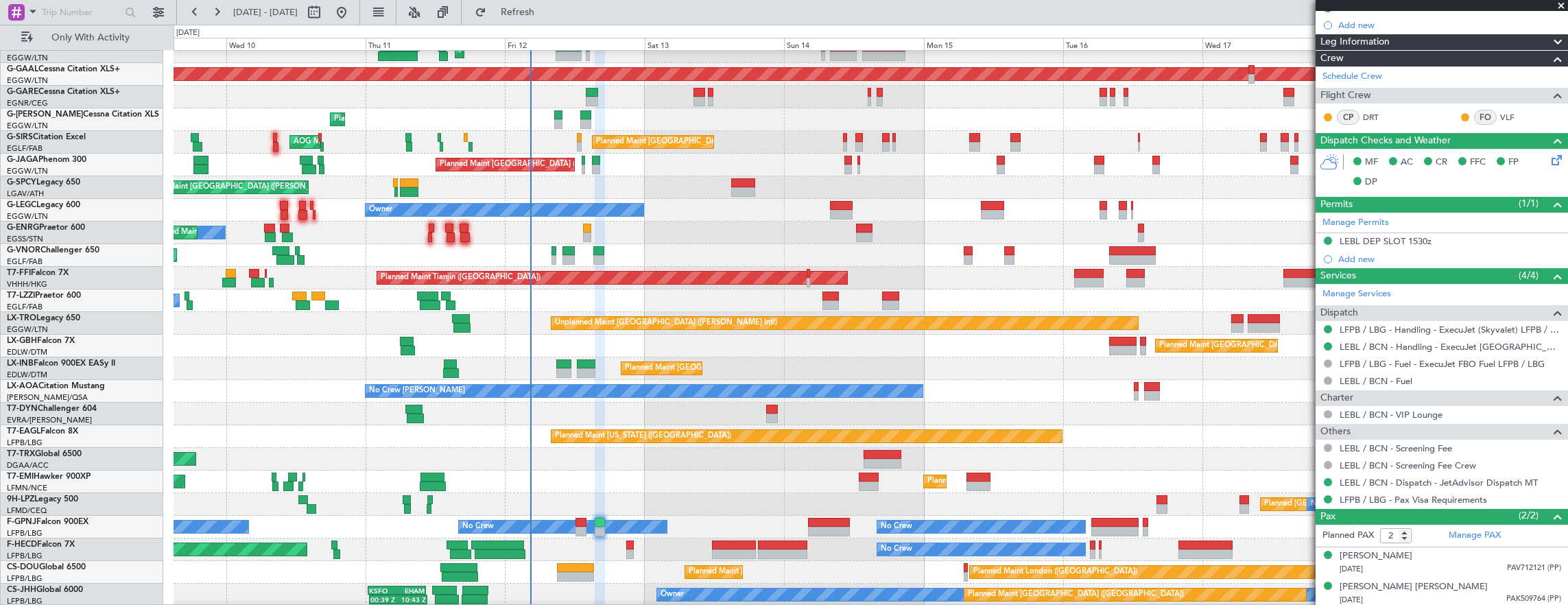
click at [674, 480] on div "Planned Maint London (Luton) Planned Maint Dusseldorf Unplanned Maint Chester P…" at bounding box center [870, 312] width 1394 height 589
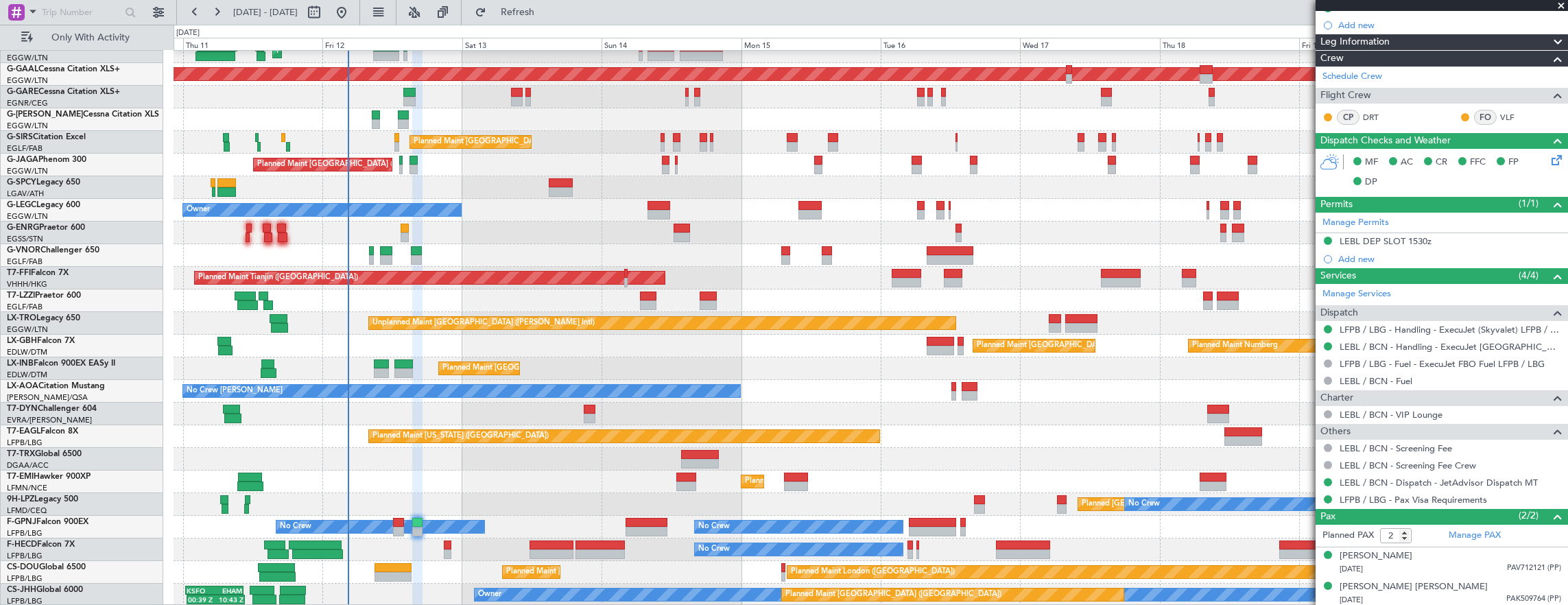
click at [145, 496] on div "Planned Maint London (Luton) Planned Maint Dusseldorf Unplanned Maint Chester P…" at bounding box center [784, 315] width 1568 height 580
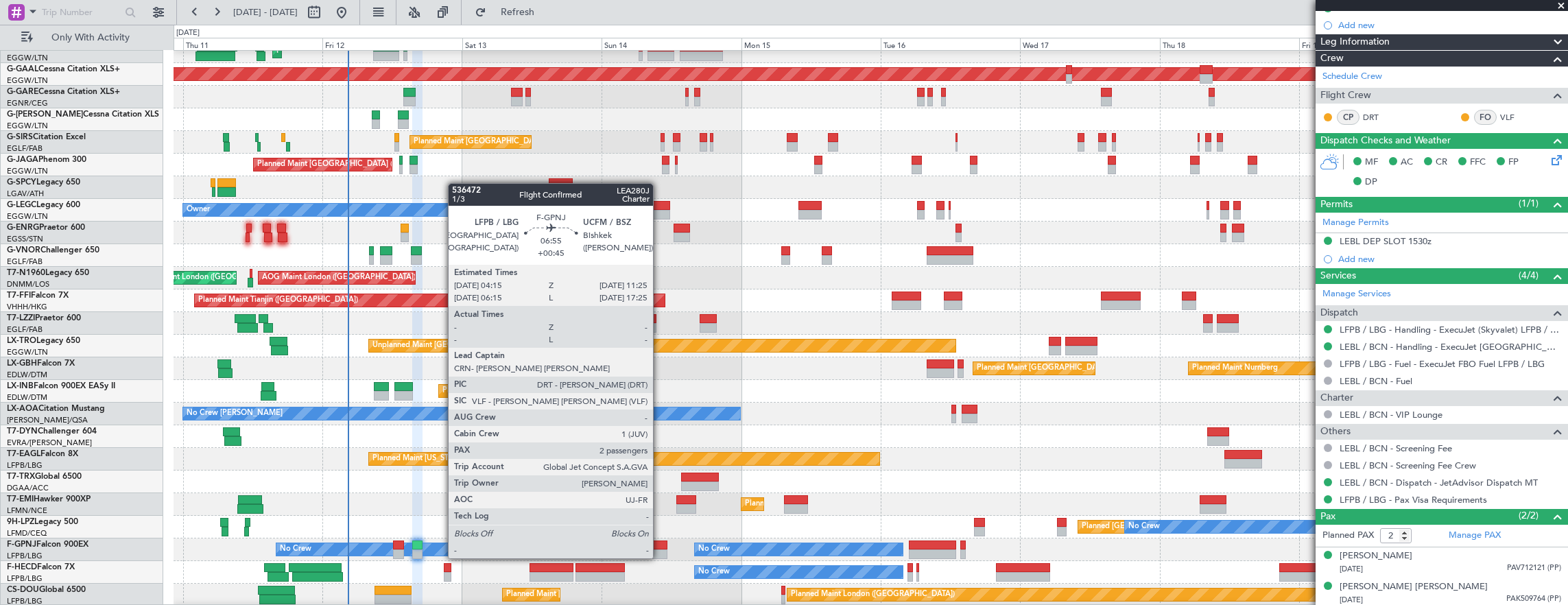
click at [660, 545] on div at bounding box center [646, 546] width 41 height 10
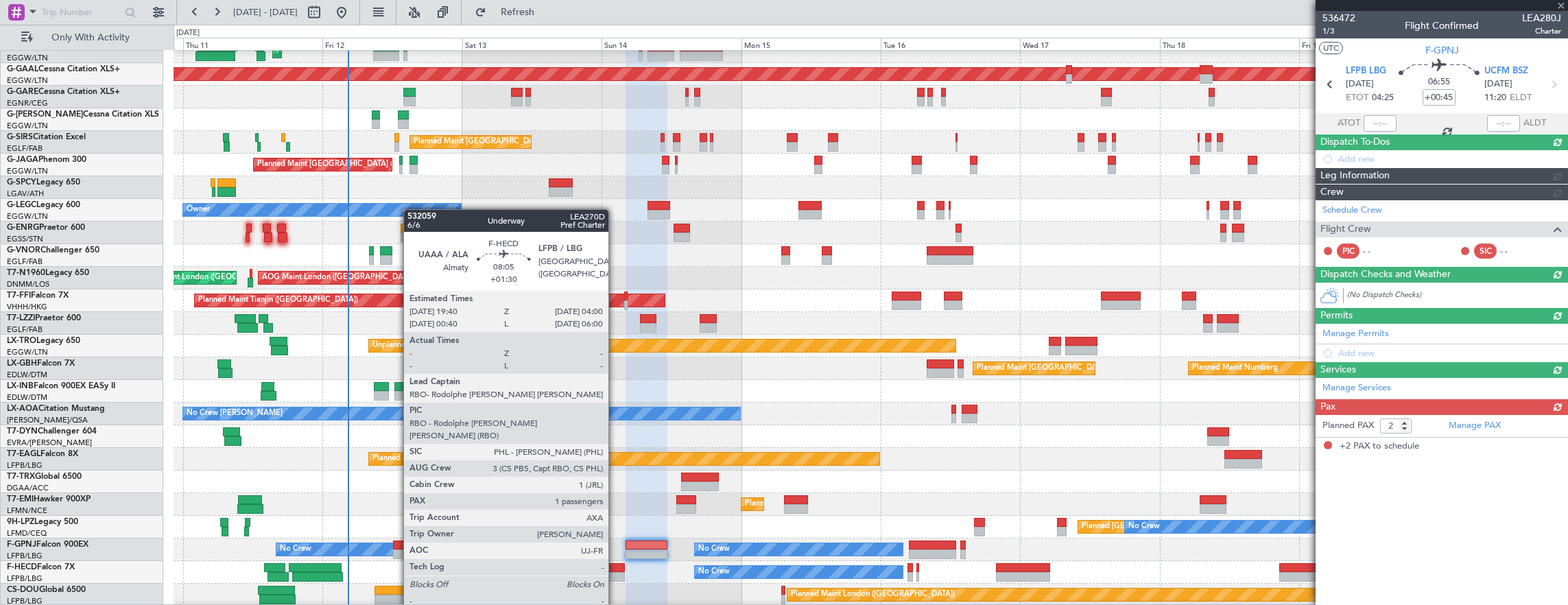
scroll to position [0, 0]
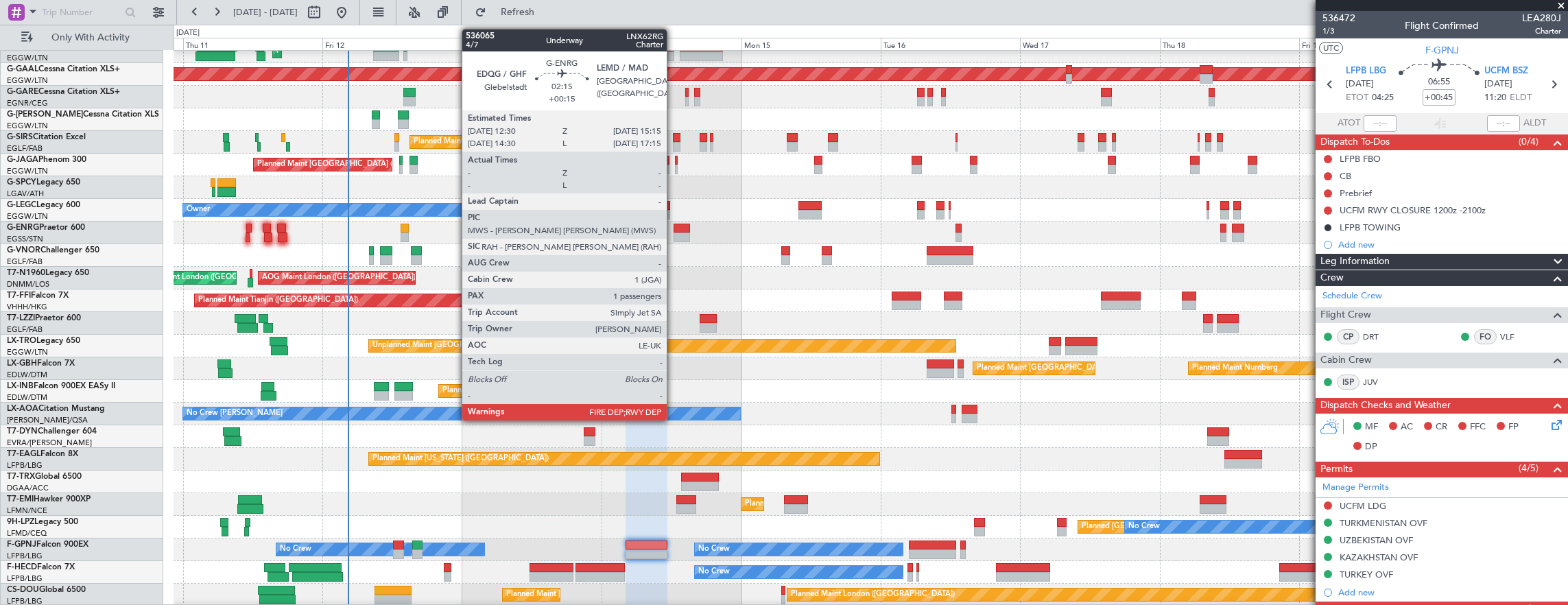
click at [674, 233] on div at bounding box center [682, 238] width 17 height 10
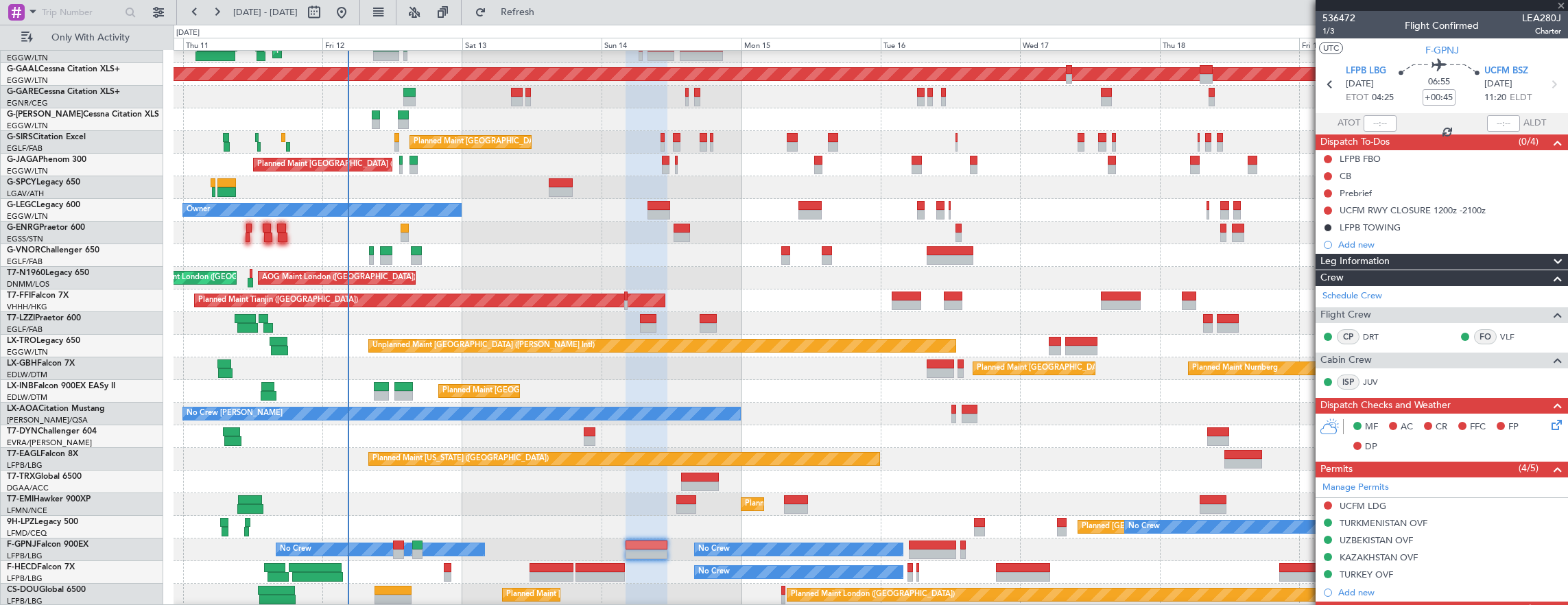
type input "+00:15"
type input "1"
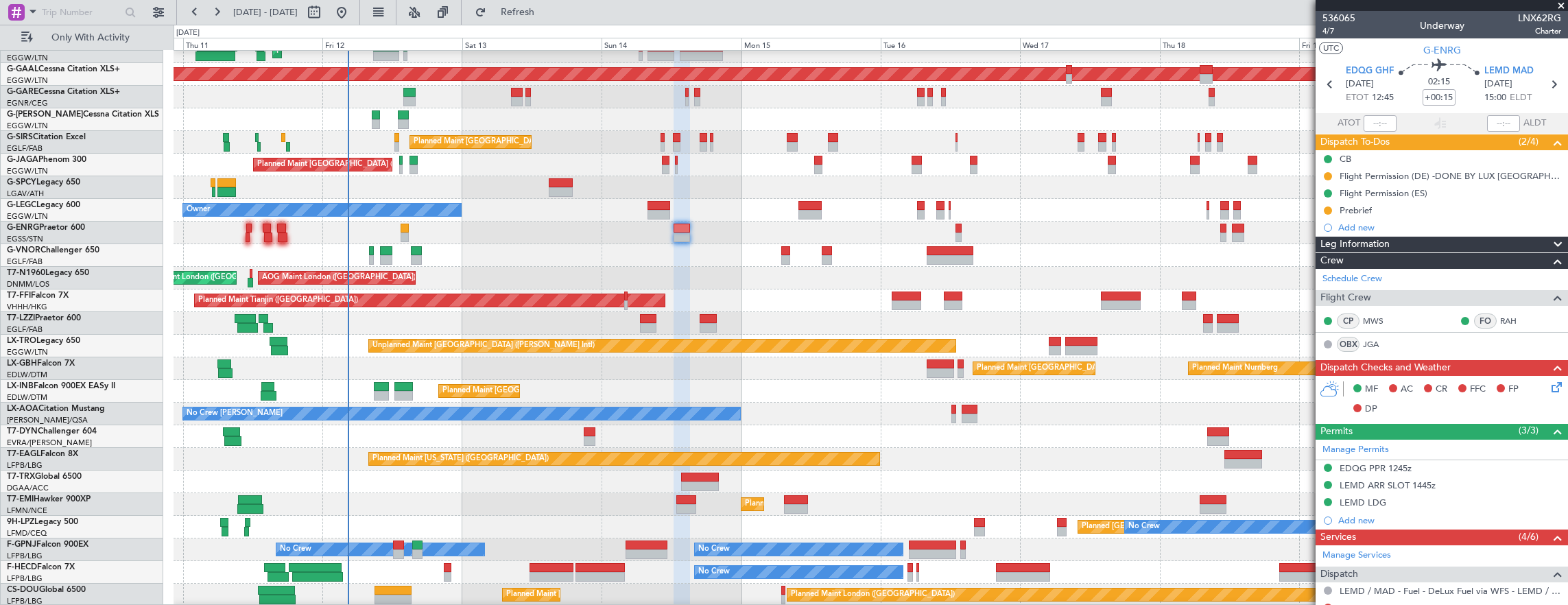
click at [453, 245] on div "Planned Maint [GEOGRAPHIC_DATA] ([GEOGRAPHIC_DATA])" at bounding box center [870, 256] width 1394 height 23
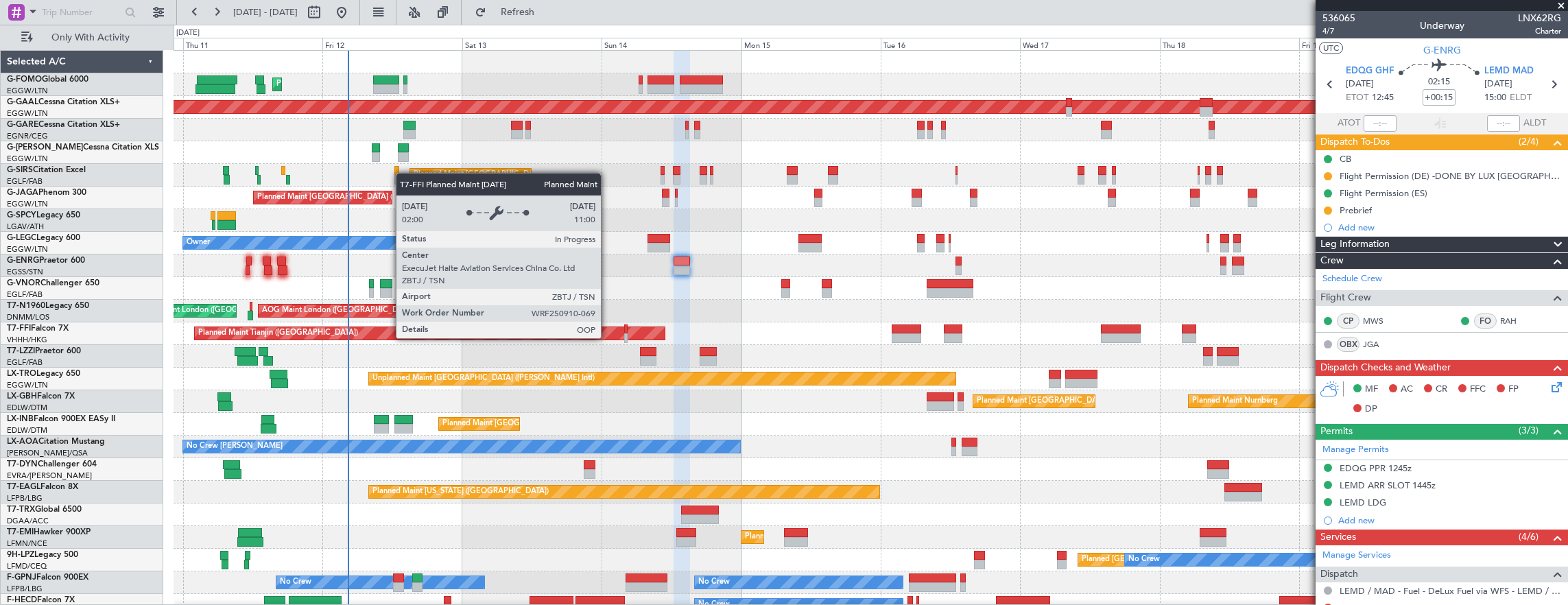
scroll to position [55, 0]
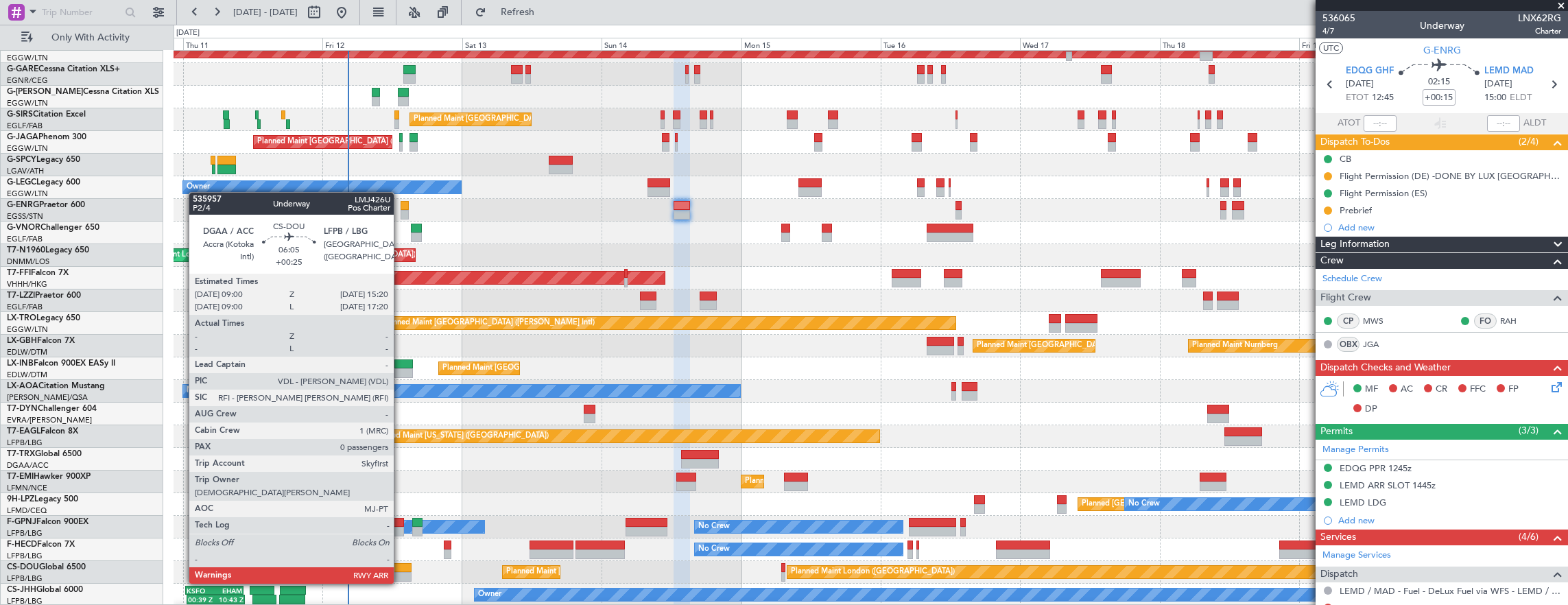
click at [402, 572] on div at bounding box center [394, 577] width 37 height 10
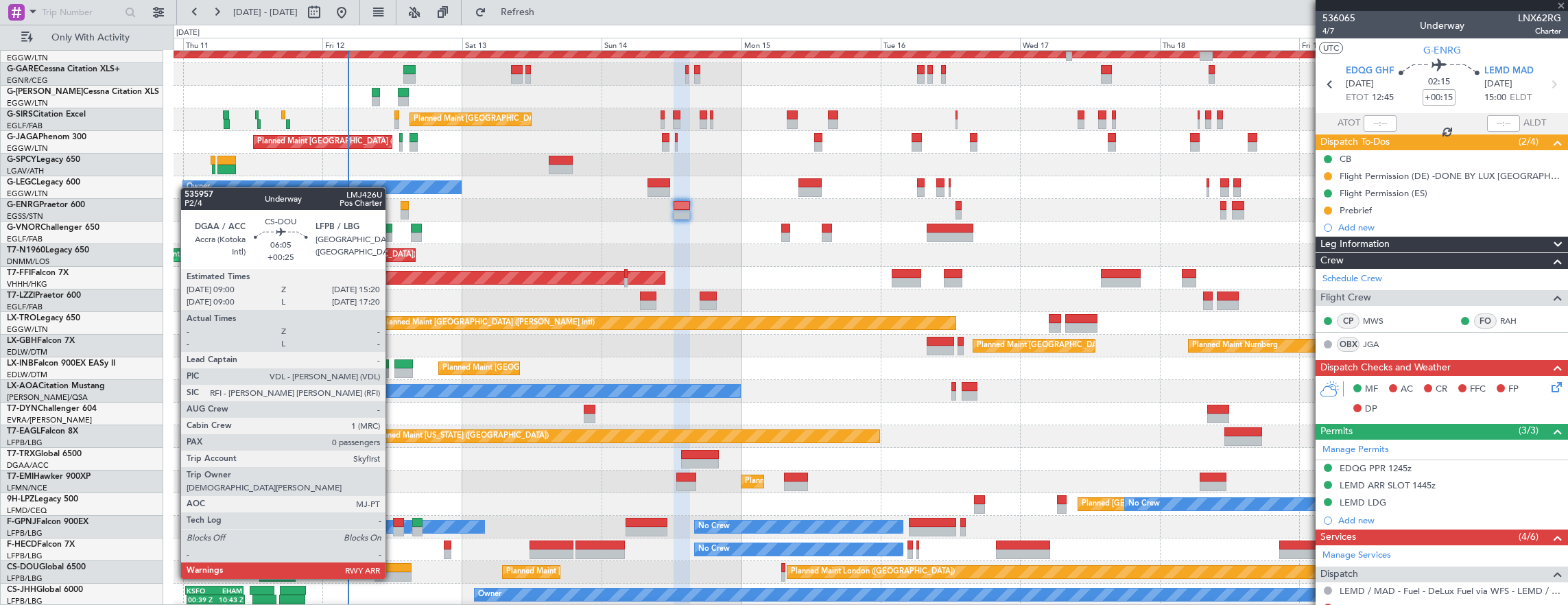
type input "+00:25"
type input "0"
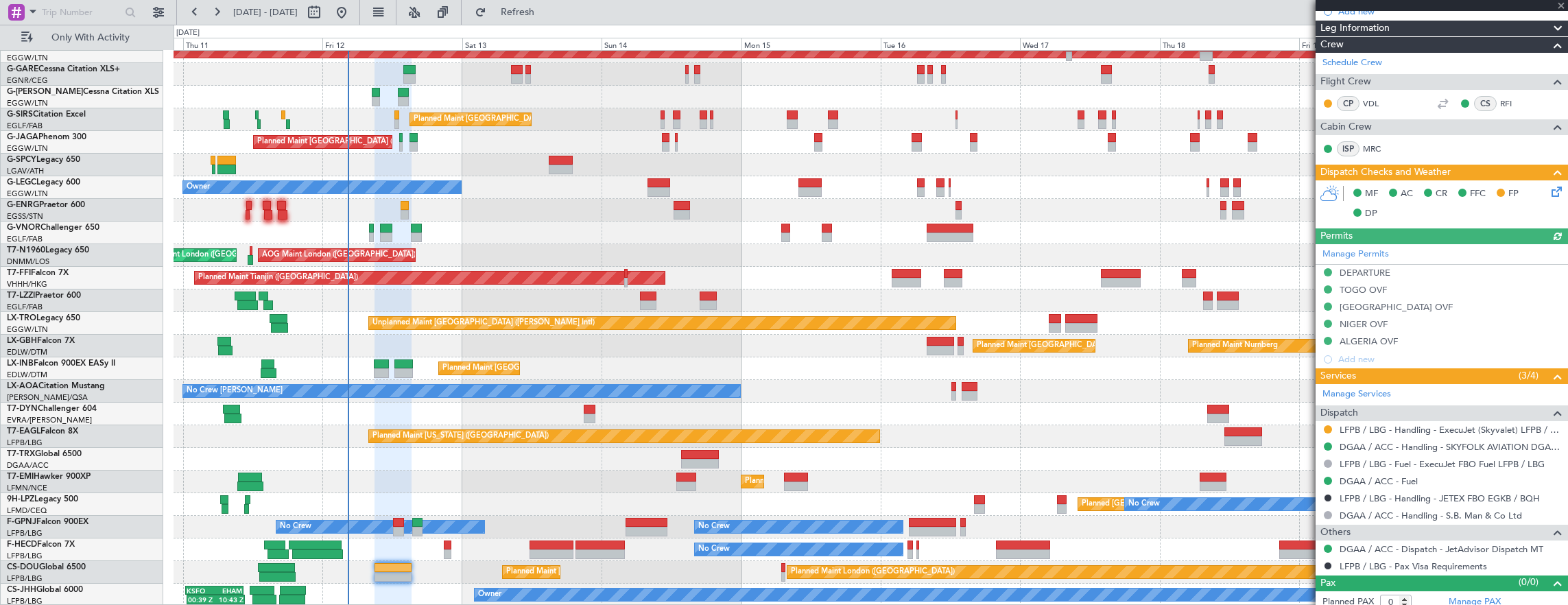
scroll to position [221, 0]
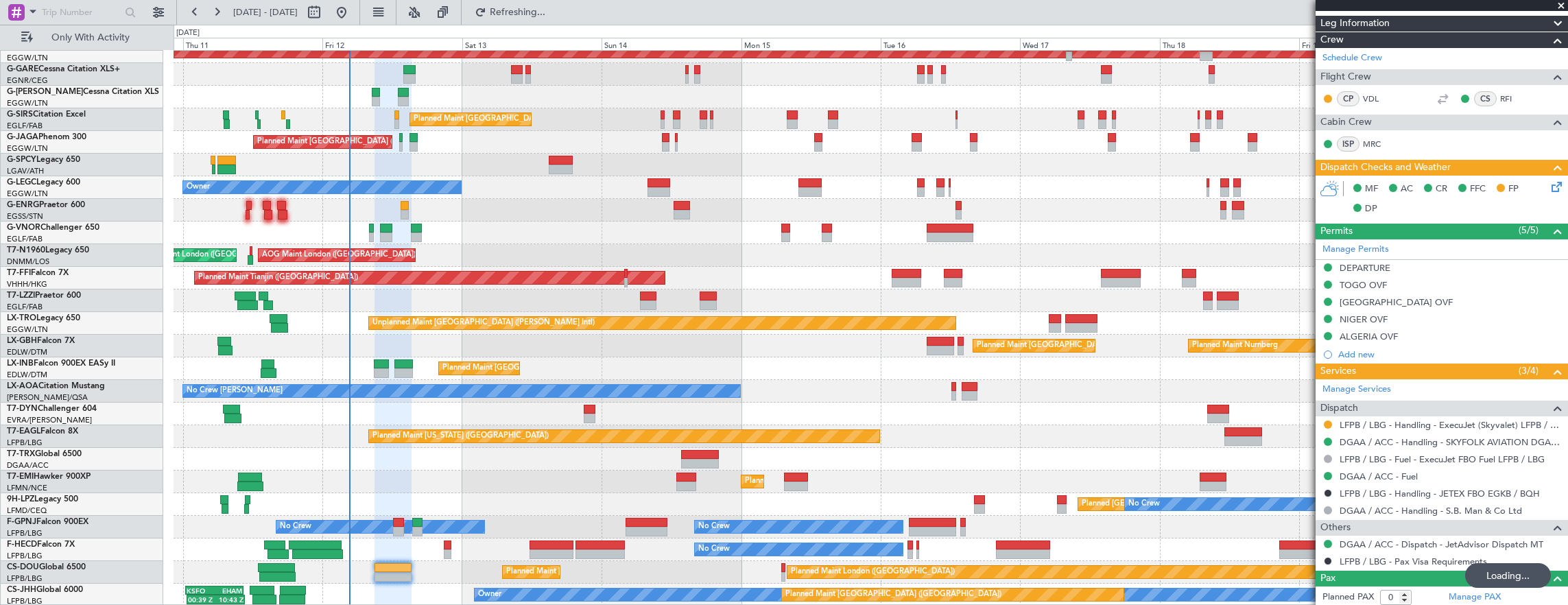
click at [586, 122] on div "Planned Maint London (Farnborough) AOG Maint Kemble" at bounding box center [870, 119] width 1394 height 23
click at [646, 537] on div "No Crew No Crew No Crew No Crew No Crew" at bounding box center [870, 527] width 1394 height 23
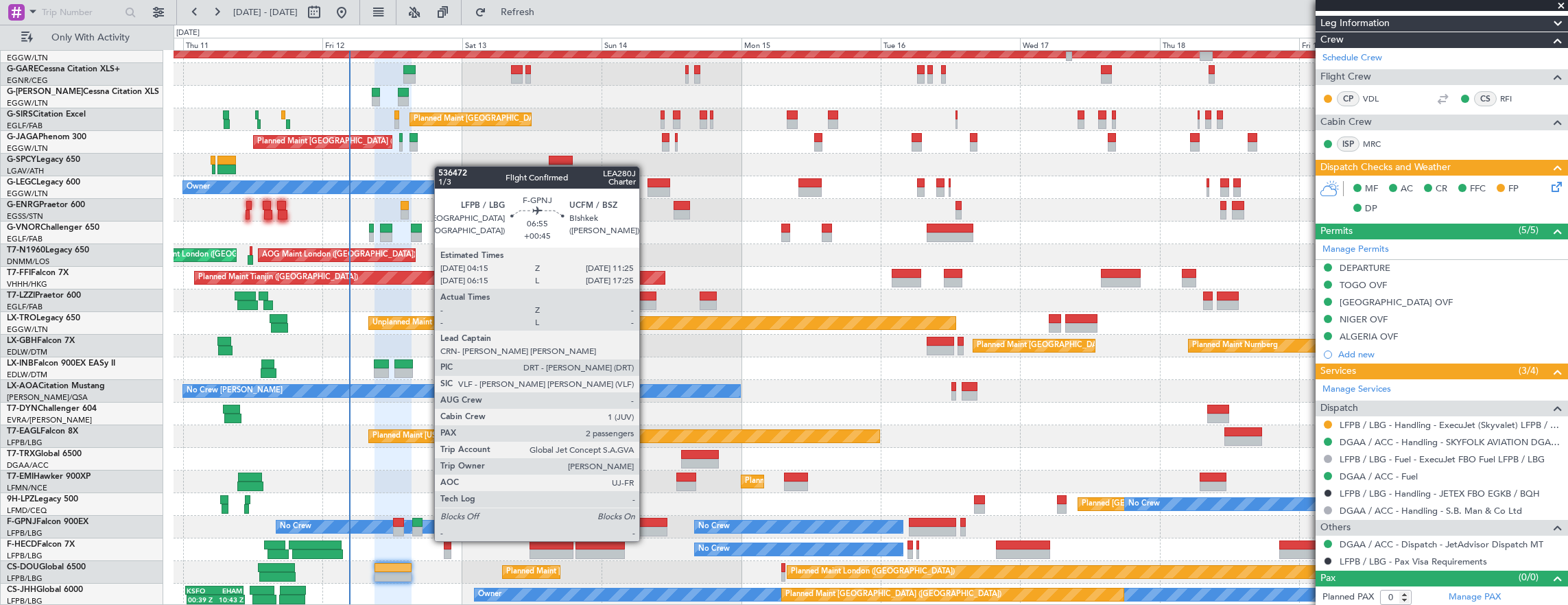
click at [646, 527] on div at bounding box center [646, 532] width 41 height 10
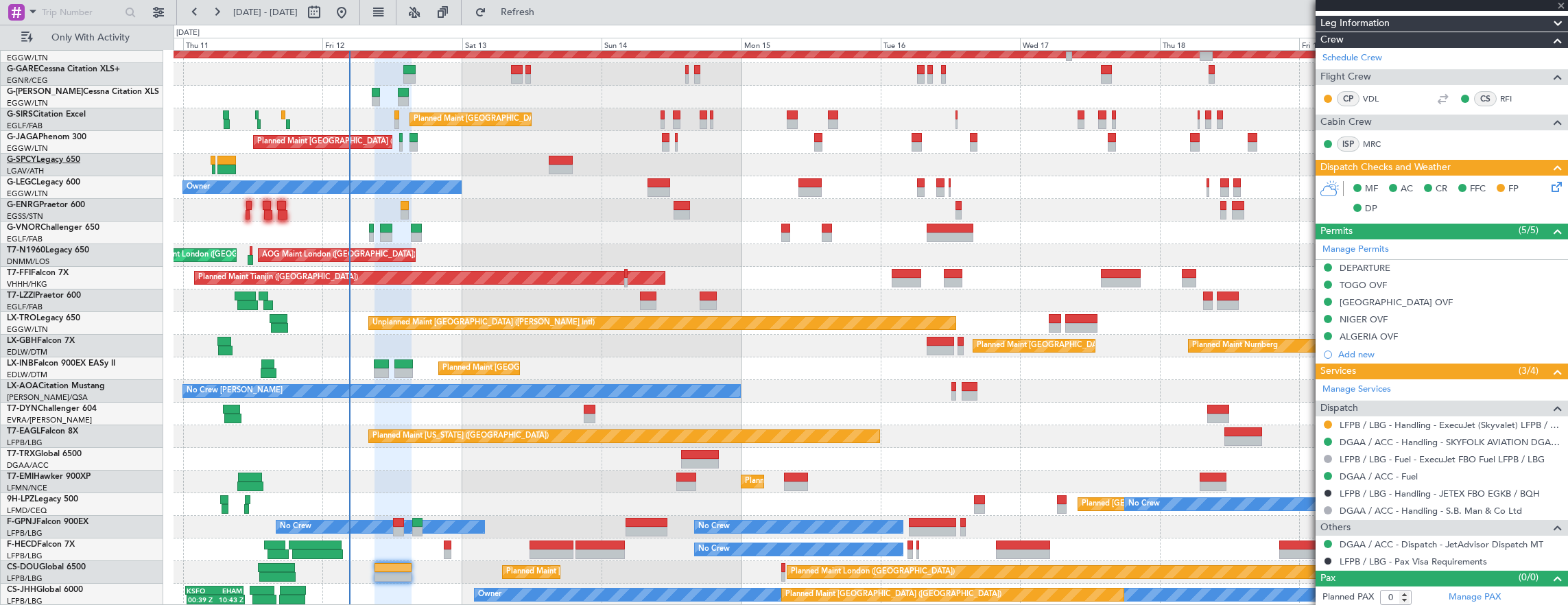
type input "+00:45"
type input "2"
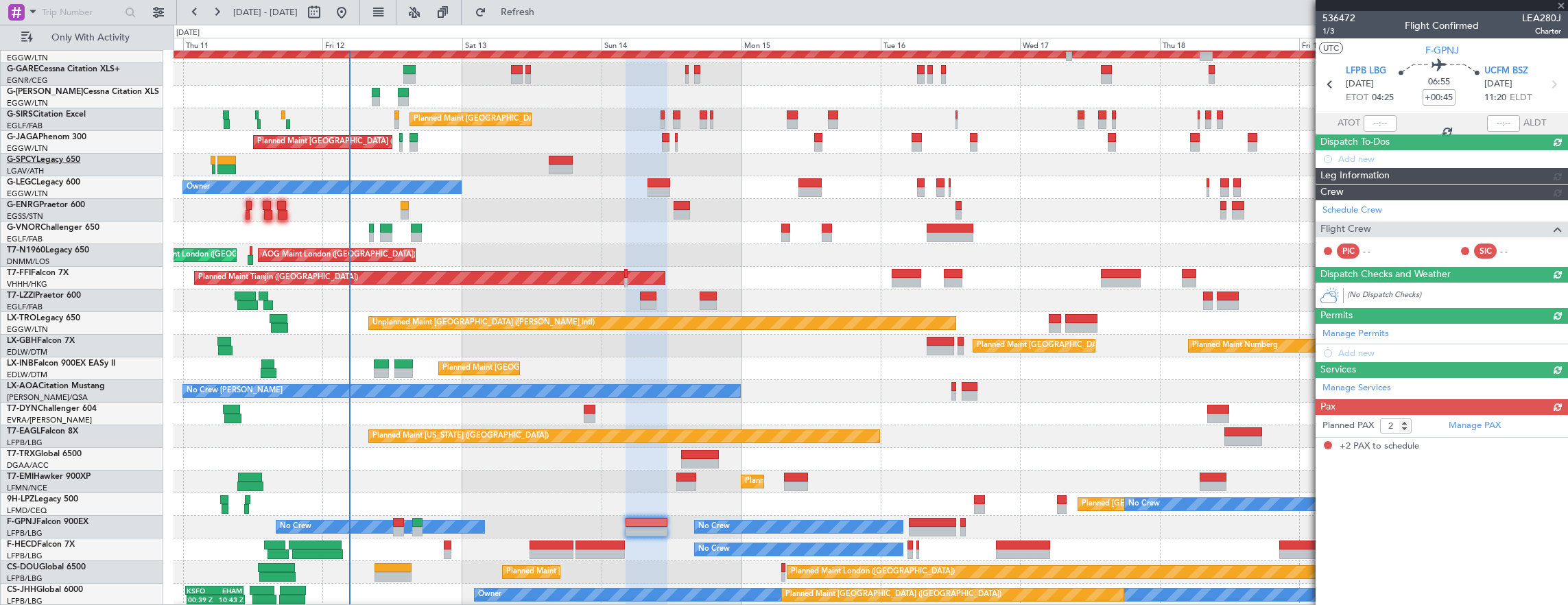
scroll to position [0, 0]
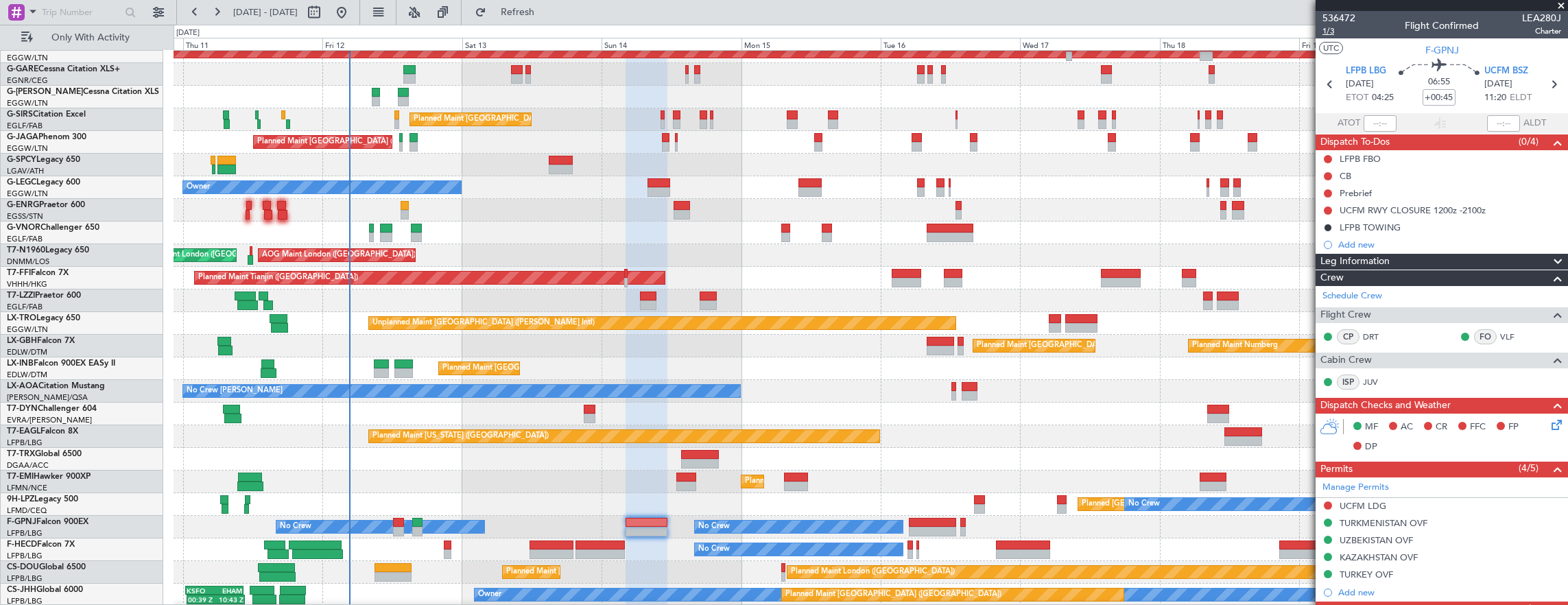
click at [1328, 34] on span "1/3" at bounding box center [1338, 32] width 33 height 12
click at [52, 495] on link "9H-LPZ Legacy 500" at bounding box center [42, 499] width 71 height 8
click at [1500, 70] on span "UCFM BSZ" at bounding box center [1507, 71] width 43 height 14
click at [1519, 66] on span "UCFM BSZ" at bounding box center [1507, 71] width 43 height 14
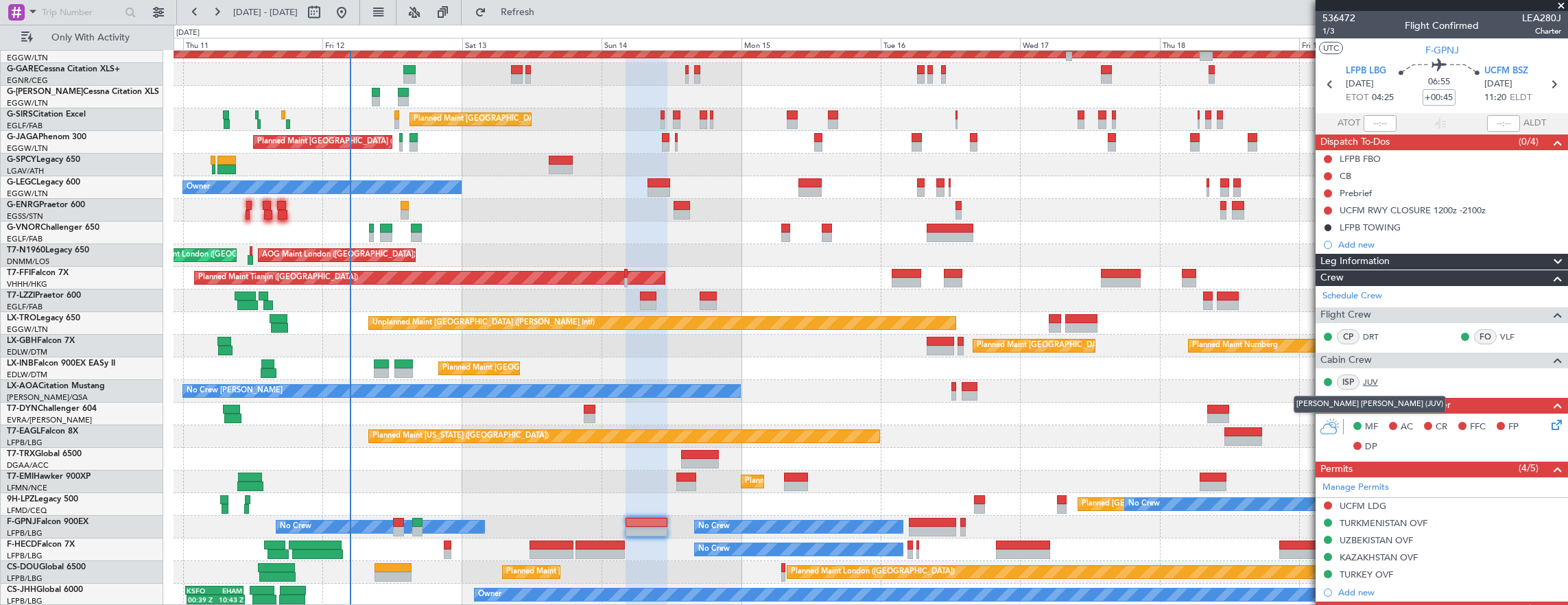
click at [1368, 376] on link "JUV" at bounding box center [1379, 382] width 31 height 13
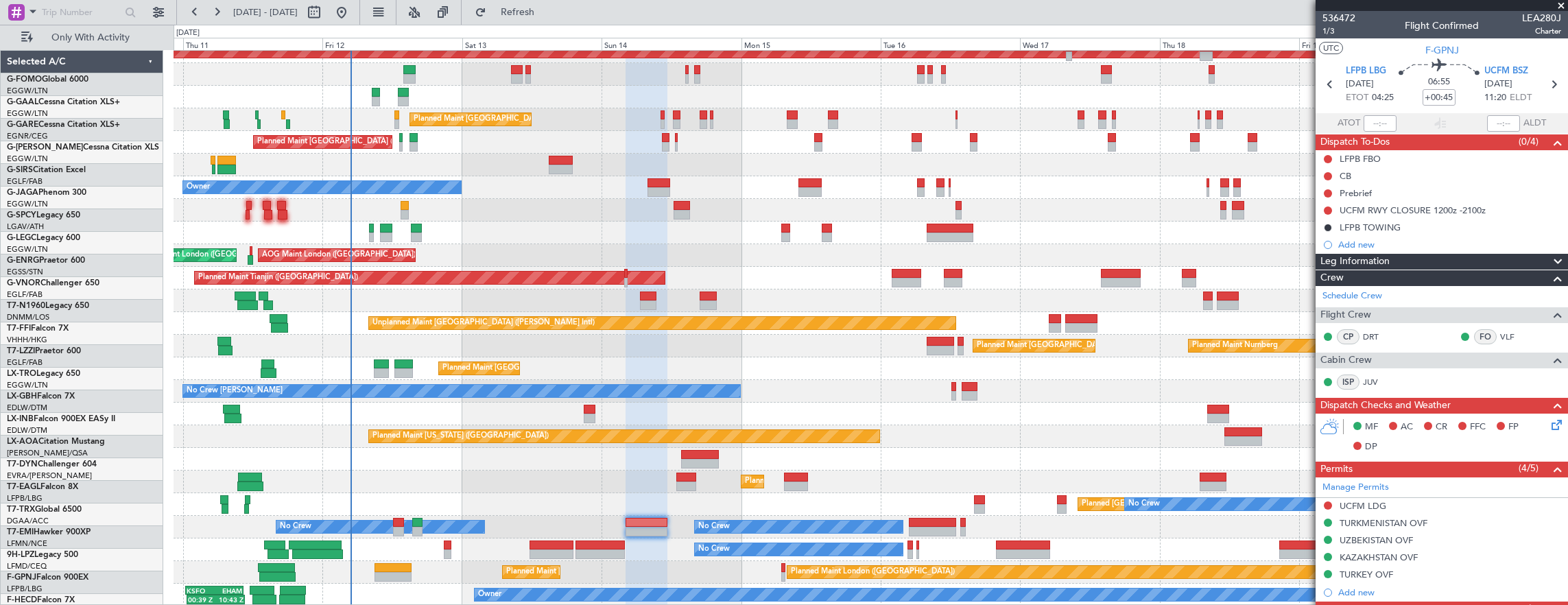
scroll to position [368, 0]
